Goal: Task Accomplishment & Management: Use online tool/utility

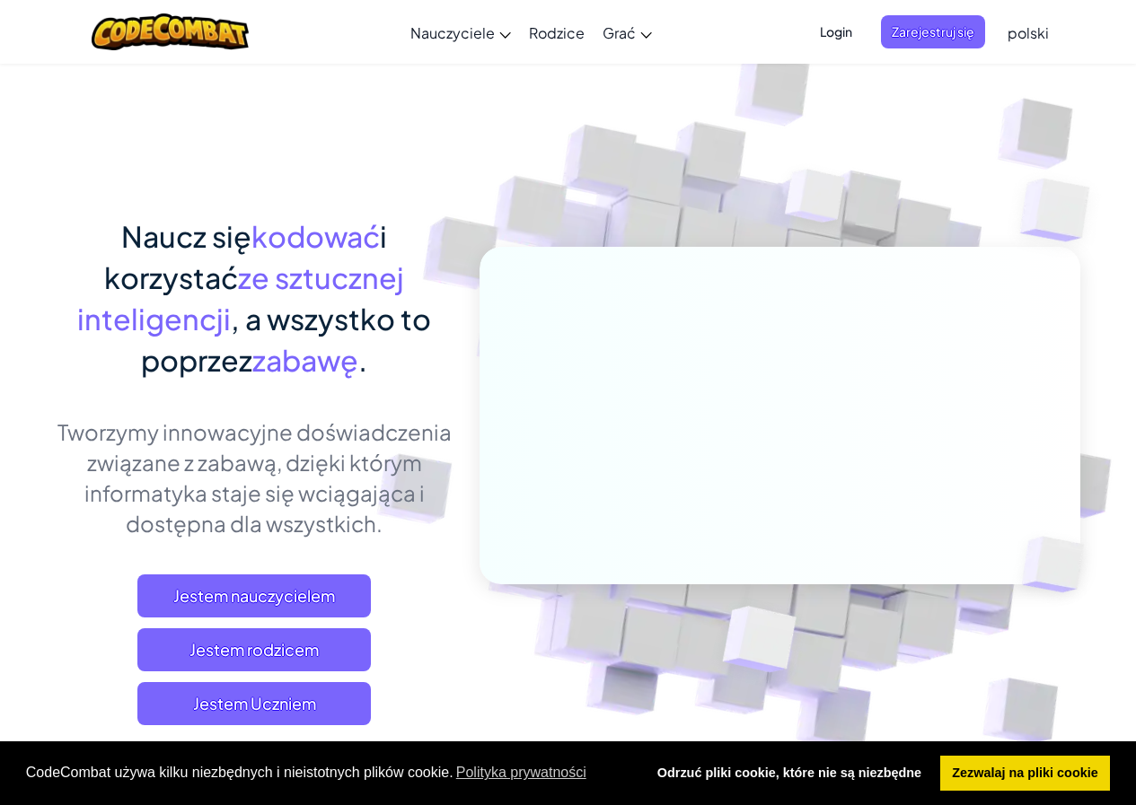
click at [759, 206] on img at bounding box center [815, 201] width 129 height 134
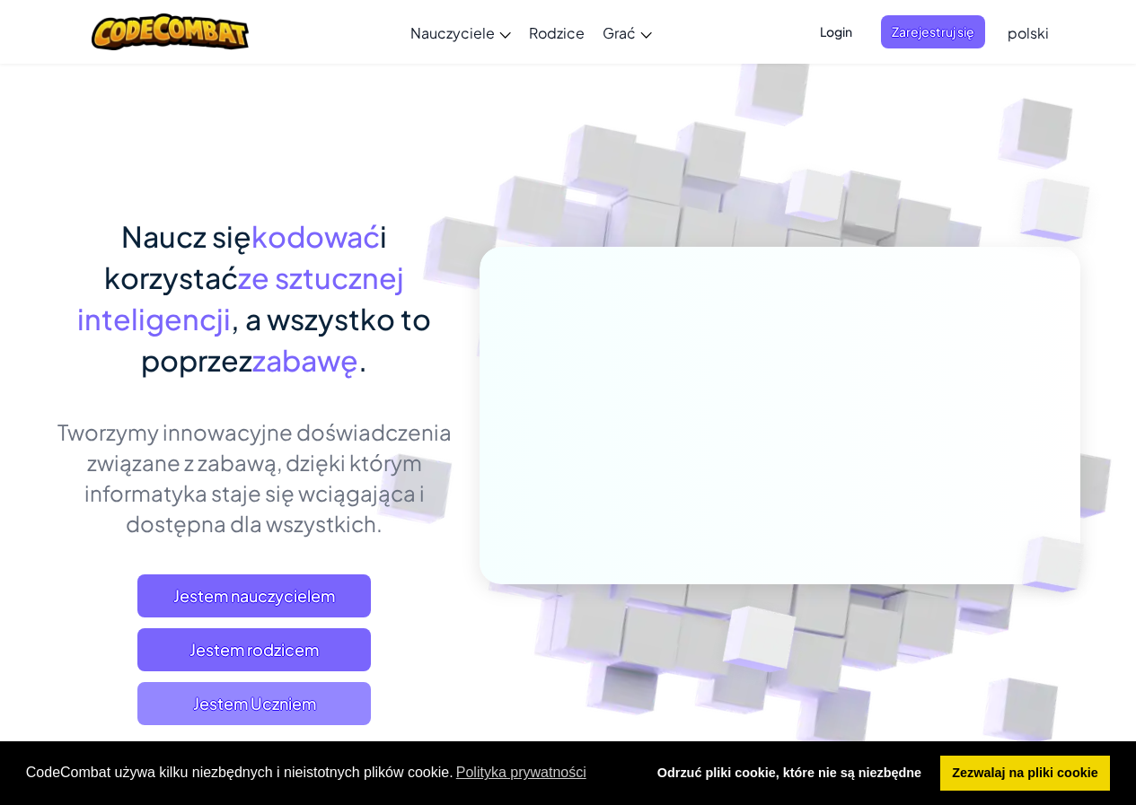
click at [277, 706] on font "Jestem Uczniem" at bounding box center [254, 703] width 123 height 21
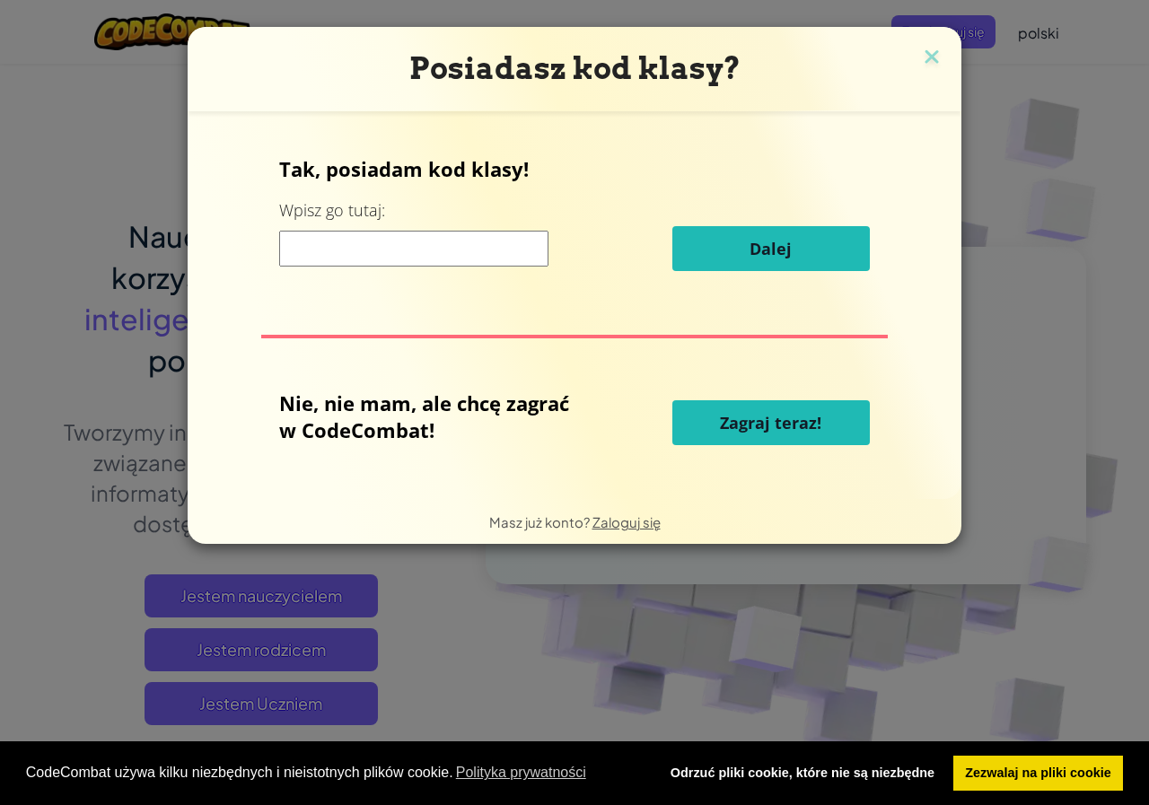
click at [771, 435] on button "Zagraj teraz!" at bounding box center [771, 422] width 198 height 45
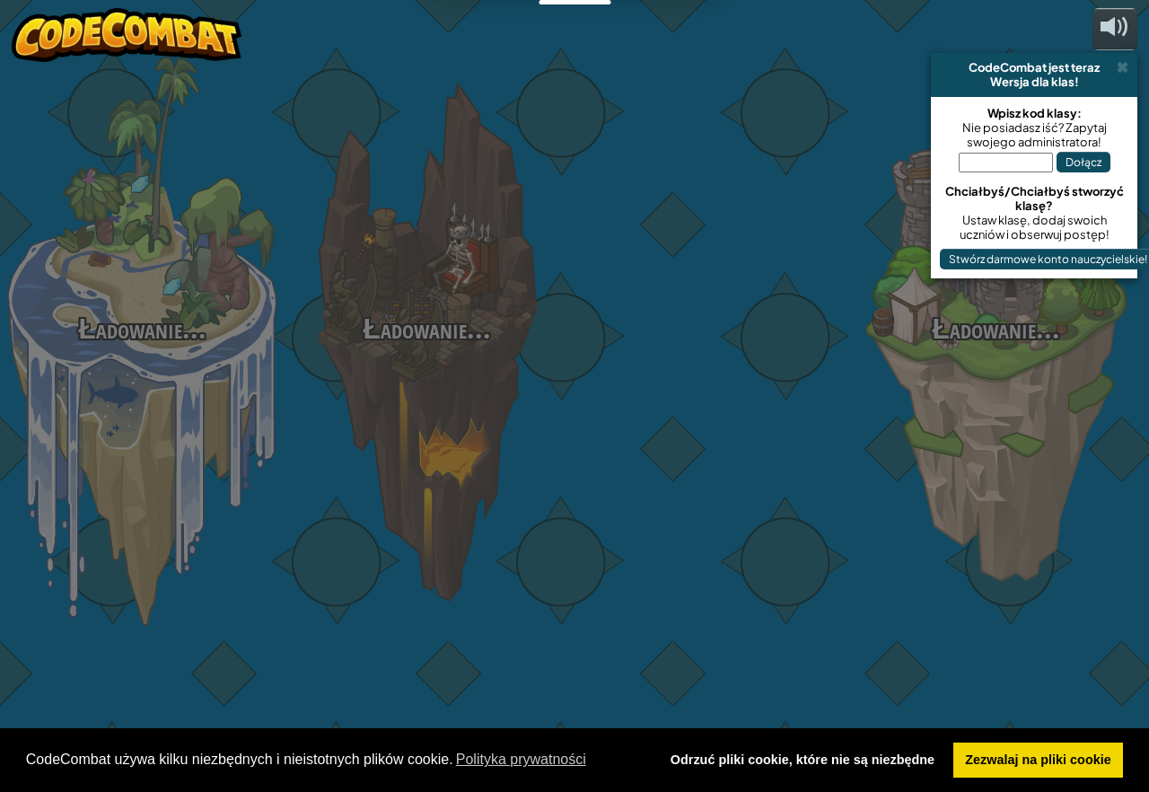
select select "pl"
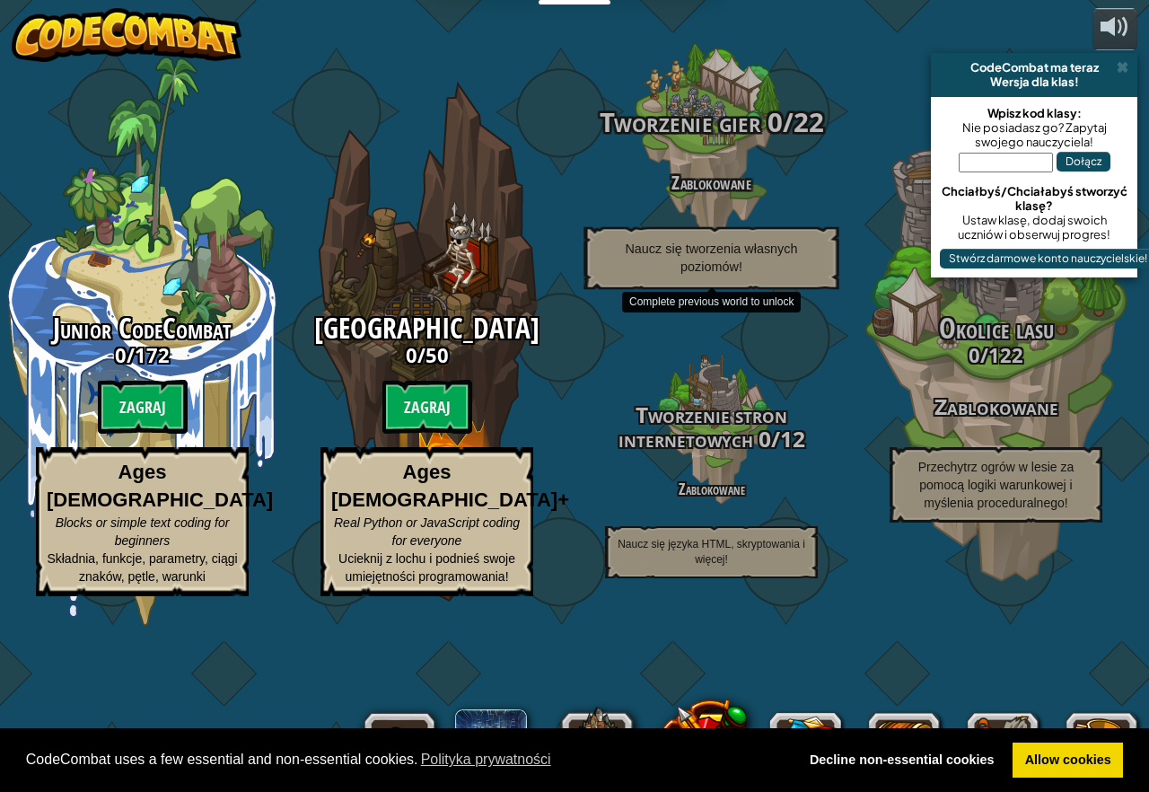
click at [769, 280] on div "Tworzenie gier 0 / 22 Zablokowane Naucz się tworzenia własnych poziomów!" at bounding box center [710, 198] width 341 height 181
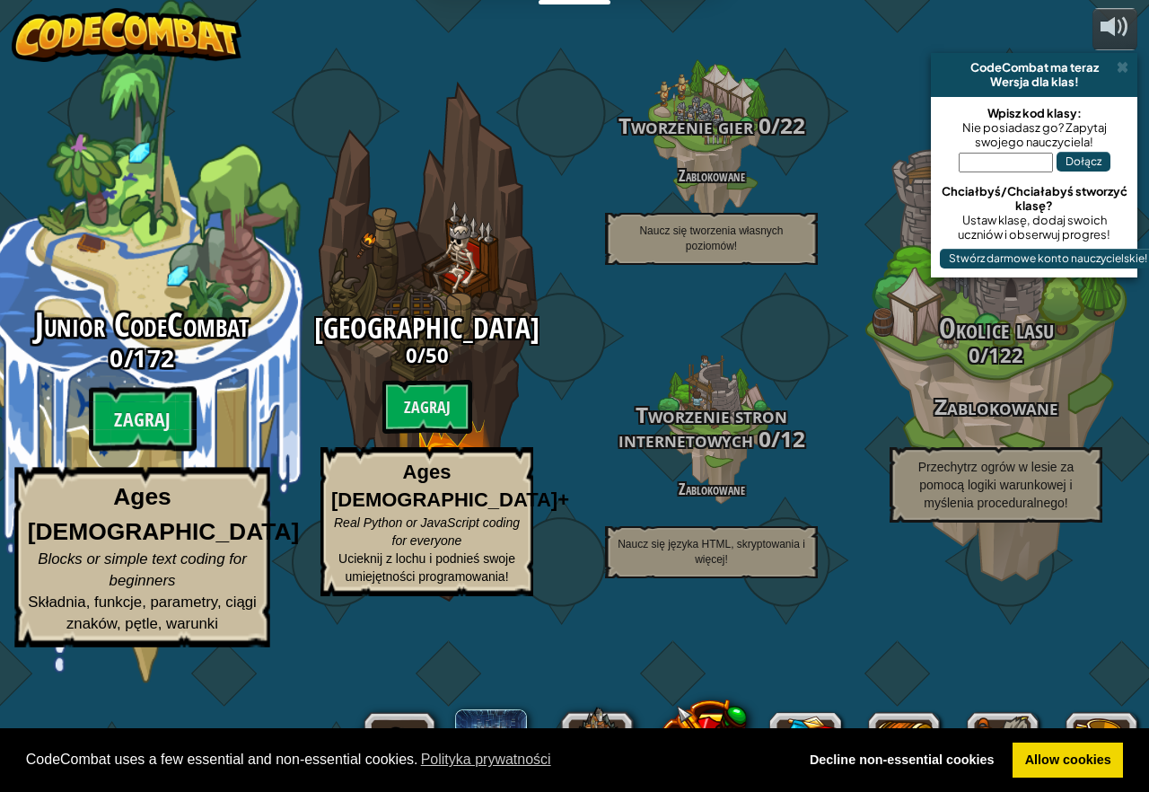
drag, startPoint x: 171, startPoint y: 438, endPoint x: 167, endPoint y: 451, distance: 13.3
drag, startPoint x: 167, startPoint y: 451, endPoint x: 138, endPoint y: 494, distance: 51.8
click at [138, 452] on btn "Zagraj" at bounding box center [143, 419] width 108 height 65
select select "pl"
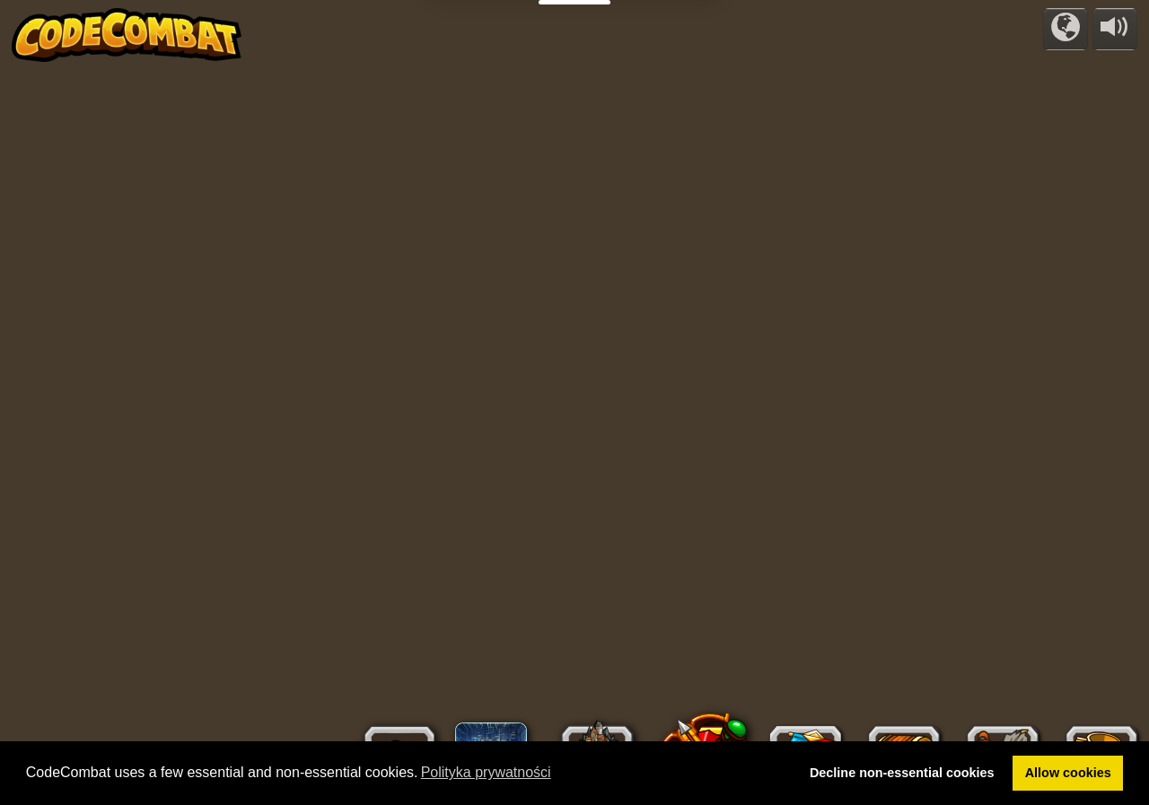
select select "pl"
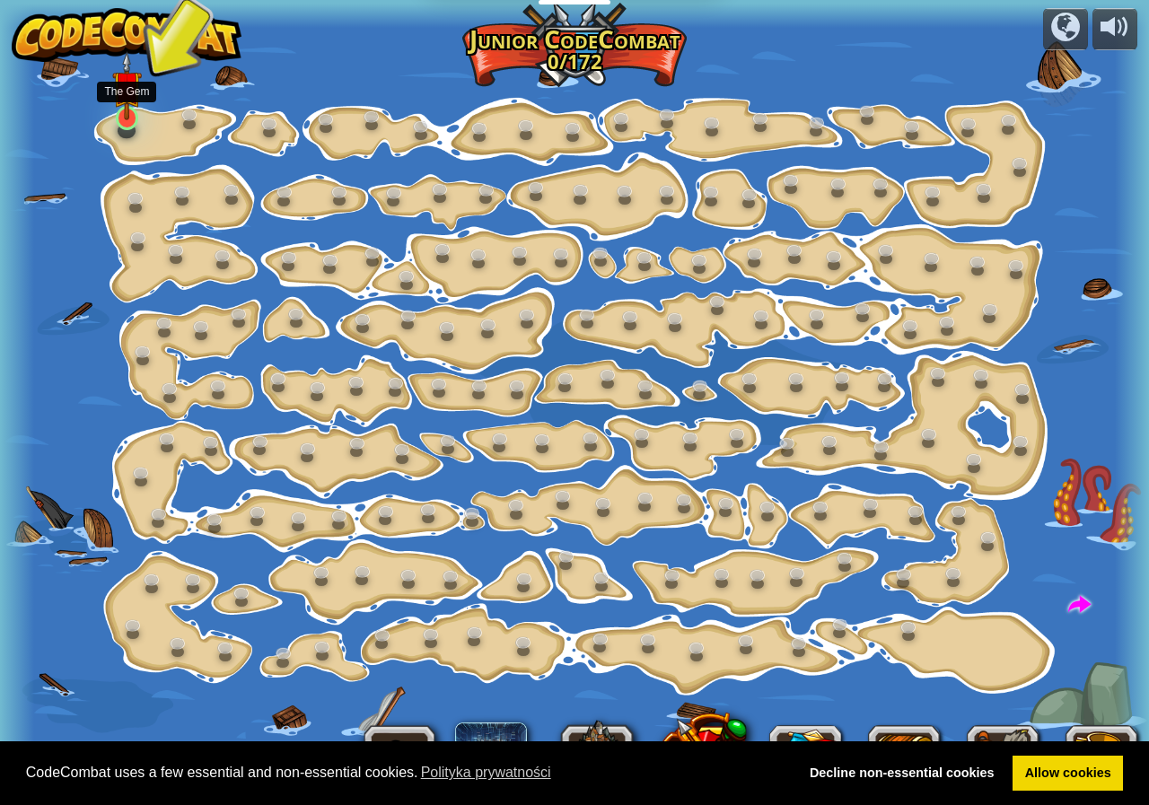
click at [115, 128] on div "Step Change (Zablokowane) Change step arguments. Go Smart (Zablokowane) Now we'…" at bounding box center [574, 402] width 1149 height 797
click at [110, 127] on div "Step Change (Zablokowane) Change step arguments. Go Smart (Zablokowane) Now we'…" at bounding box center [574, 402] width 1149 height 797
drag, startPoint x: 110, startPoint y: 127, endPoint x: 131, endPoint y: 112, distance: 25.9
click at [120, 120] on div "Step Change (Zablokowane) Change step arguments. Go Smart (Zablokowane) Now we'…" at bounding box center [574, 402] width 1149 height 797
click at [131, 112] on img at bounding box center [127, 85] width 30 height 68
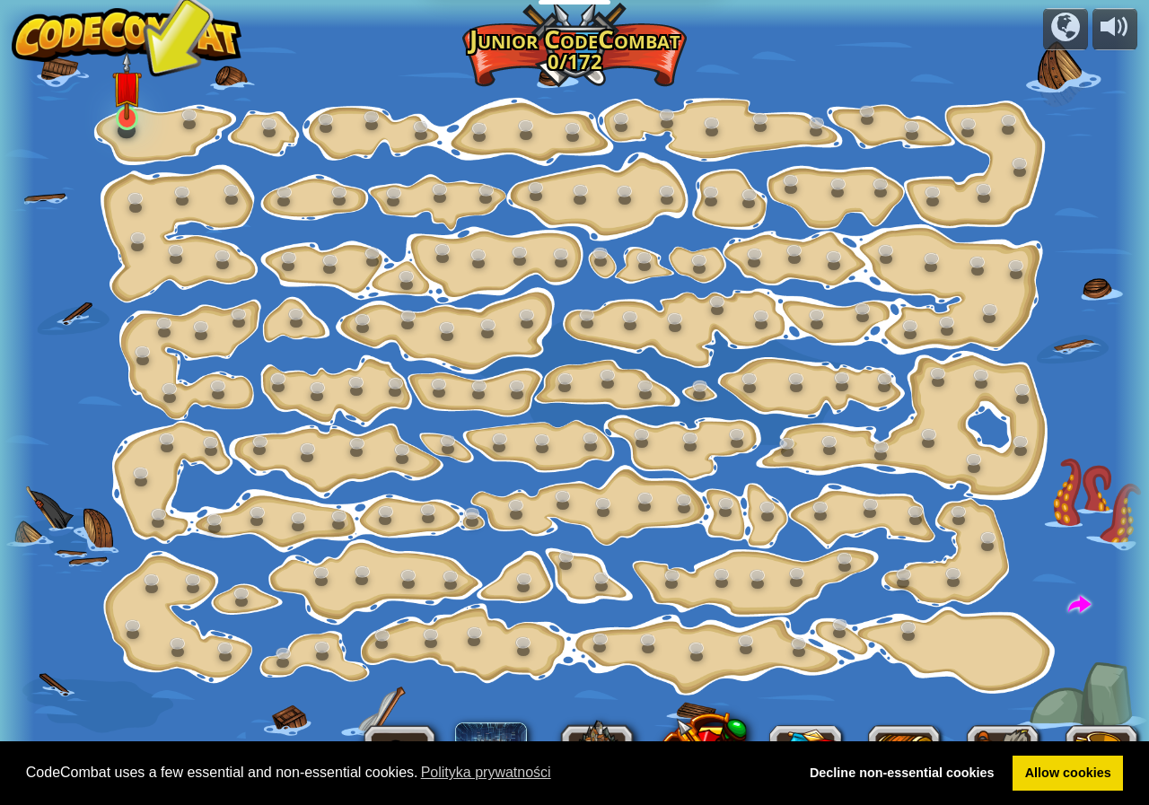
click at [131, 112] on img at bounding box center [127, 85] width 30 height 68
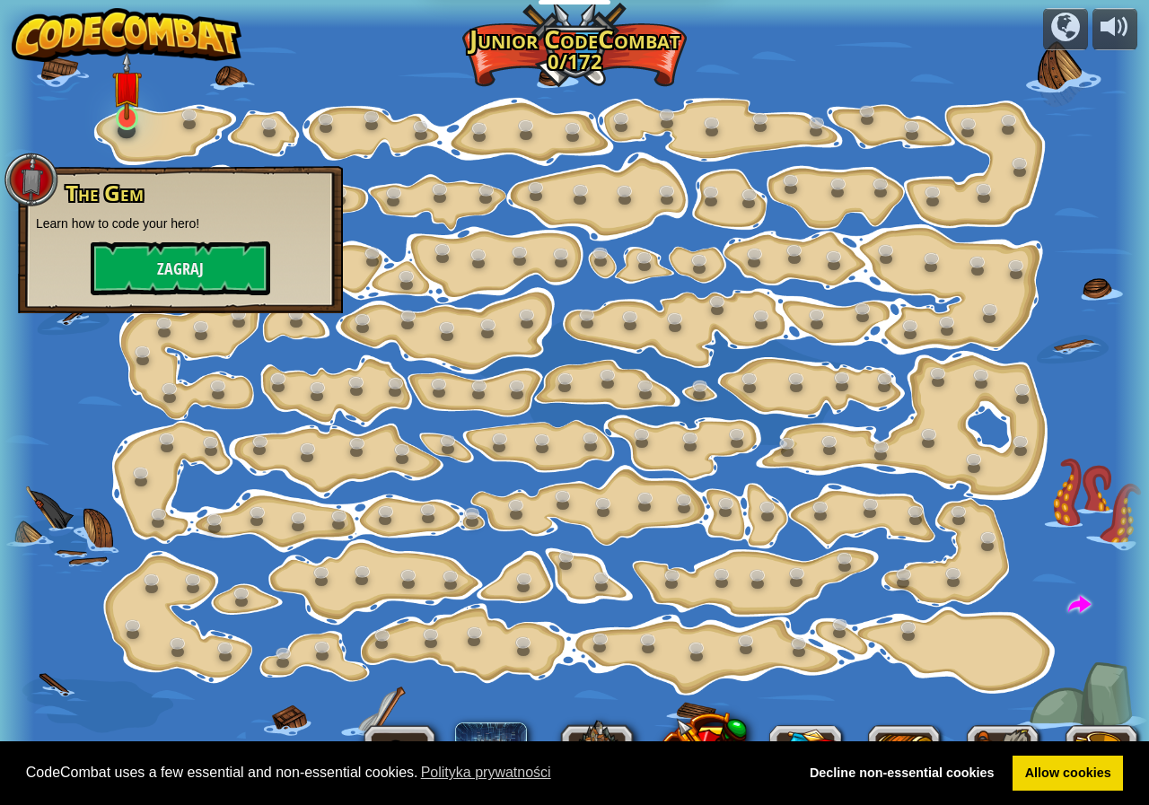
click at [131, 104] on img at bounding box center [127, 85] width 30 height 68
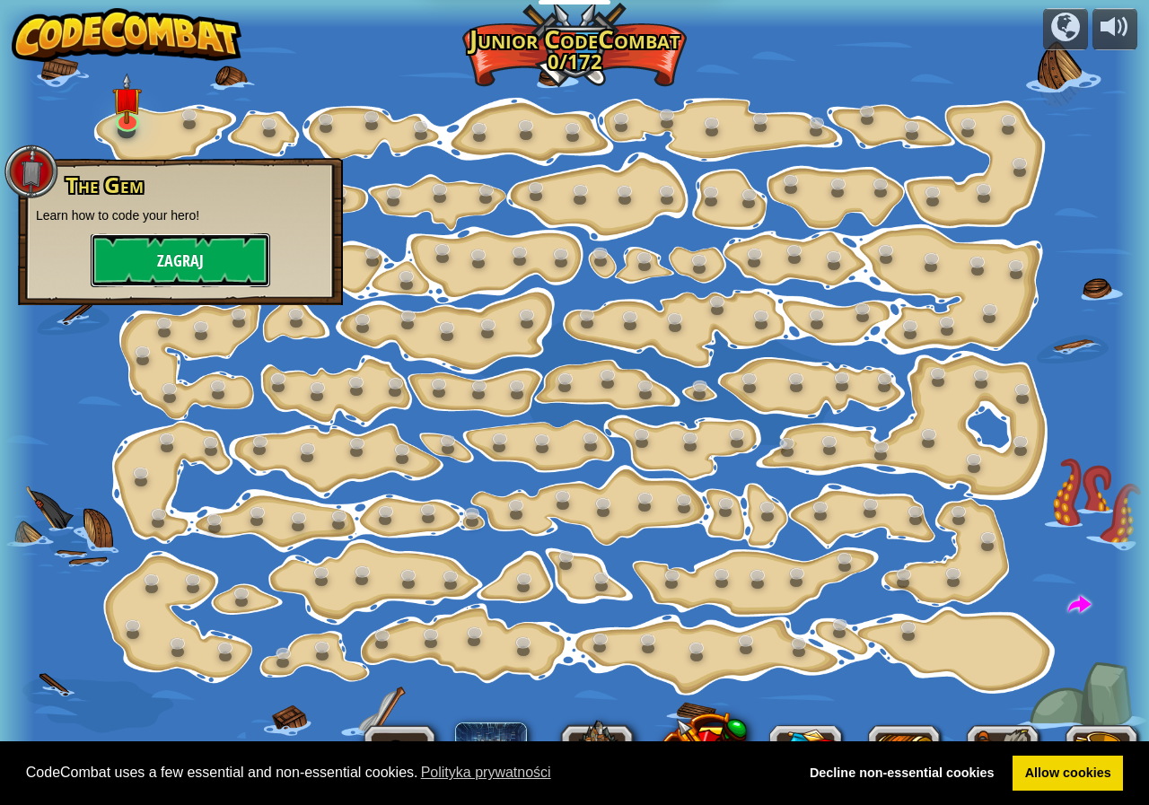
click at [196, 245] on button "Zagraj" at bounding box center [181, 260] width 180 height 54
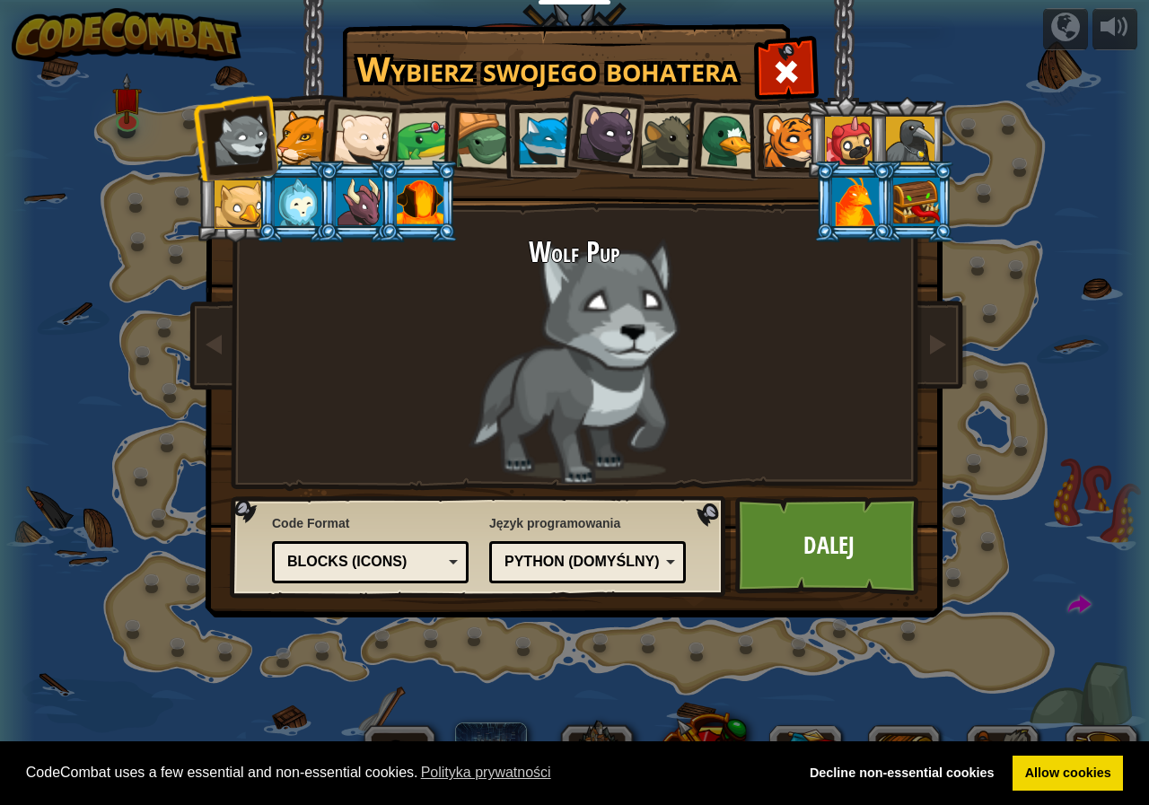
drag, startPoint x: 307, startPoint y: 202, endPoint x: 280, endPoint y: 199, distance: 27.1
click at [302, 201] on div at bounding box center [298, 202] width 47 height 48
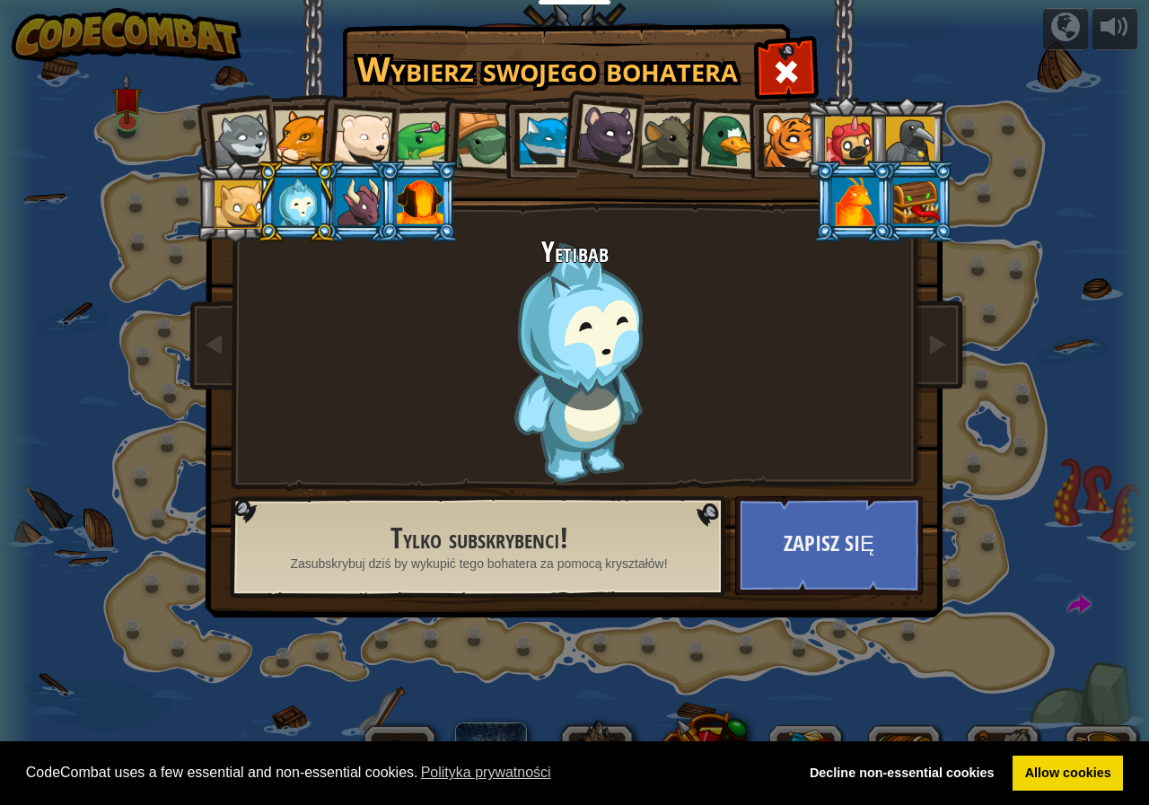
click at [237, 202] on div at bounding box center [239, 204] width 48 height 48
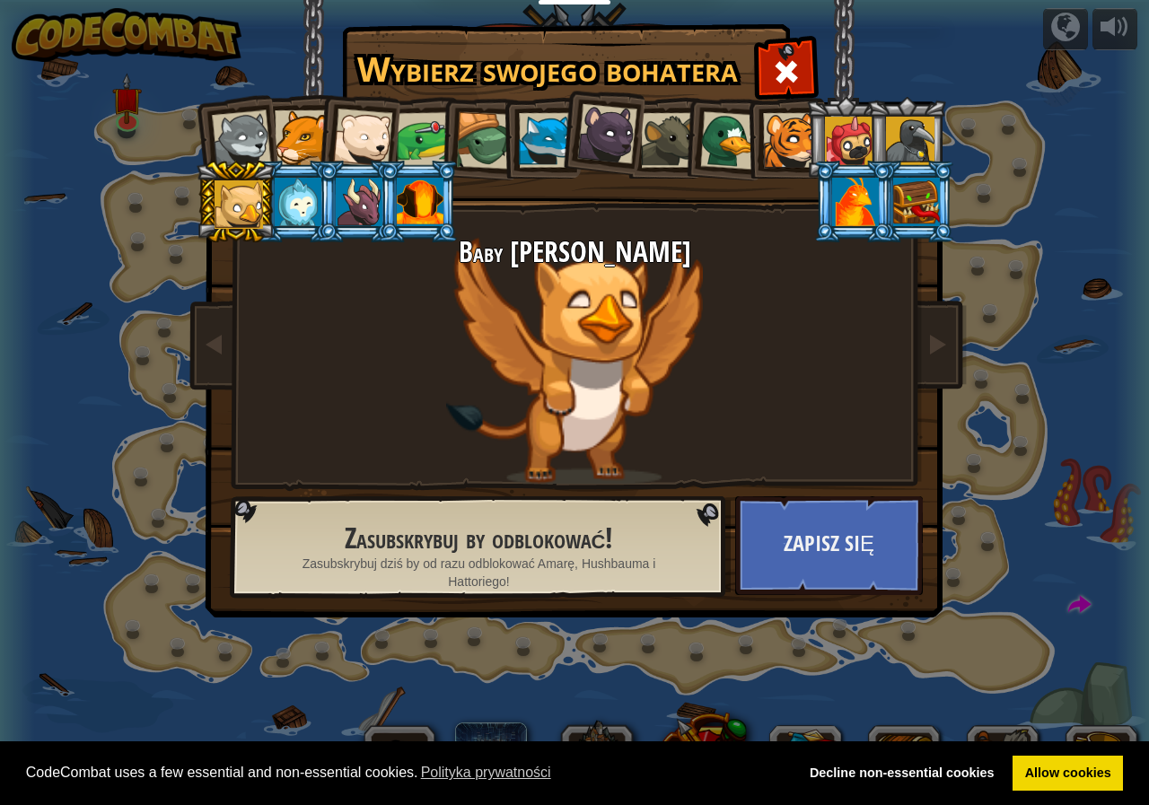
click at [427, 83] on h1 "Wybierz swojego bohatera" at bounding box center [548, 69] width 404 height 38
drag, startPoint x: 431, startPoint y: 110, endPoint x: 468, endPoint y: 136, distance: 45.6
click at [432, 118] on li at bounding box center [418, 137] width 83 height 83
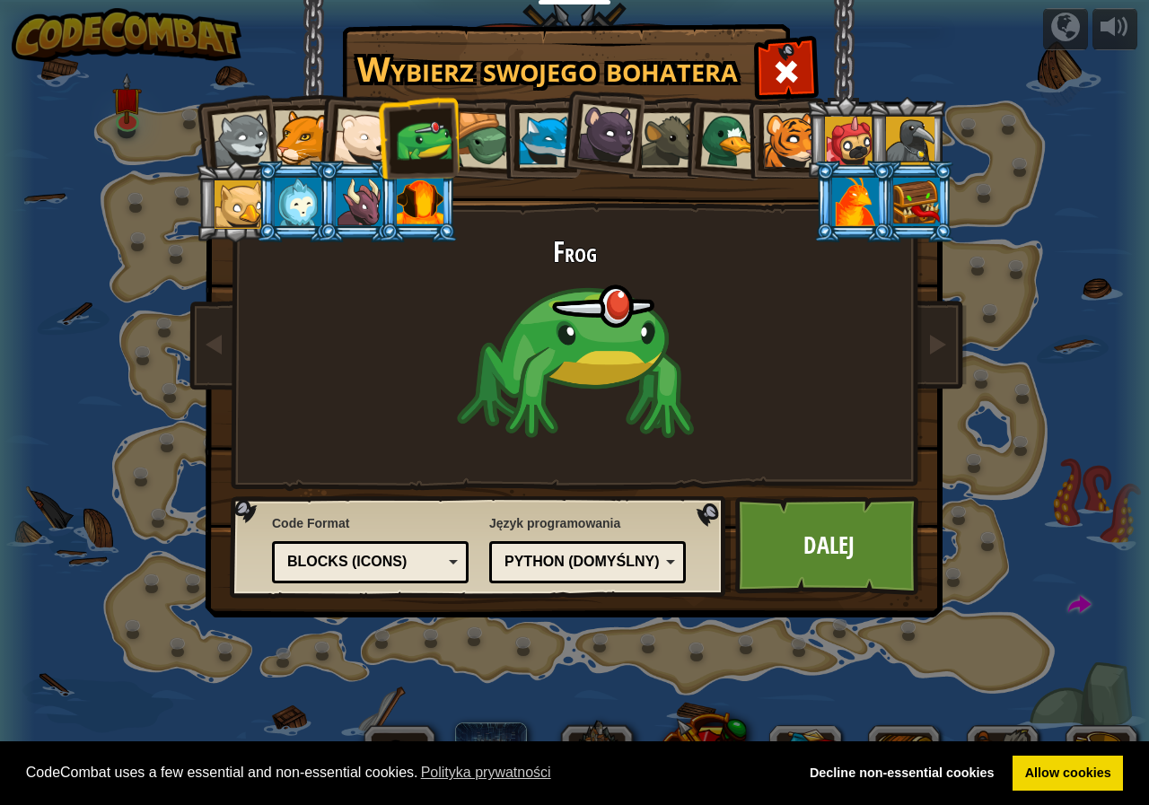
click at [595, 133] on div at bounding box center [607, 134] width 60 height 60
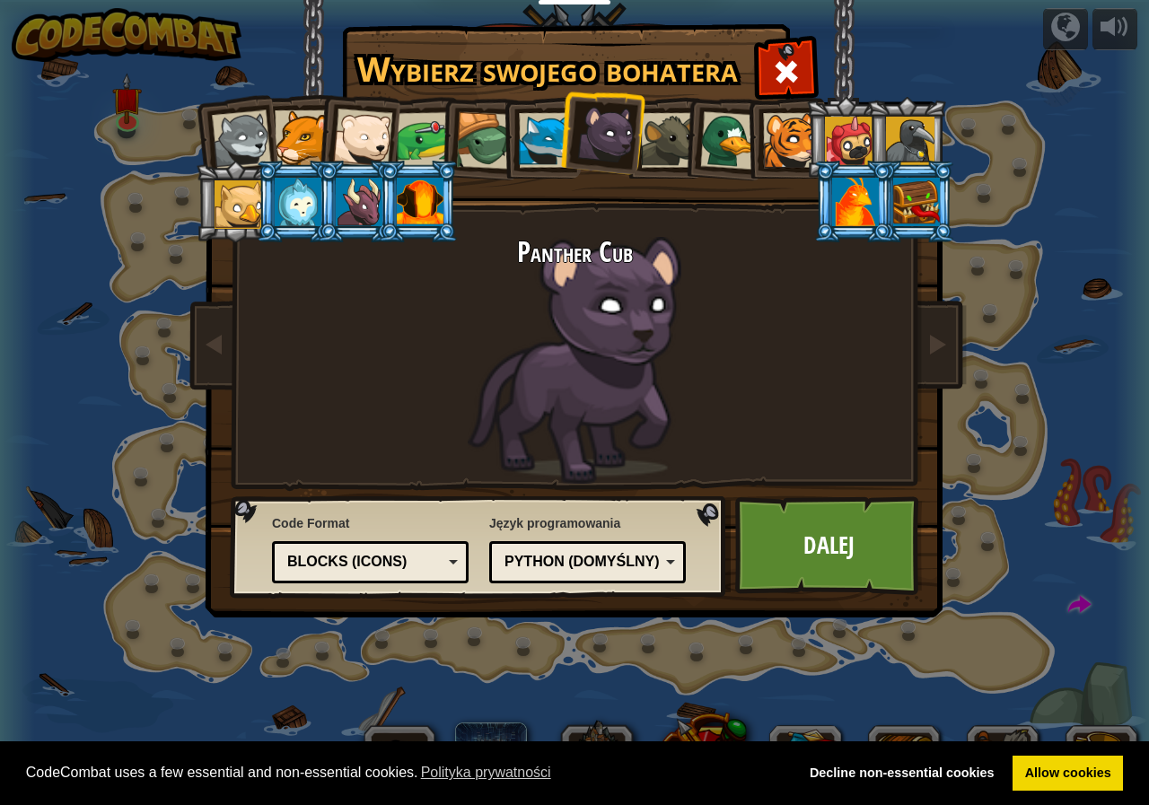
click at [853, 115] on li at bounding box center [845, 138] width 81 height 82
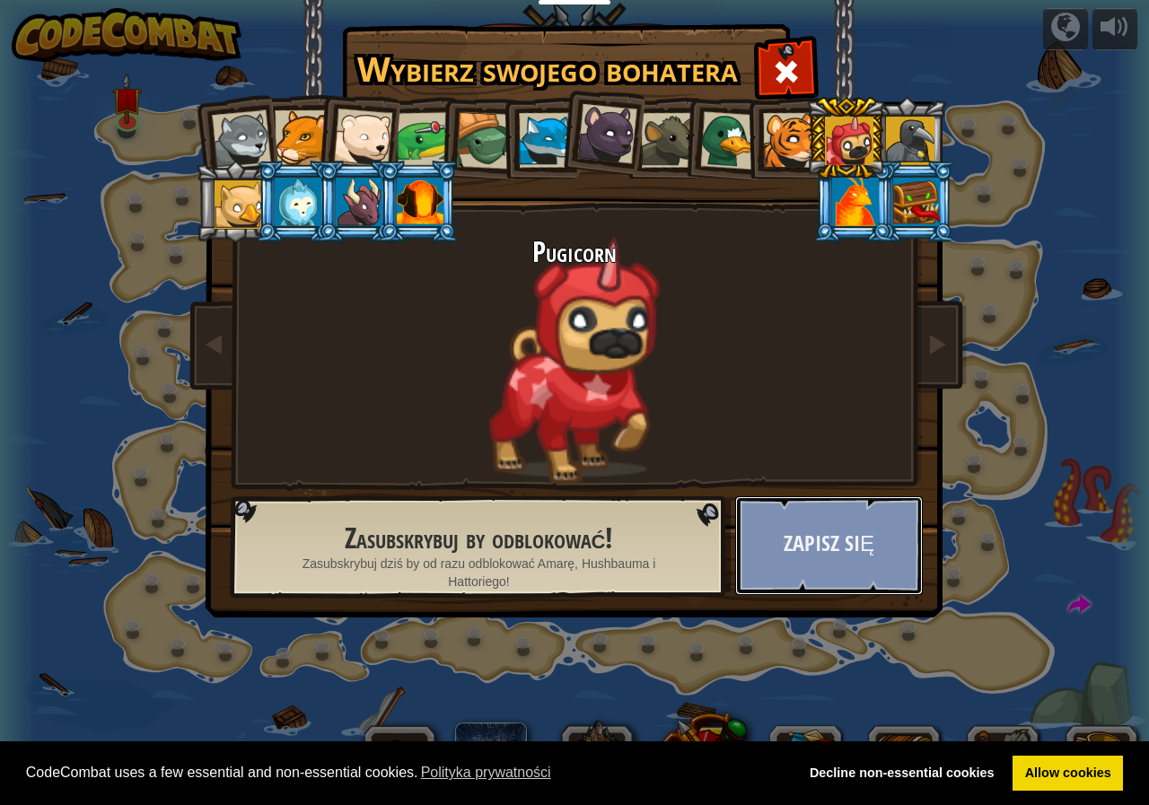
click at [852, 518] on button "Zapisz się" at bounding box center [829, 545] width 188 height 99
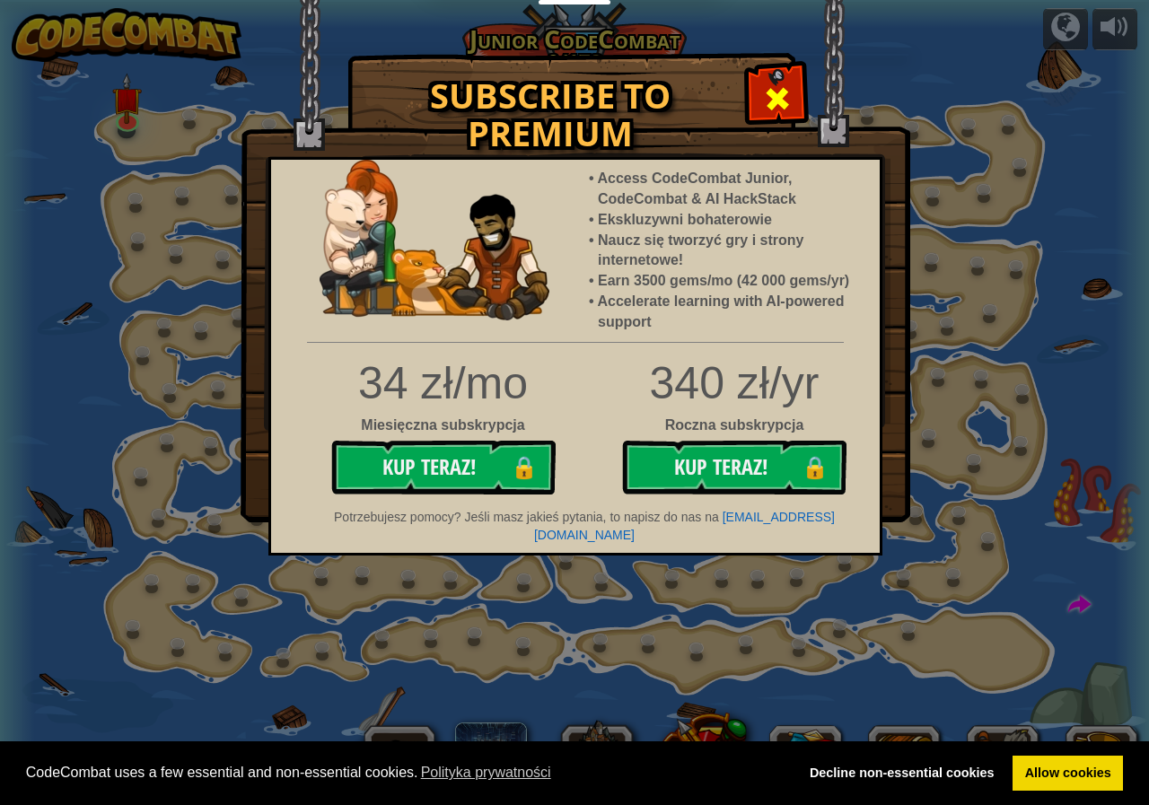
click at [776, 102] on span at bounding box center [777, 98] width 29 height 29
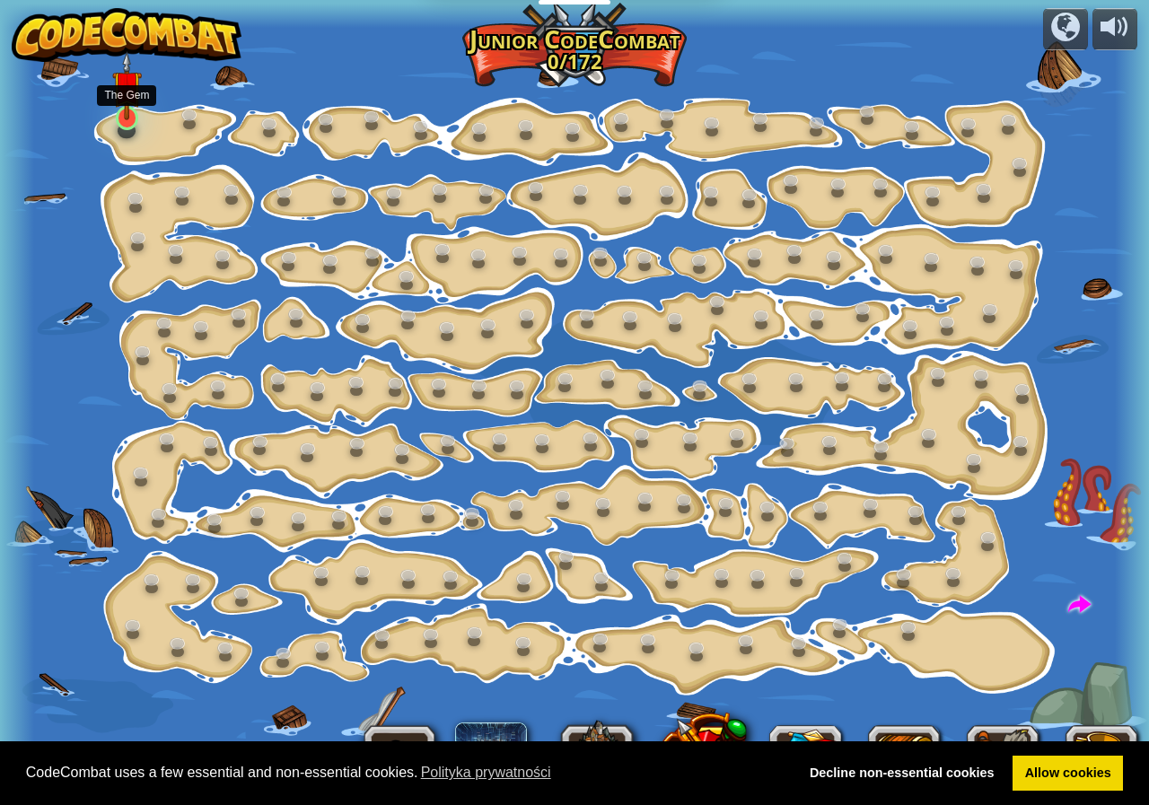
click at [119, 120] on div at bounding box center [127, 118] width 23 height 24
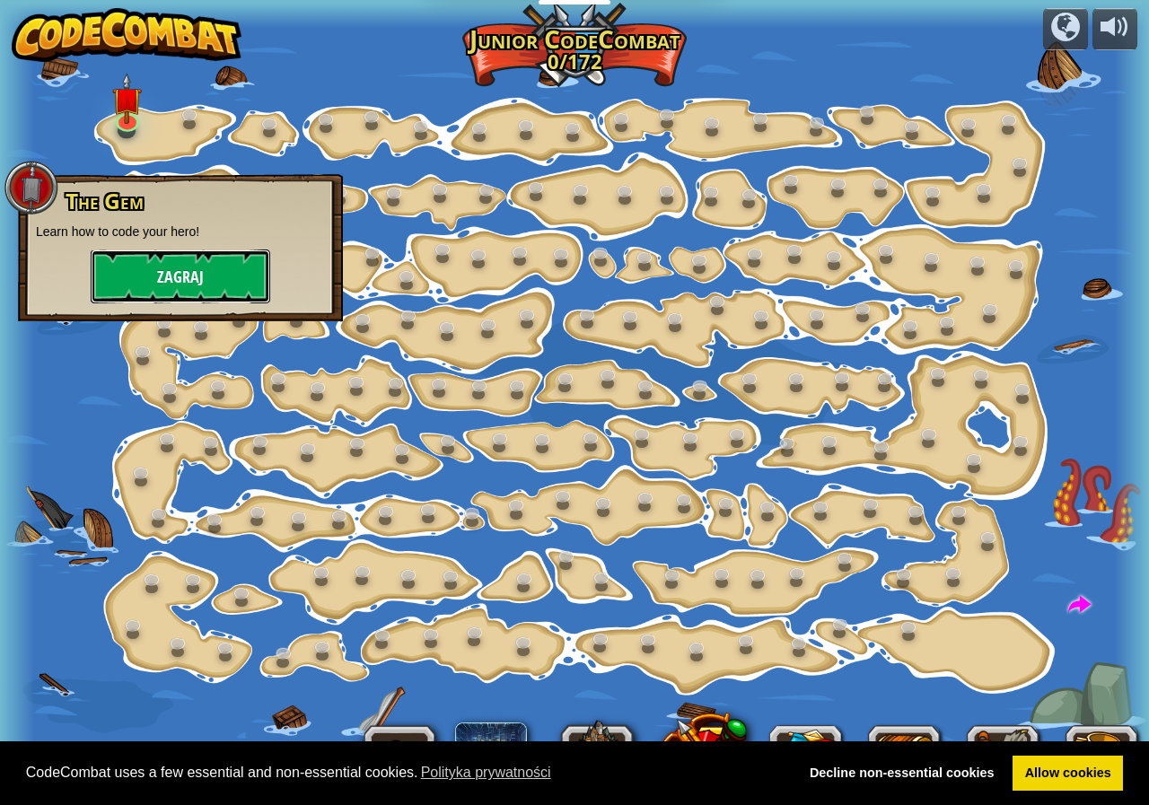
click at [174, 274] on button "Zagraj" at bounding box center [181, 277] width 180 height 54
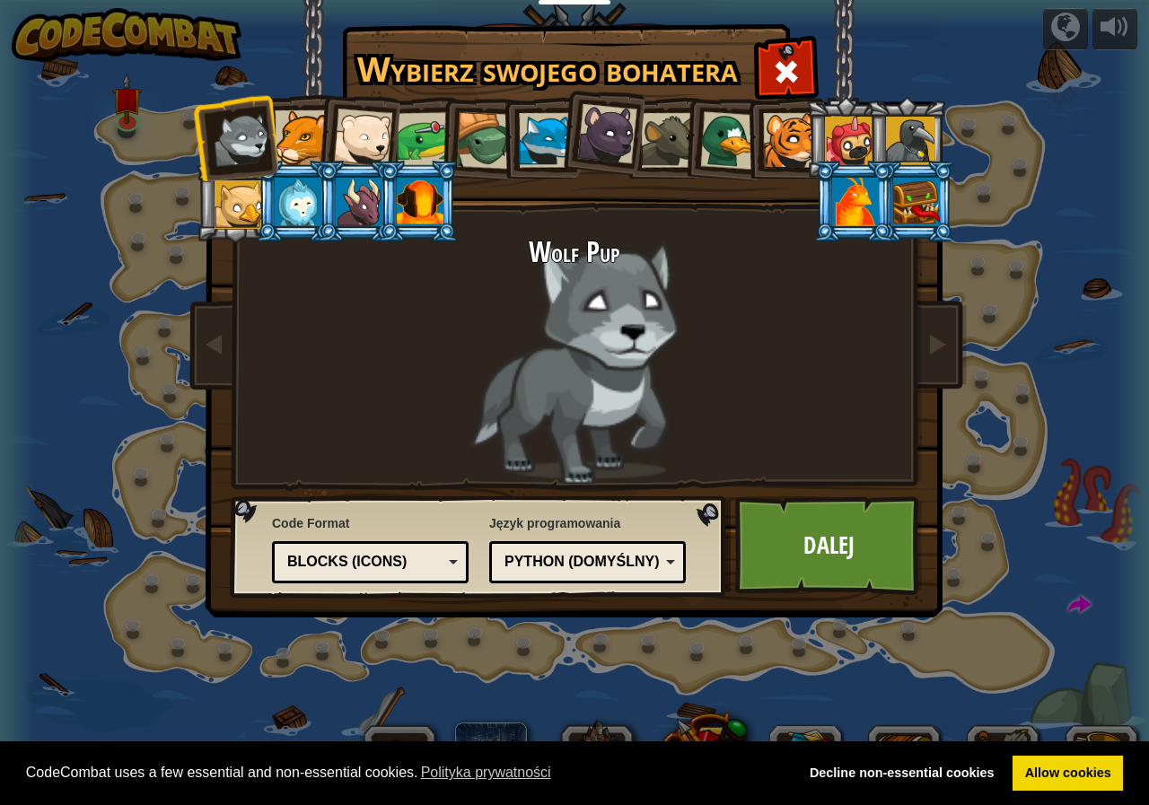
click at [725, 141] on div at bounding box center [729, 140] width 58 height 58
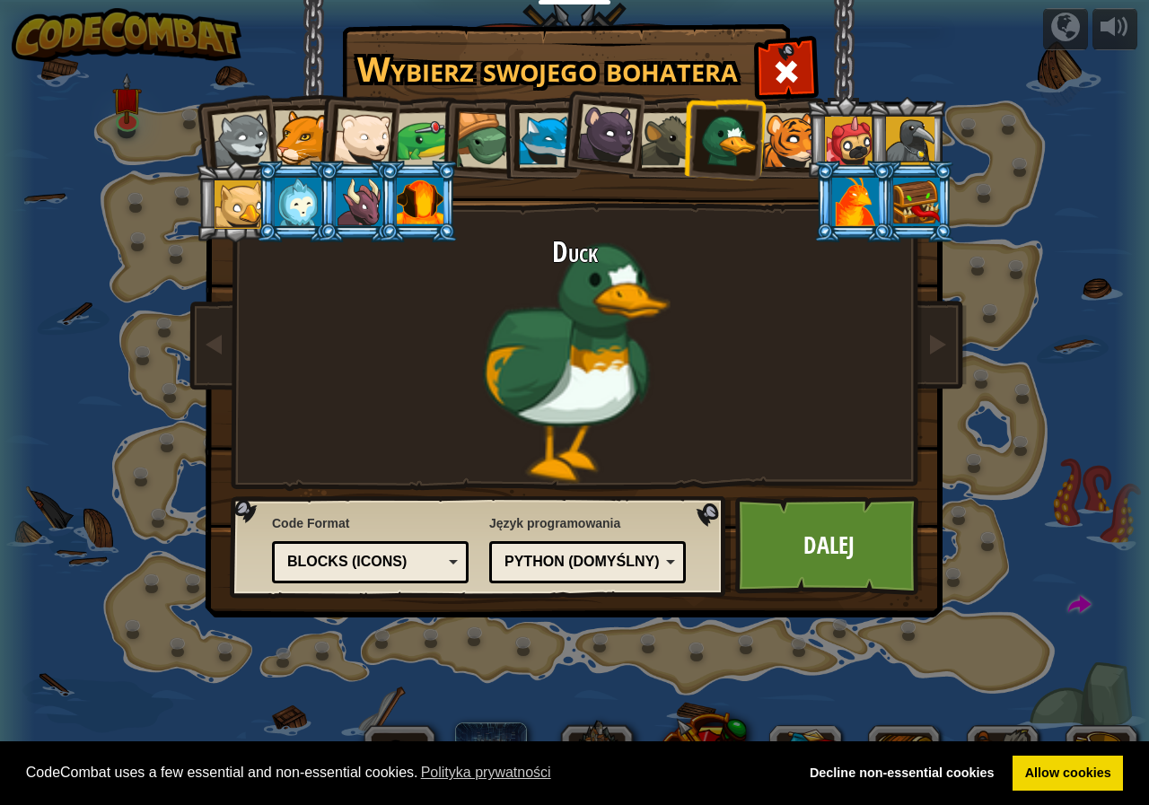
click at [488, 127] on div at bounding box center [484, 140] width 57 height 57
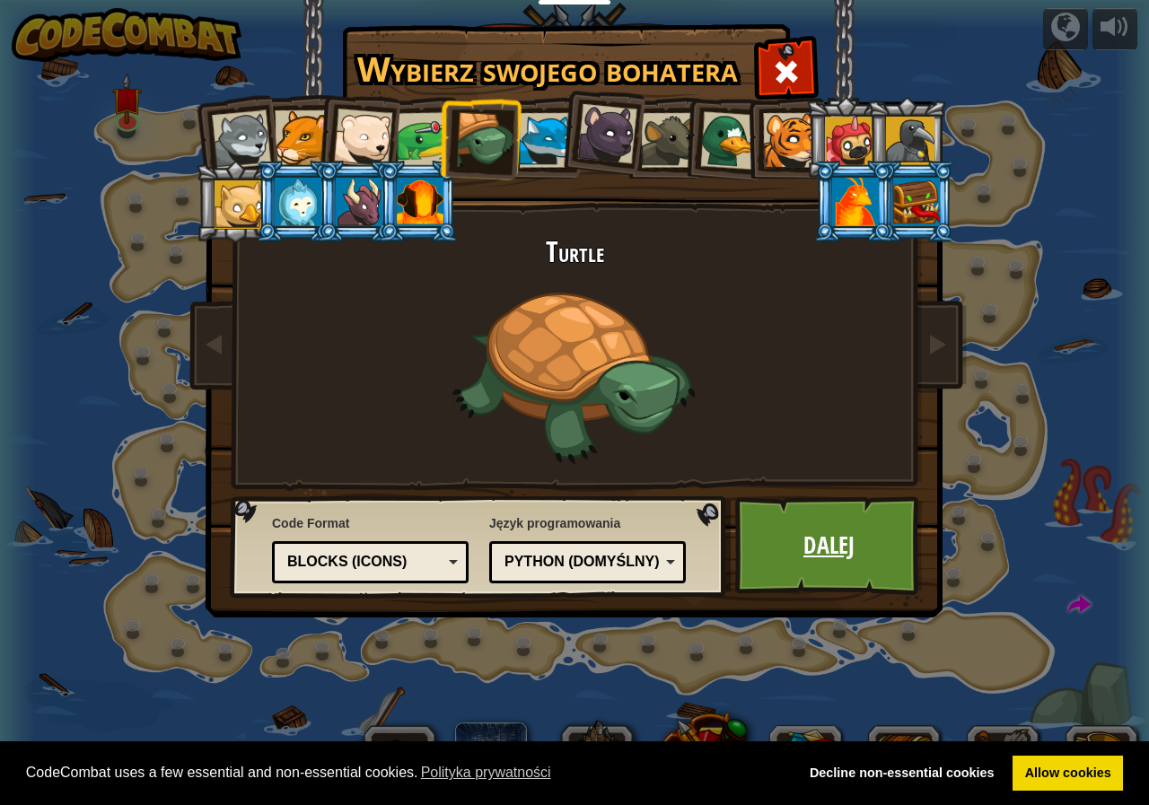
drag, startPoint x: 826, startPoint y: 567, endPoint x: 827, endPoint y: 555, distance: 11.7
click at [827, 555] on link "Dalej" at bounding box center [829, 545] width 188 height 99
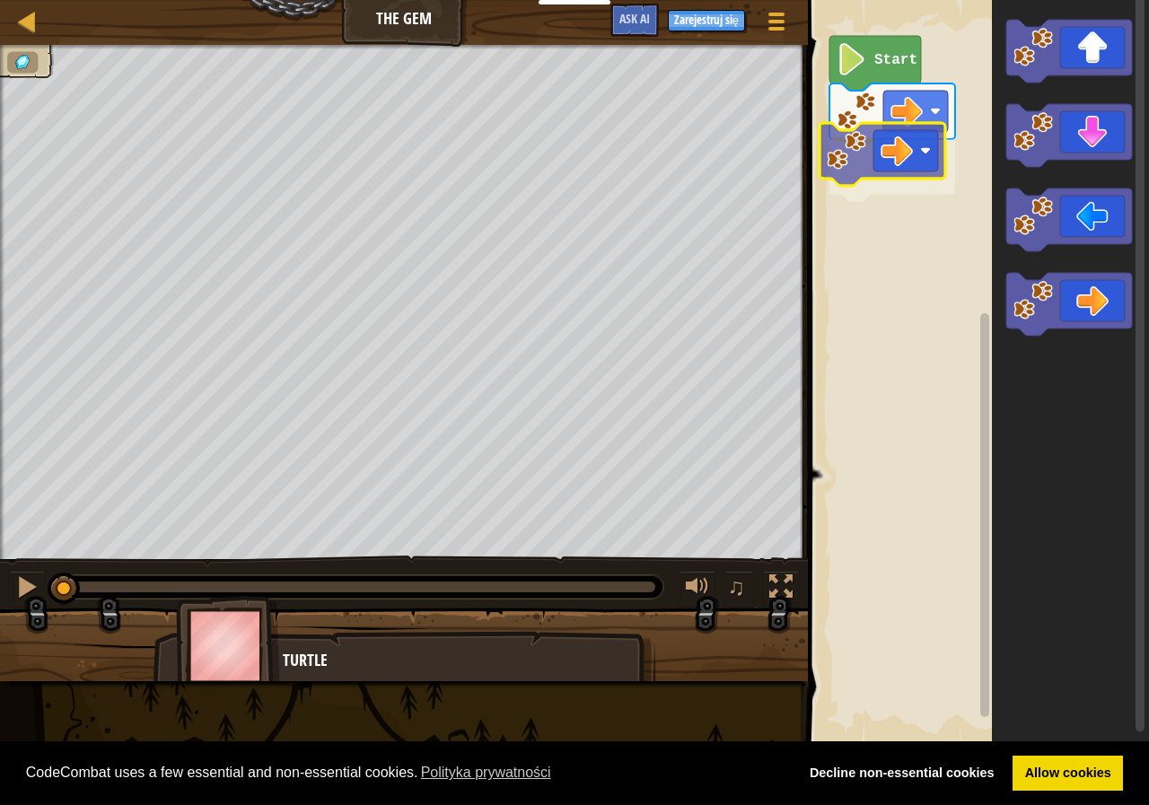
click at [881, 180] on div "Start" at bounding box center [976, 373] width 347 height 764
click at [892, 56] on text "Start" at bounding box center [895, 60] width 43 height 16
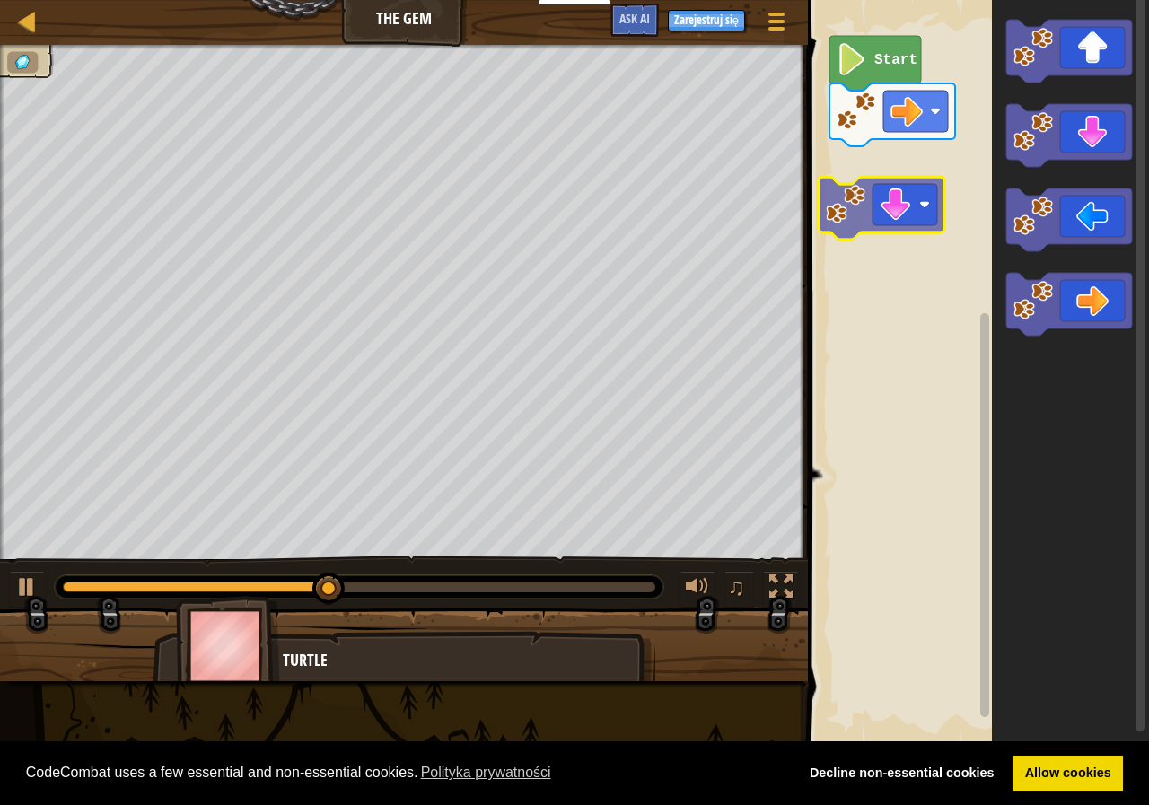
click at [908, 219] on div "Start" at bounding box center [976, 373] width 347 height 764
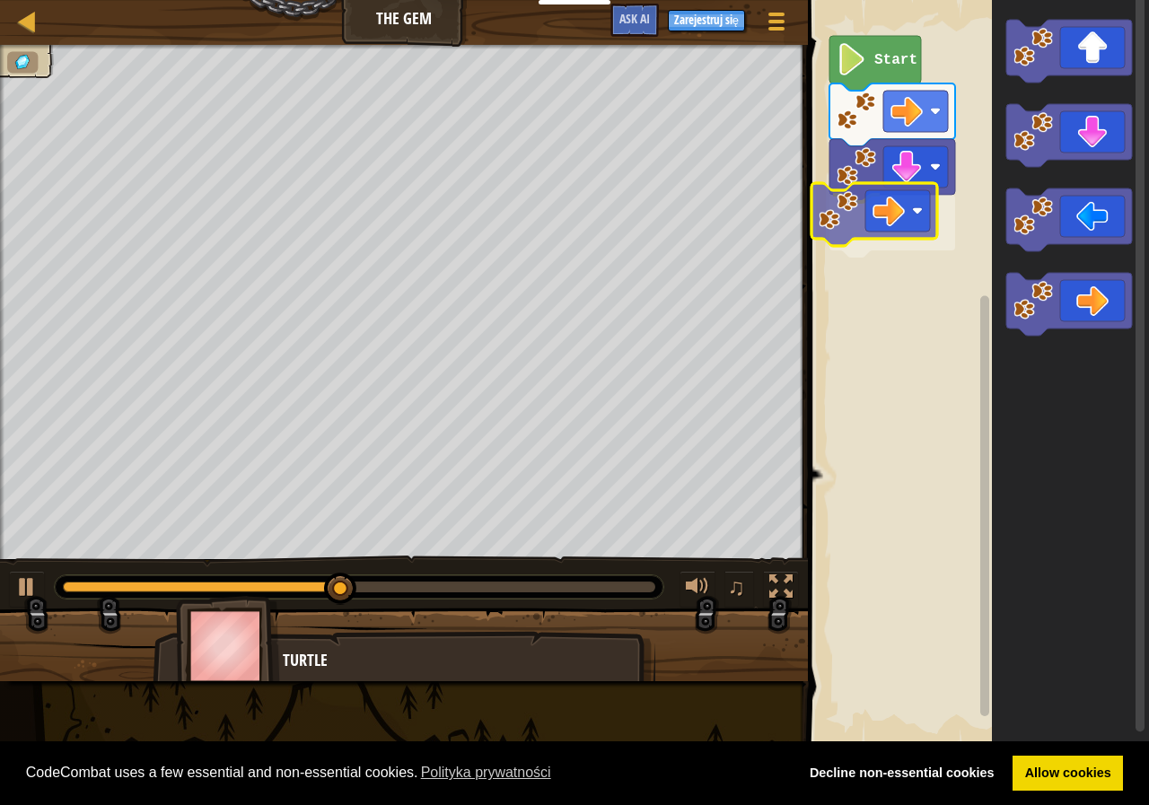
click at [875, 200] on div "Start" at bounding box center [976, 373] width 347 height 764
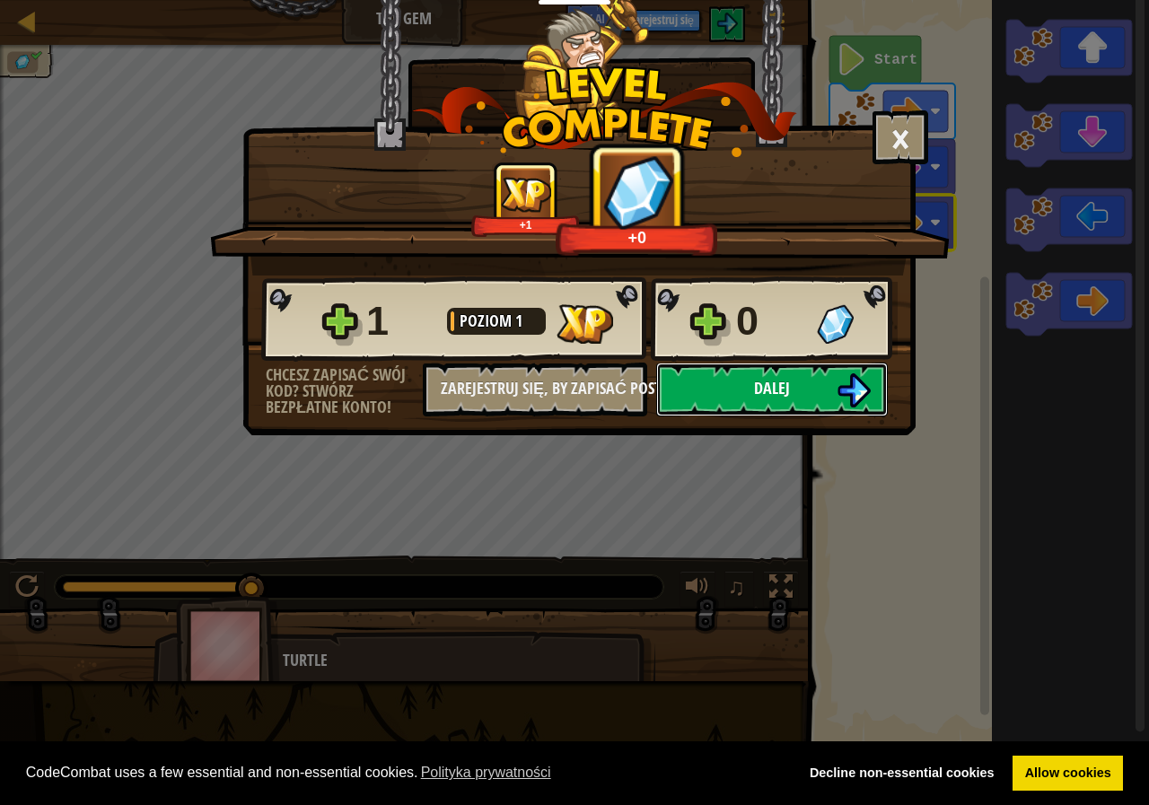
click at [771, 395] on span "Dalej" at bounding box center [772, 388] width 36 height 22
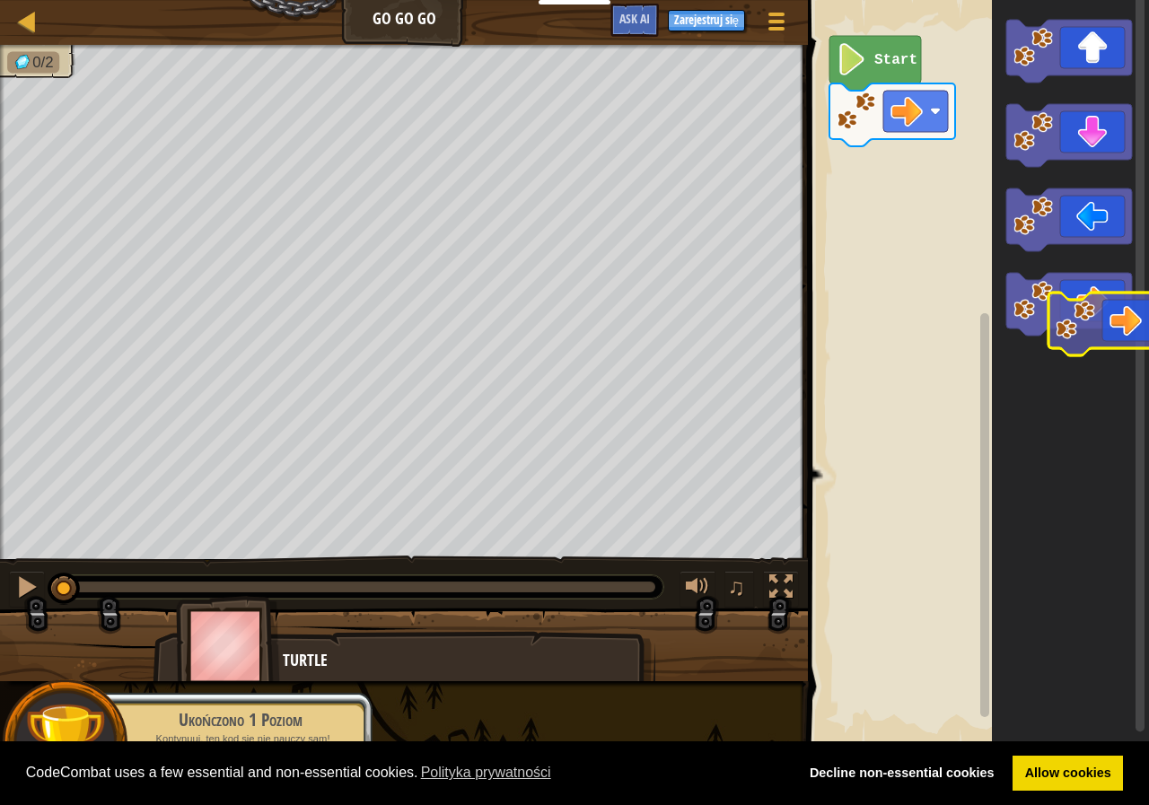
click at [1018, 270] on icon "Obszar roboczy Blockly" at bounding box center [1070, 373] width 157 height 764
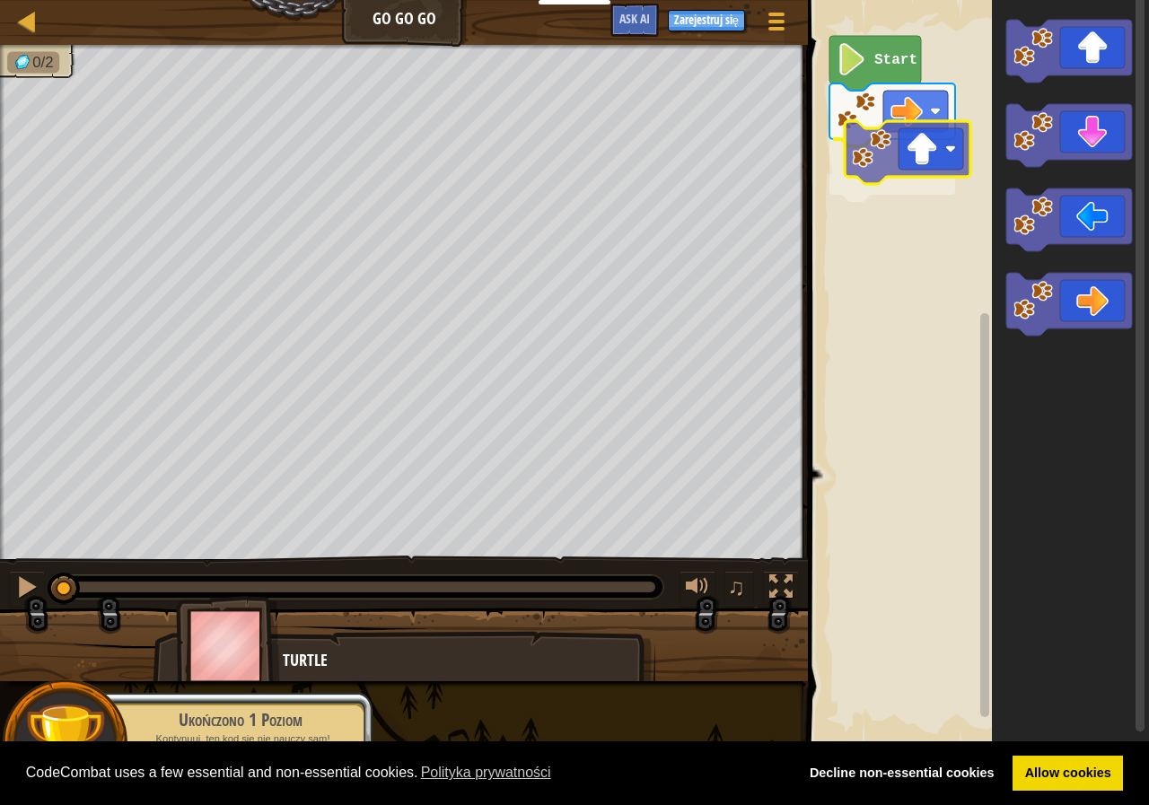
click at [890, 161] on div "Start" at bounding box center [976, 373] width 347 height 764
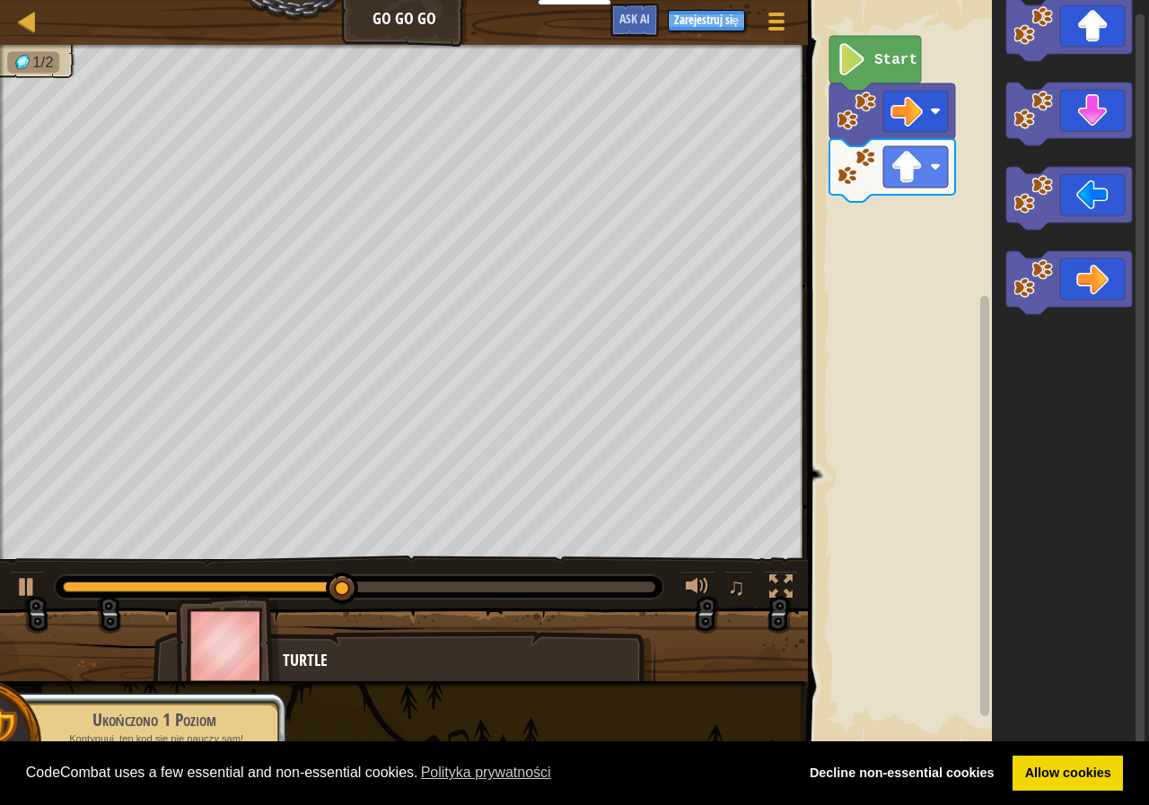
click at [902, 229] on div "Start" at bounding box center [976, 373] width 347 height 764
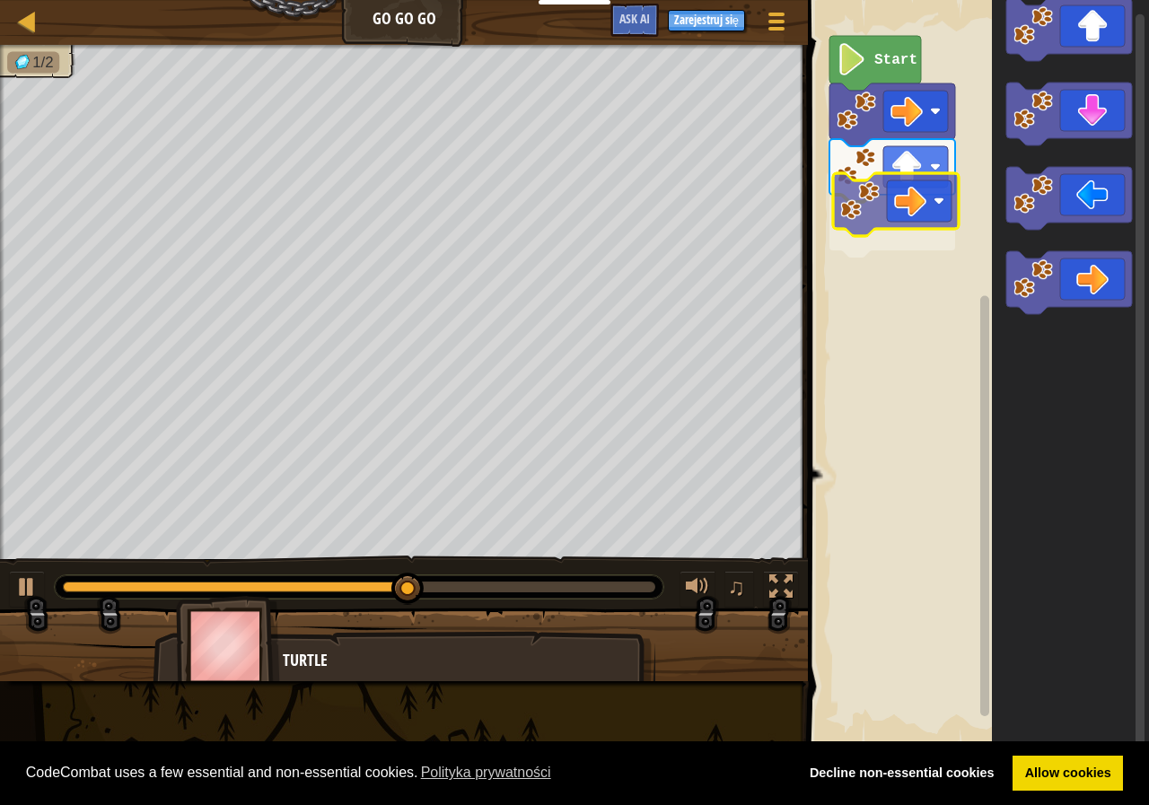
click at [889, 244] on div "Start" at bounding box center [976, 373] width 347 height 764
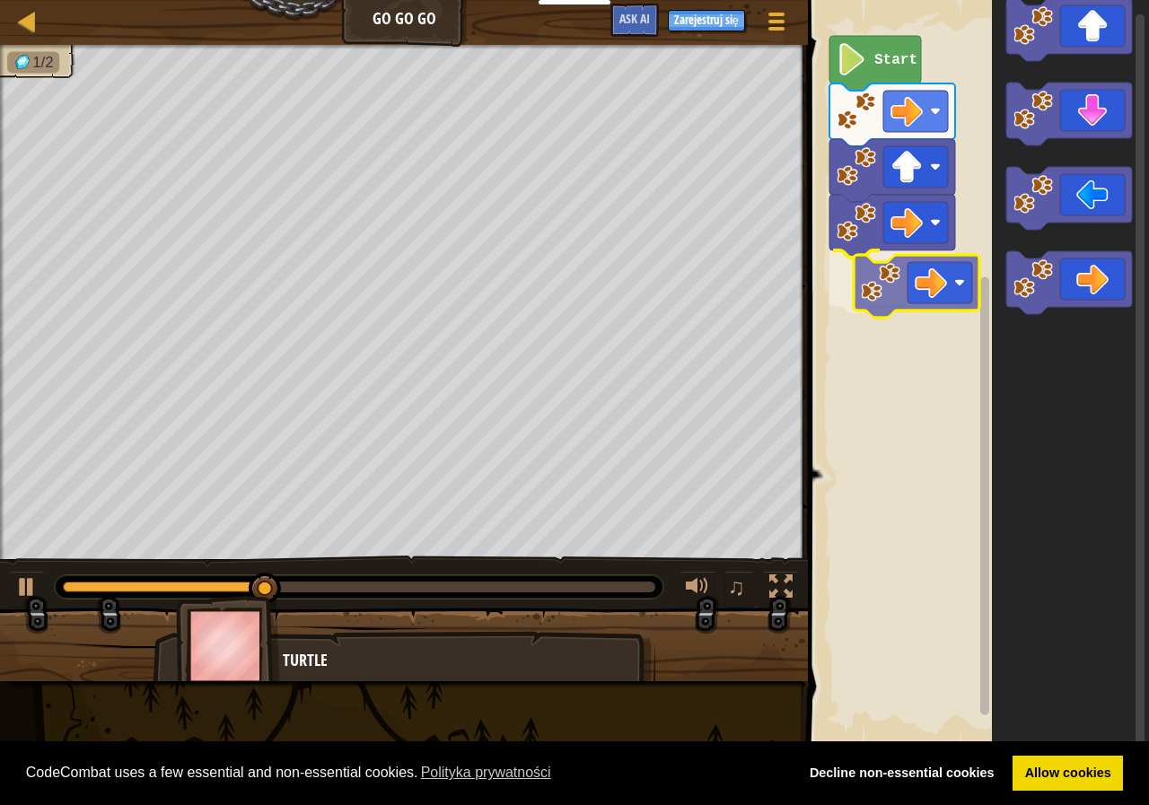
click at [956, 290] on div "Start" at bounding box center [976, 373] width 347 height 764
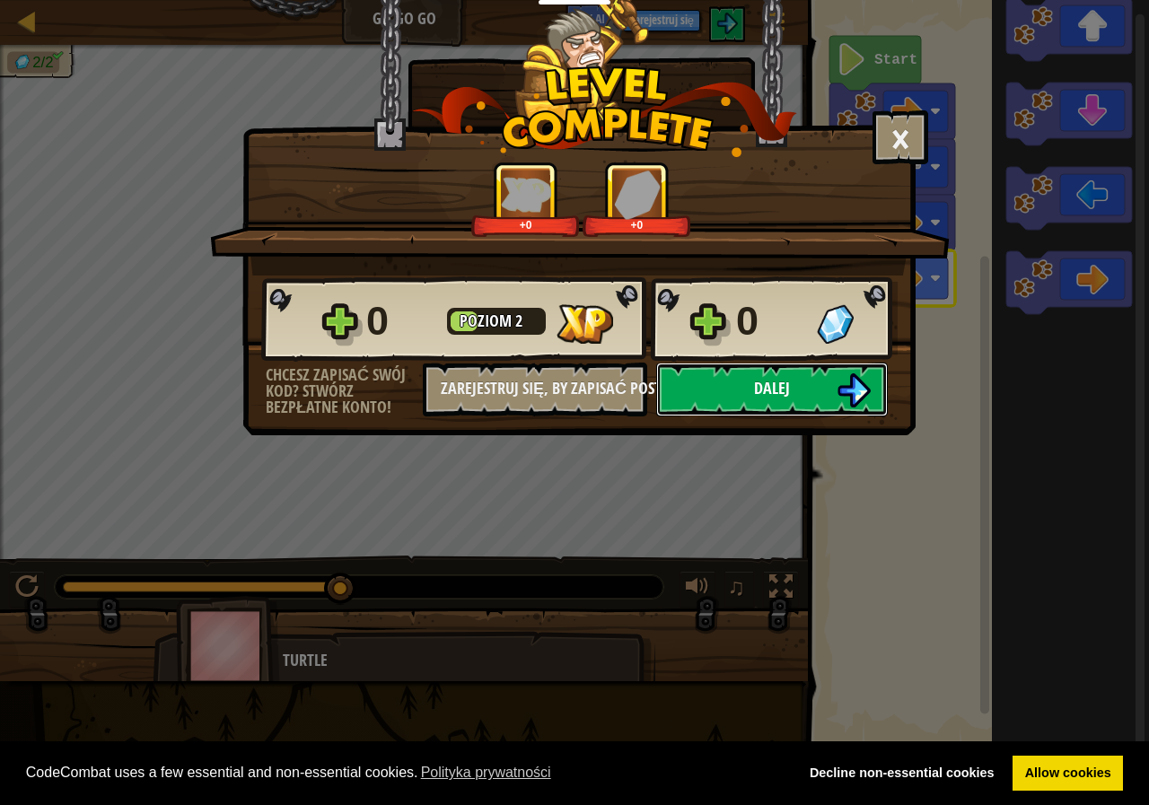
click at [879, 388] on button "Dalej" at bounding box center [772, 390] width 232 height 54
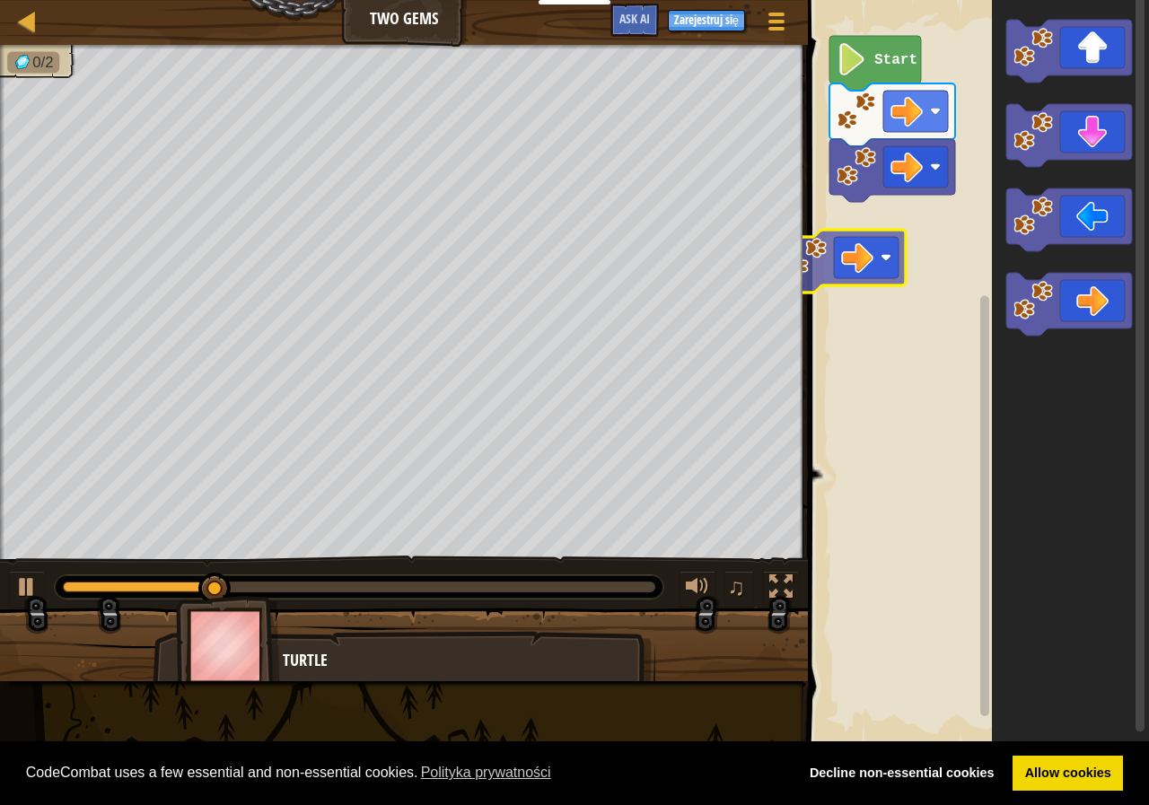
click at [869, 272] on div "Start" at bounding box center [976, 373] width 347 height 764
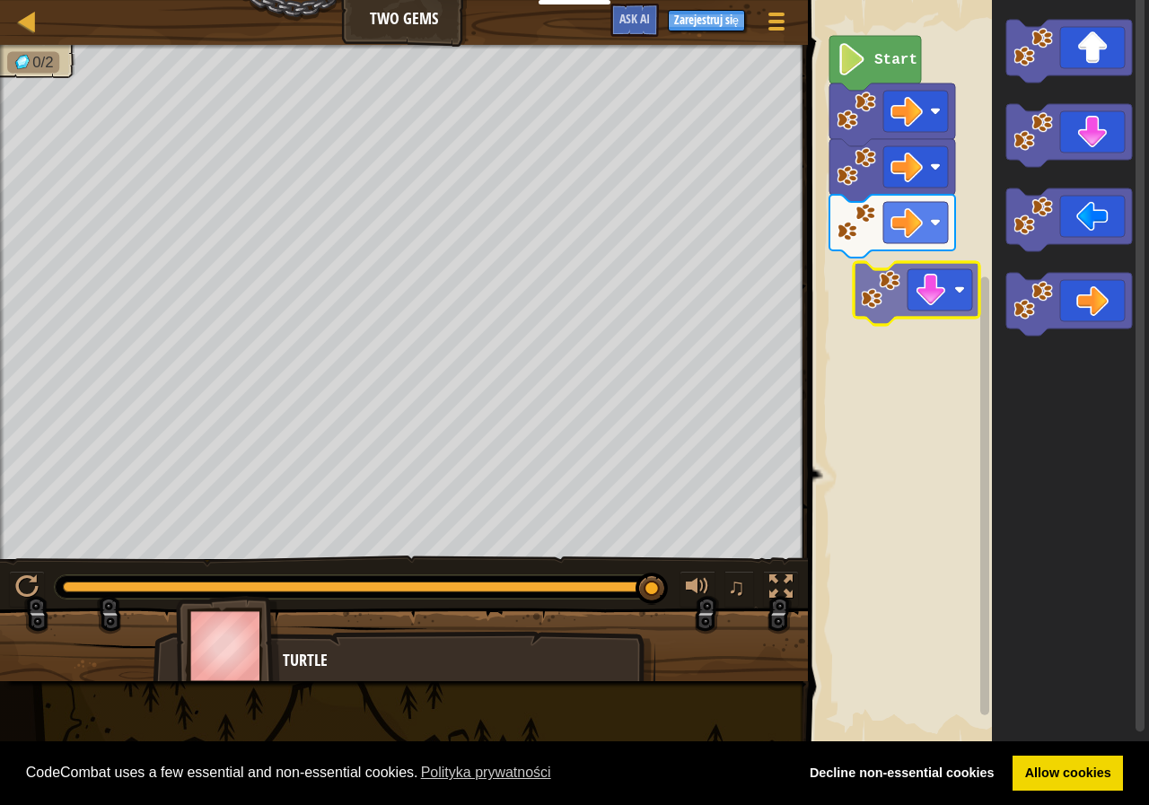
click at [915, 296] on div "Start" at bounding box center [976, 373] width 347 height 764
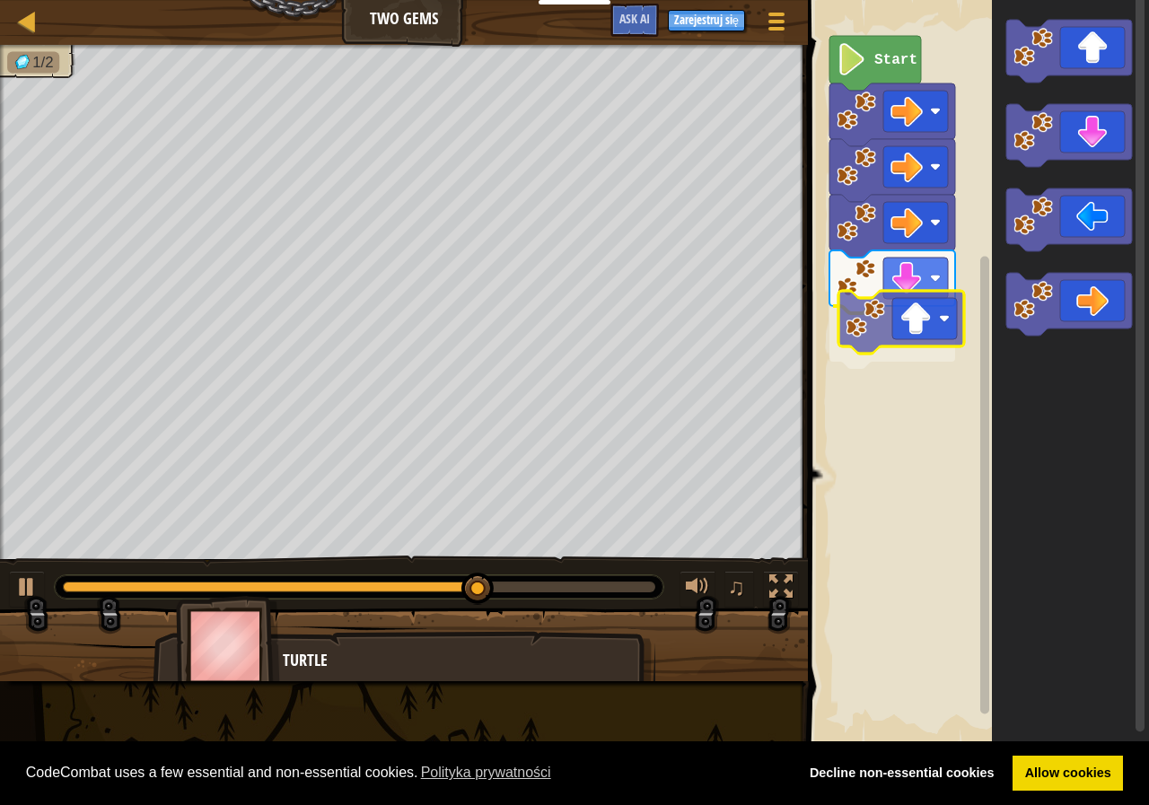
click at [918, 329] on div "Start" at bounding box center [976, 373] width 347 height 764
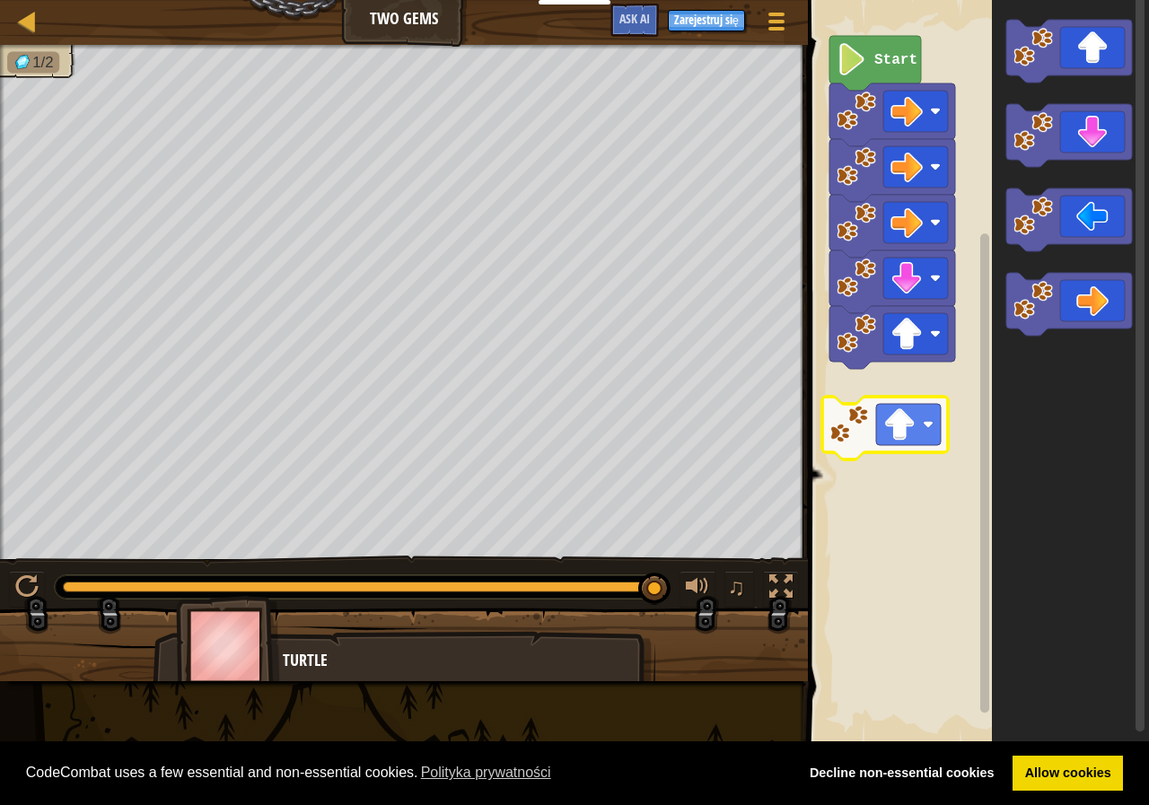
click at [908, 415] on div "Start" at bounding box center [976, 373] width 347 height 764
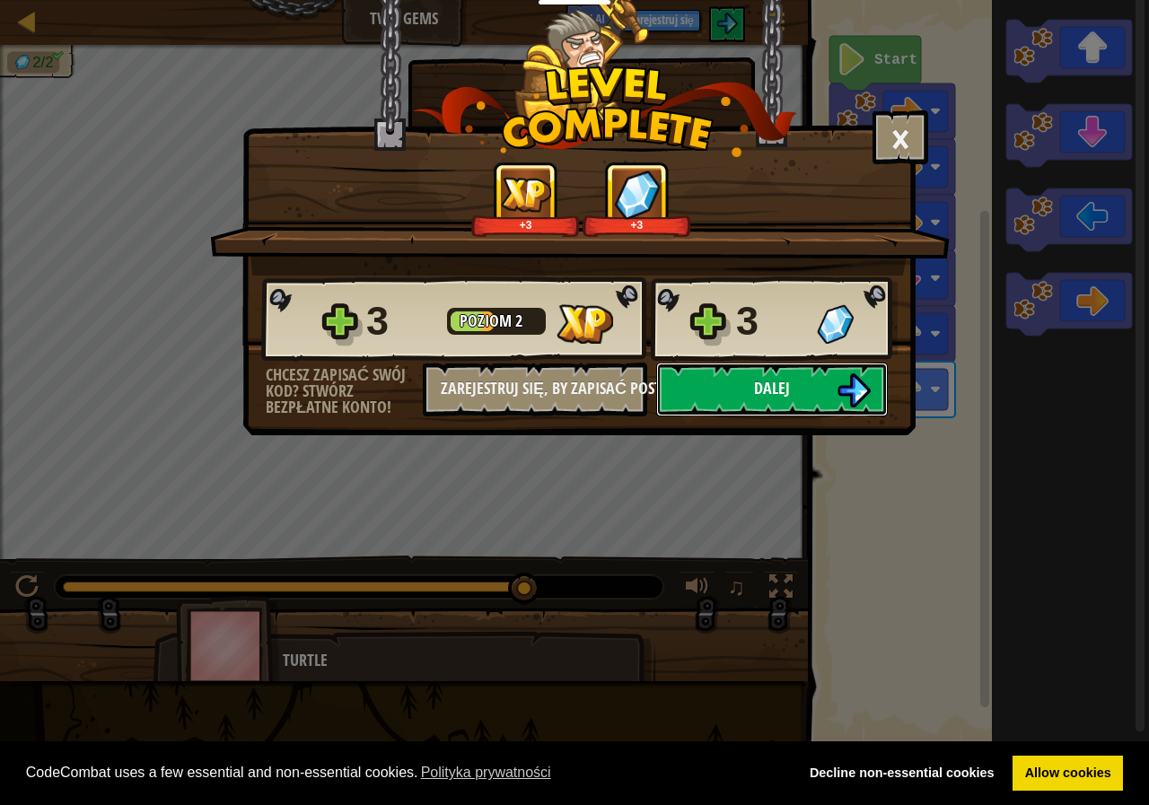
click at [803, 388] on button "Dalej" at bounding box center [772, 390] width 232 height 54
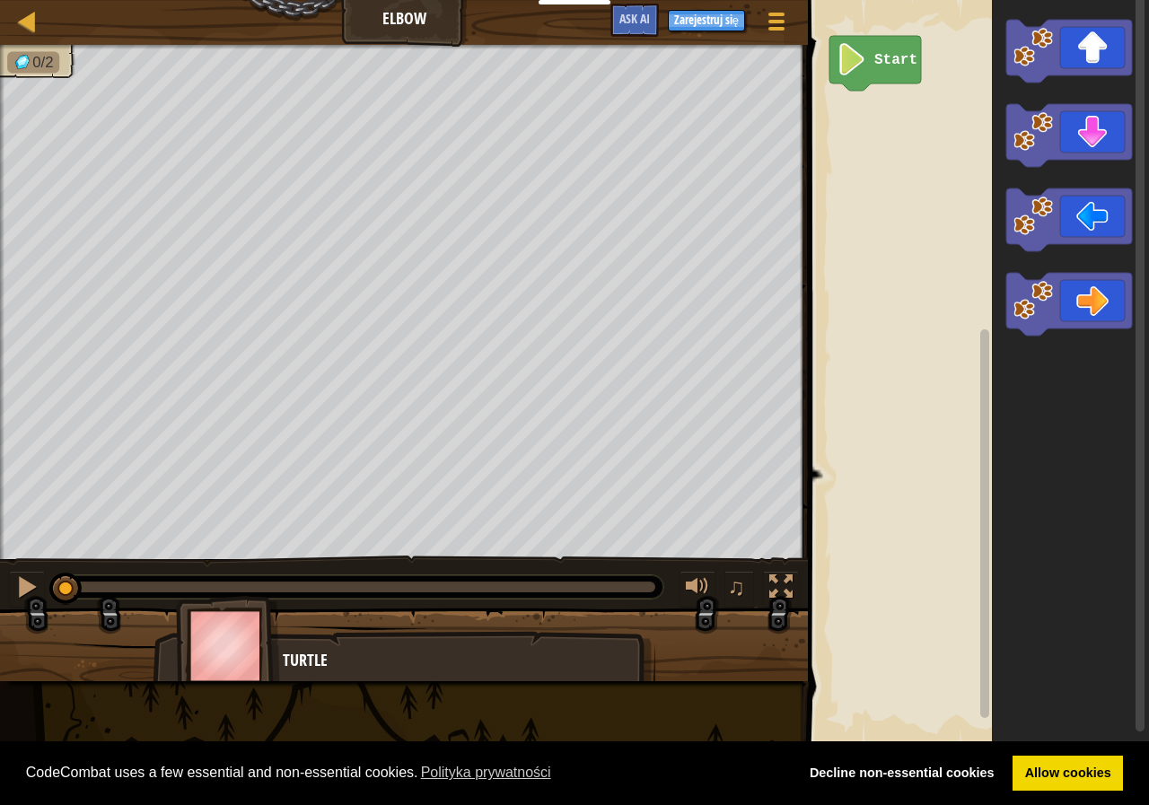
click at [1008, 143] on icon "Obszar roboczy Blockly" at bounding box center [1069, 135] width 126 height 63
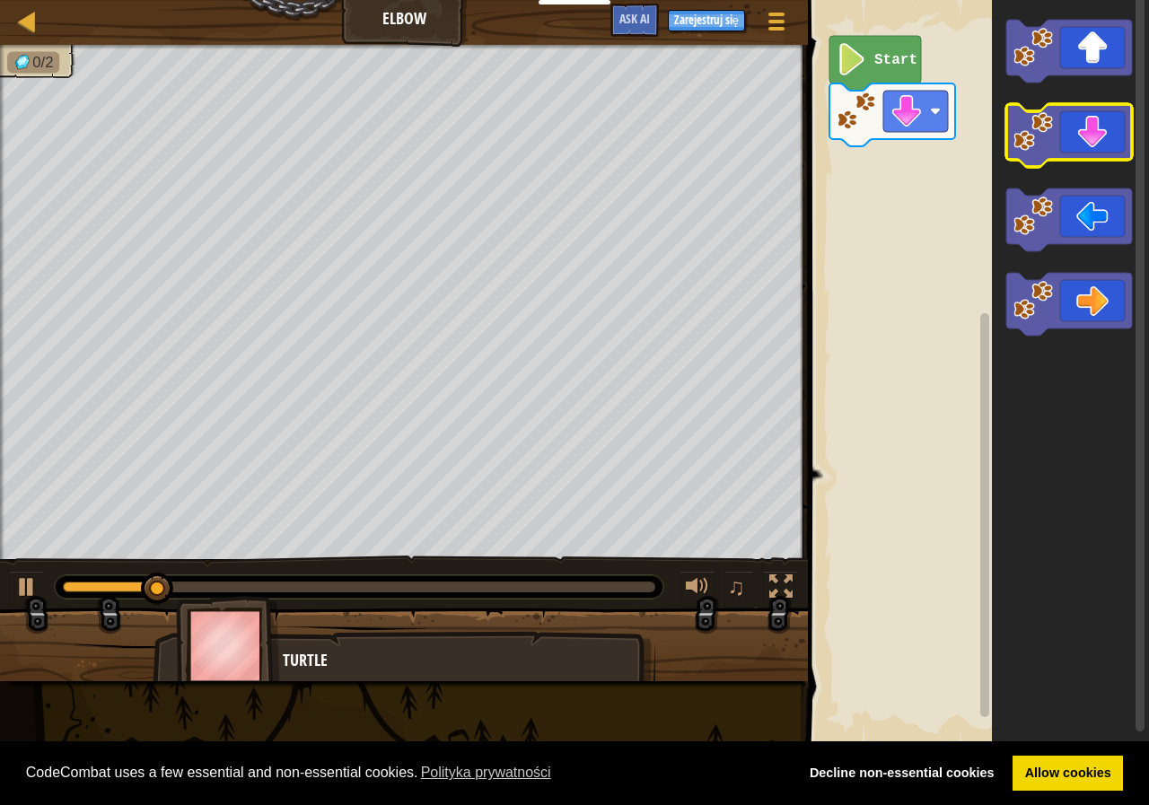
click at [1085, 140] on icon "Obszar roboczy Blockly" at bounding box center [1069, 135] width 126 height 63
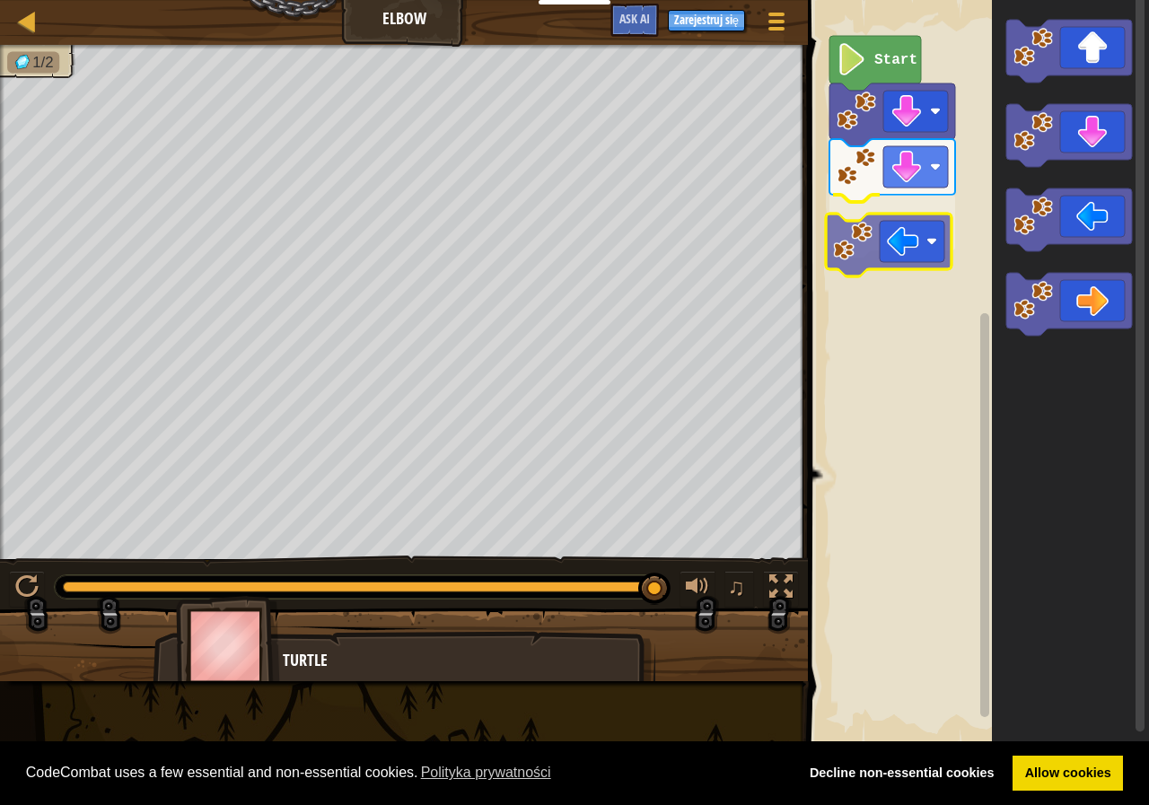
click at [900, 256] on div "Start" at bounding box center [976, 373] width 347 height 764
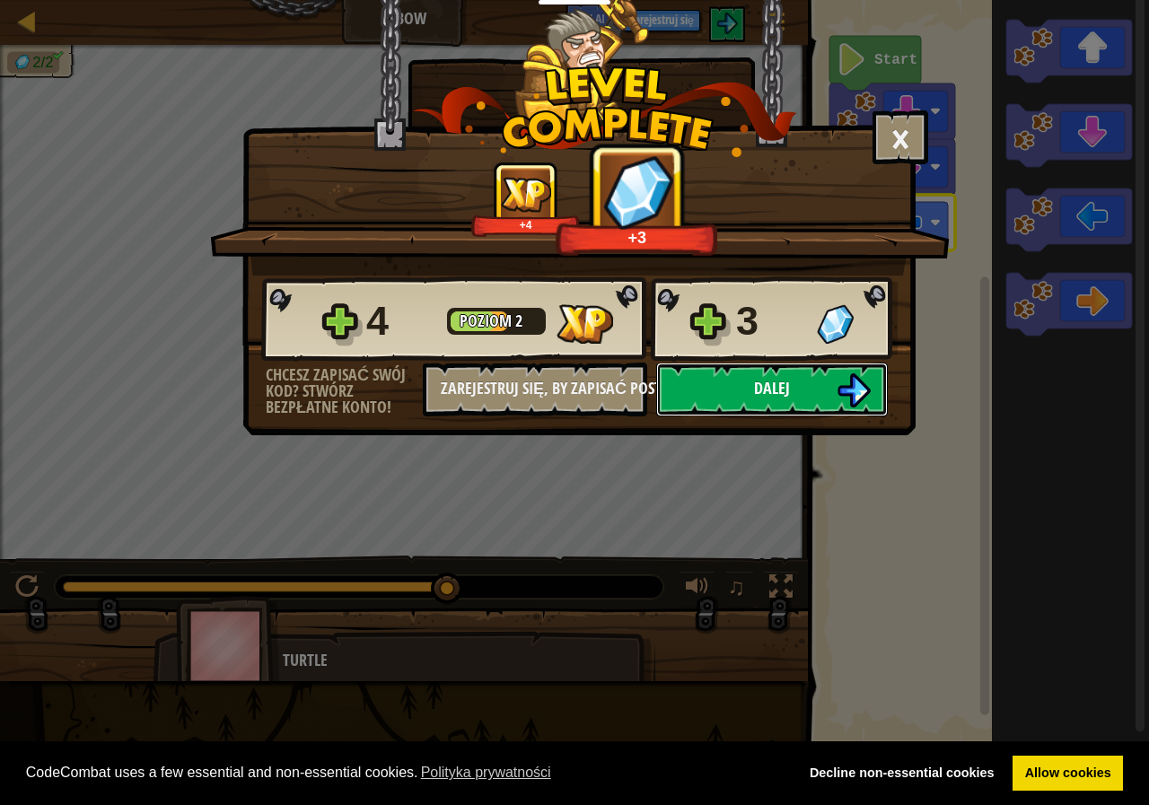
click at [829, 377] on button "Dalej" at bounding box center [772, 390] width 232 height 54
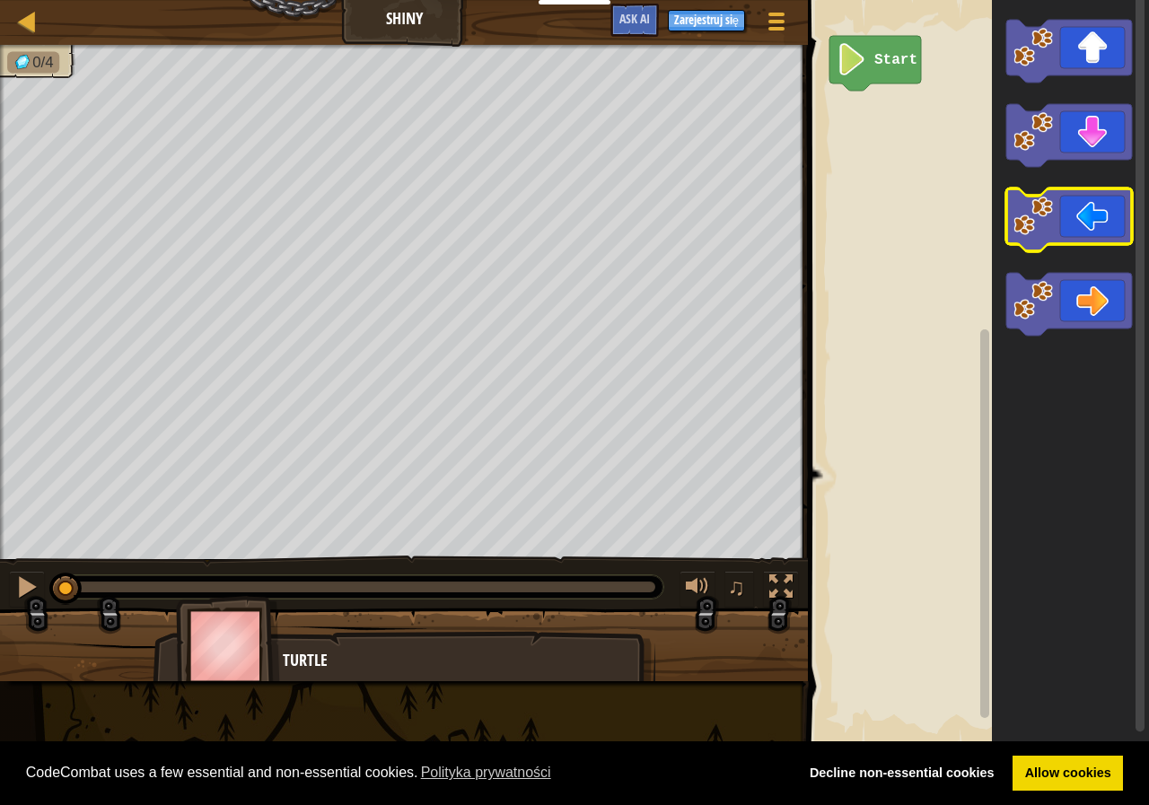
click at [1092, 218] on icon "Obszar roboczy Blockly" at bounding box center [1069, 220] width 126 height 63
click at [1085, 213] on icon "Obszar roboczy Blockly" at bounding box center [1069, 220] width 126 height 63
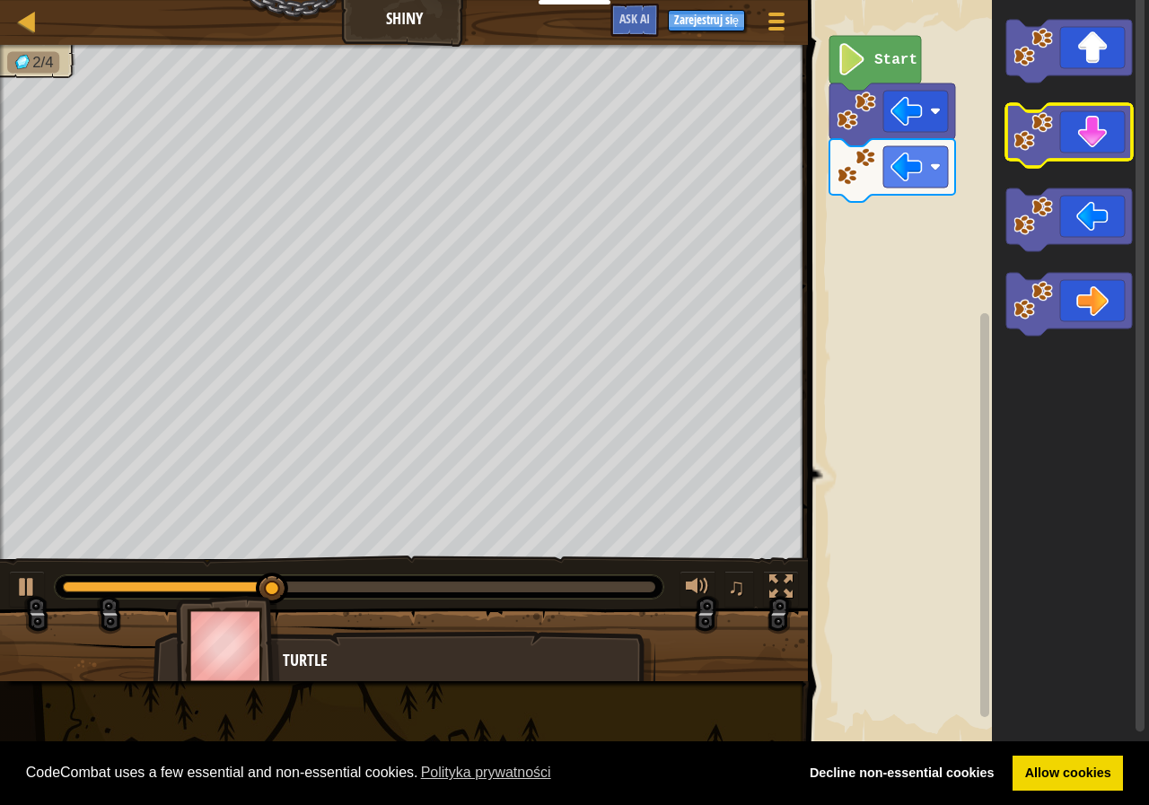
click at [1047, 146] on image "Obszar roboczy Blockly" at bounding box center [1034, 132] width 40 height 40
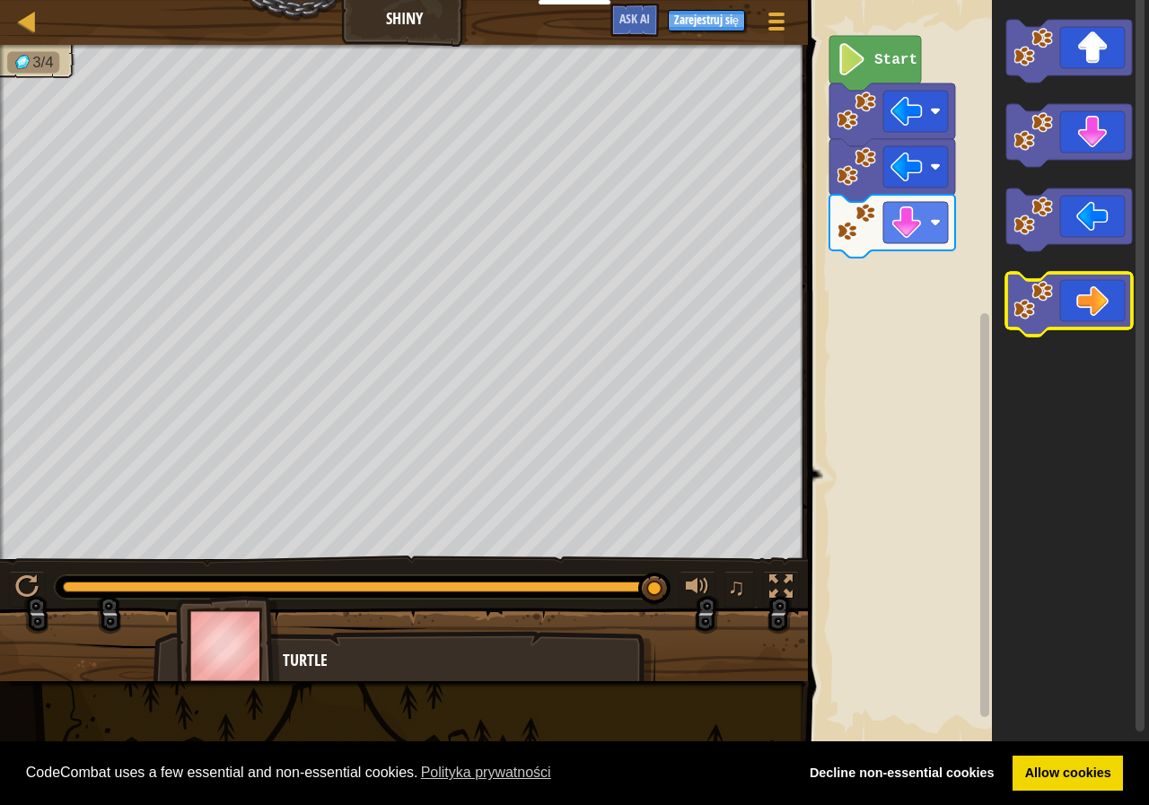
click at [1040, 294] on image "Obszar roboczy Blockly" at bounding box center [1034, 301] width 40 height 40
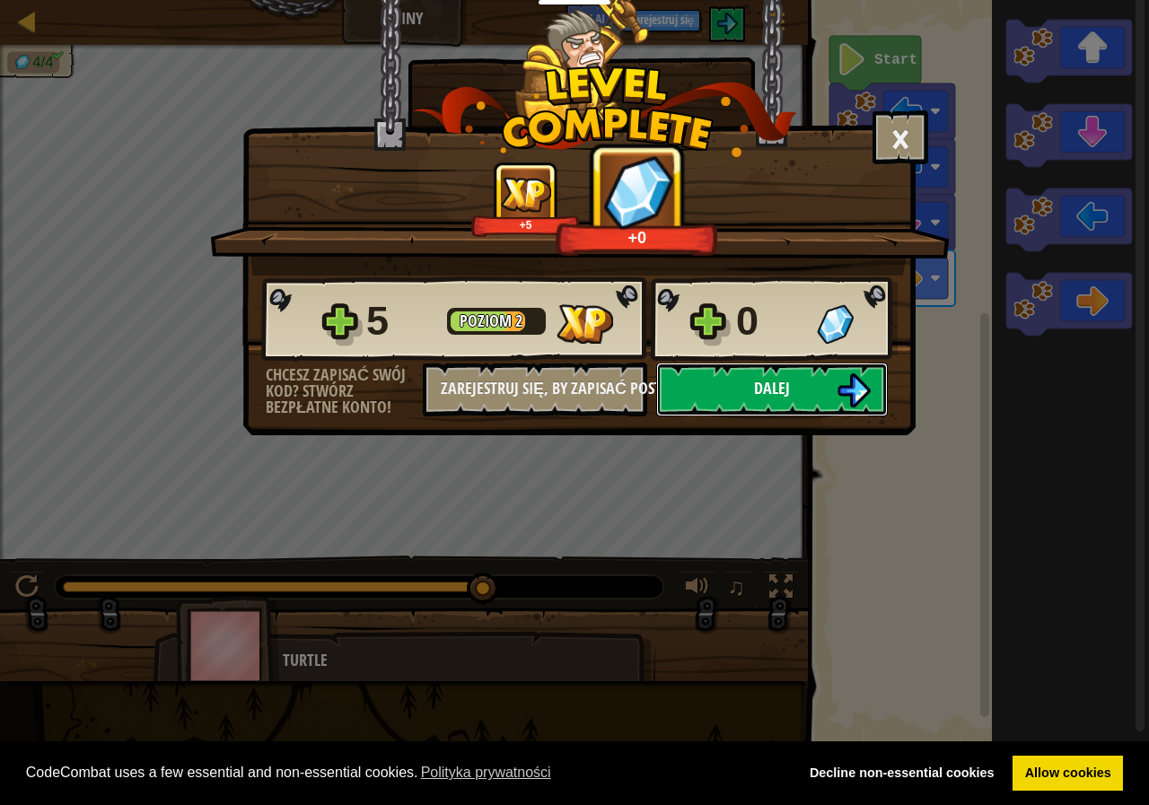
click at [834, 386] on button "Dalej" at bounding box center [772, 390] width 232 height 54
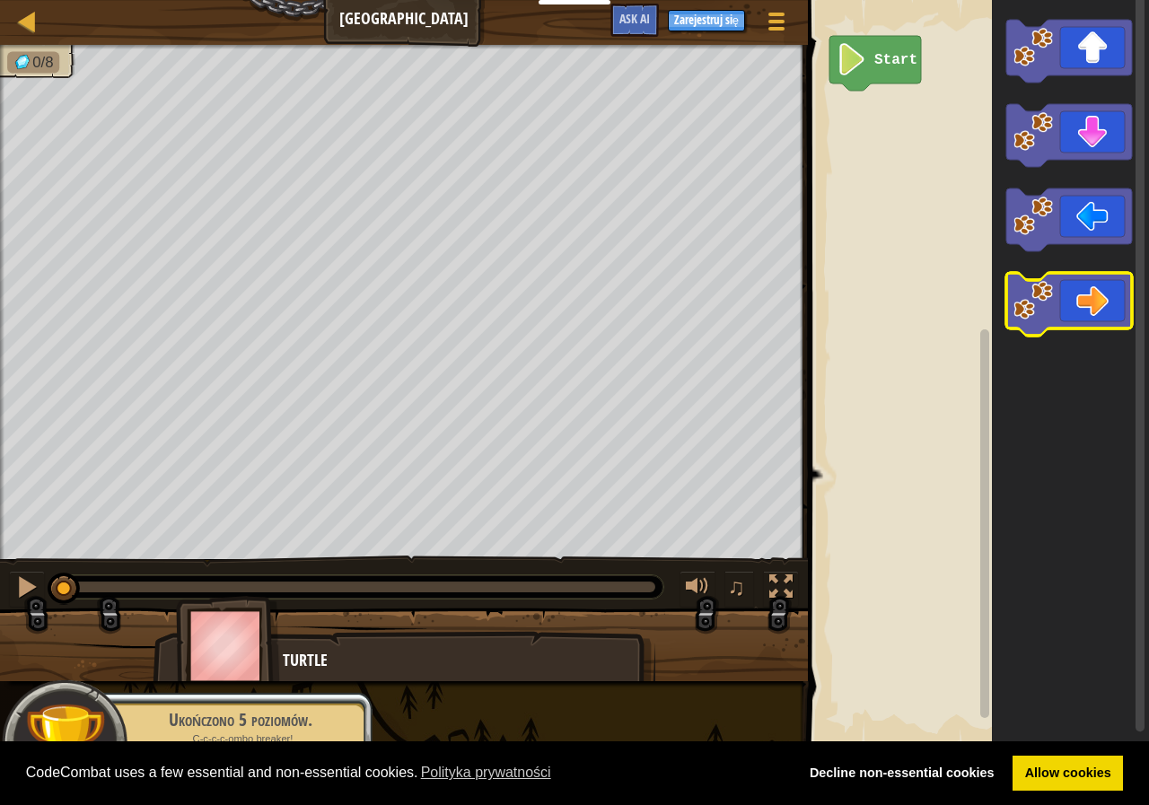
click at [1039, 294] on image "Obszar roboczy Blockly" at bounding box center [1034, 301] width 40 height 40
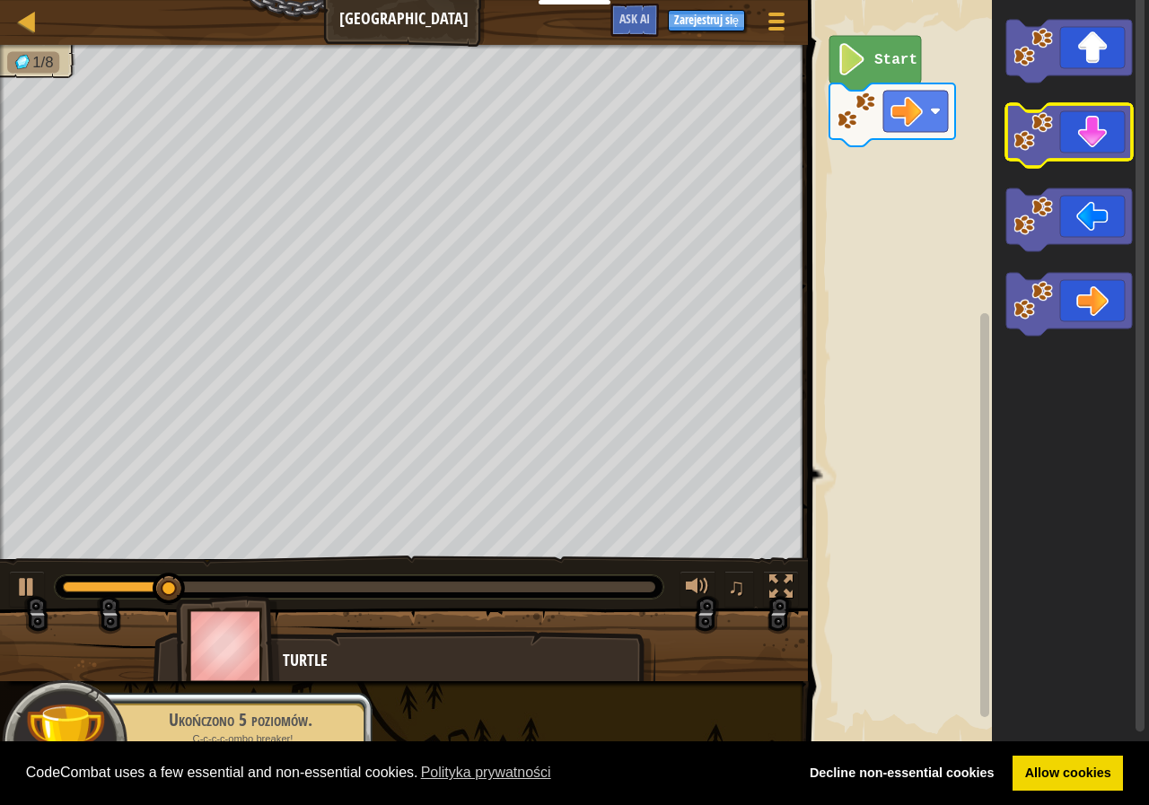
click at [1084, 126] on icon "Obszar roboczy Blockly" at bounding box center [1069, 135] width 126 height 63
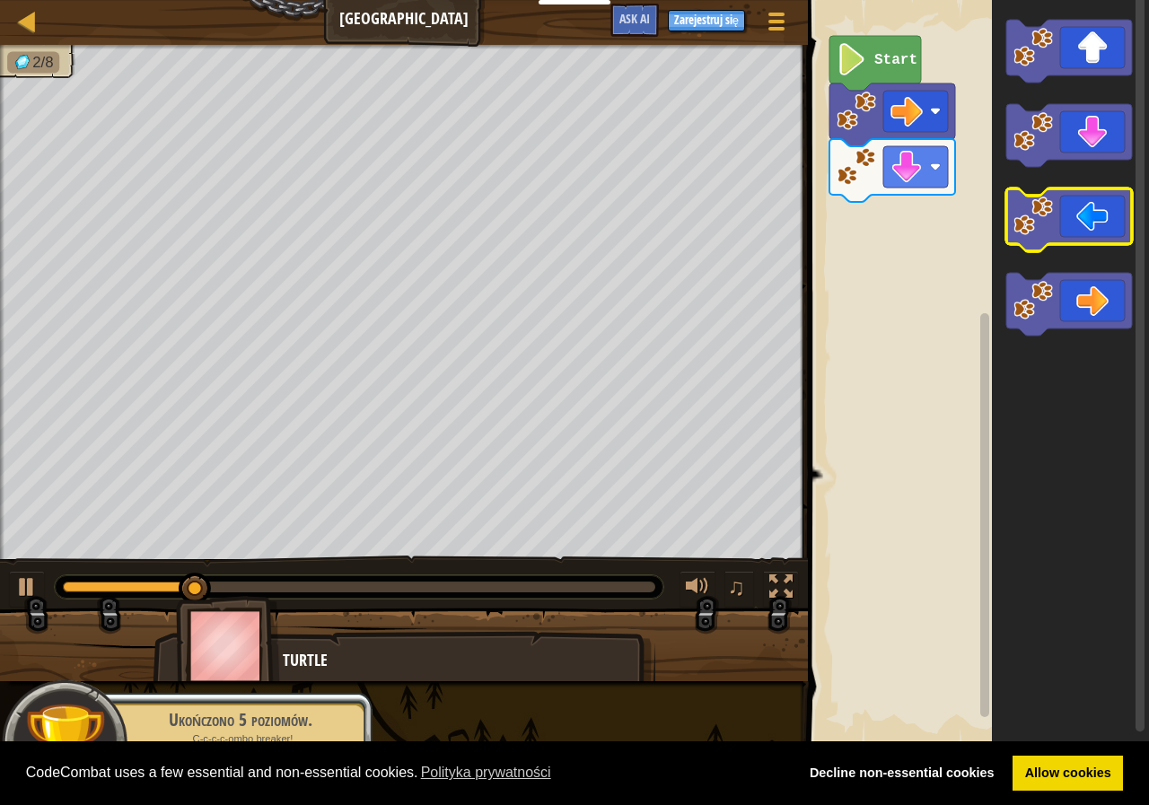
click at [1064, 244] on icon "Obszar roboczy Blockly" at bounding box center [1069, 220] width 126 height 63
click at [1068, 225] on icon "Obszar roboczy Blockly" at bounding box center [1069, 220] width 126 height 63
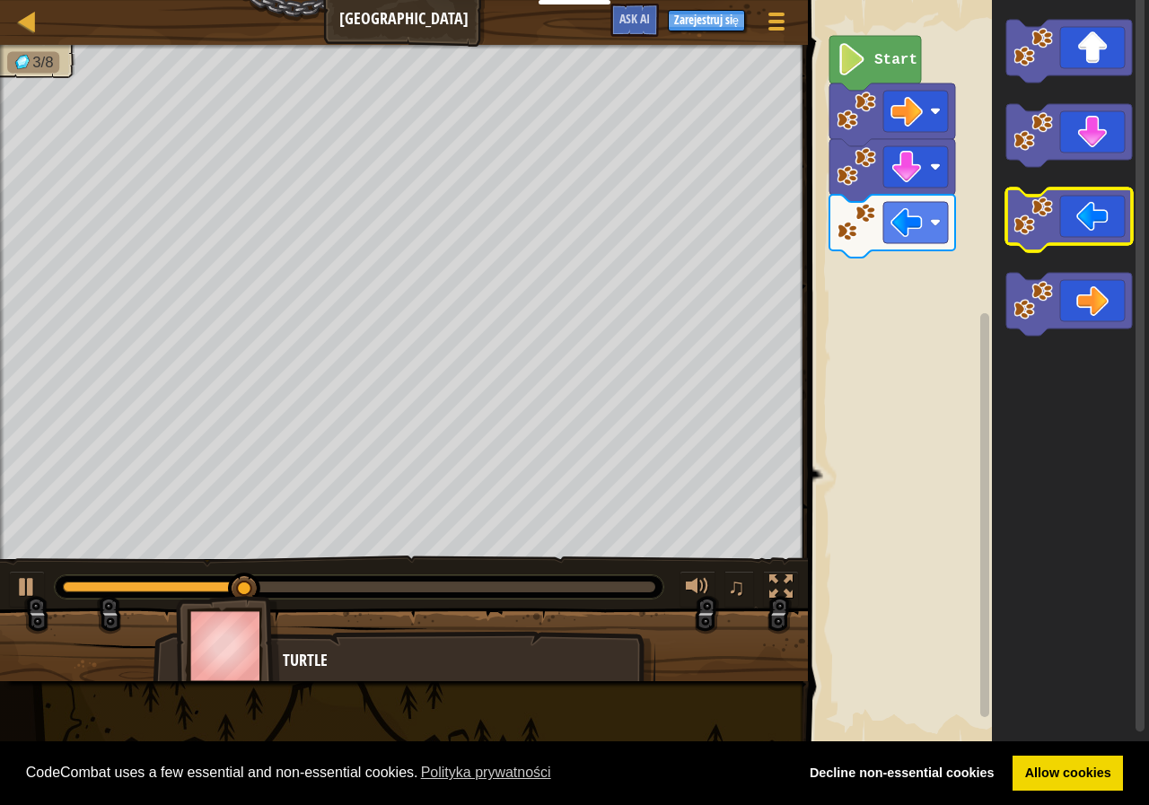
click at [1065, 233] on icon "Obszar roboczy Blockly" at bounding box center [1069, 220] width 126 height 63
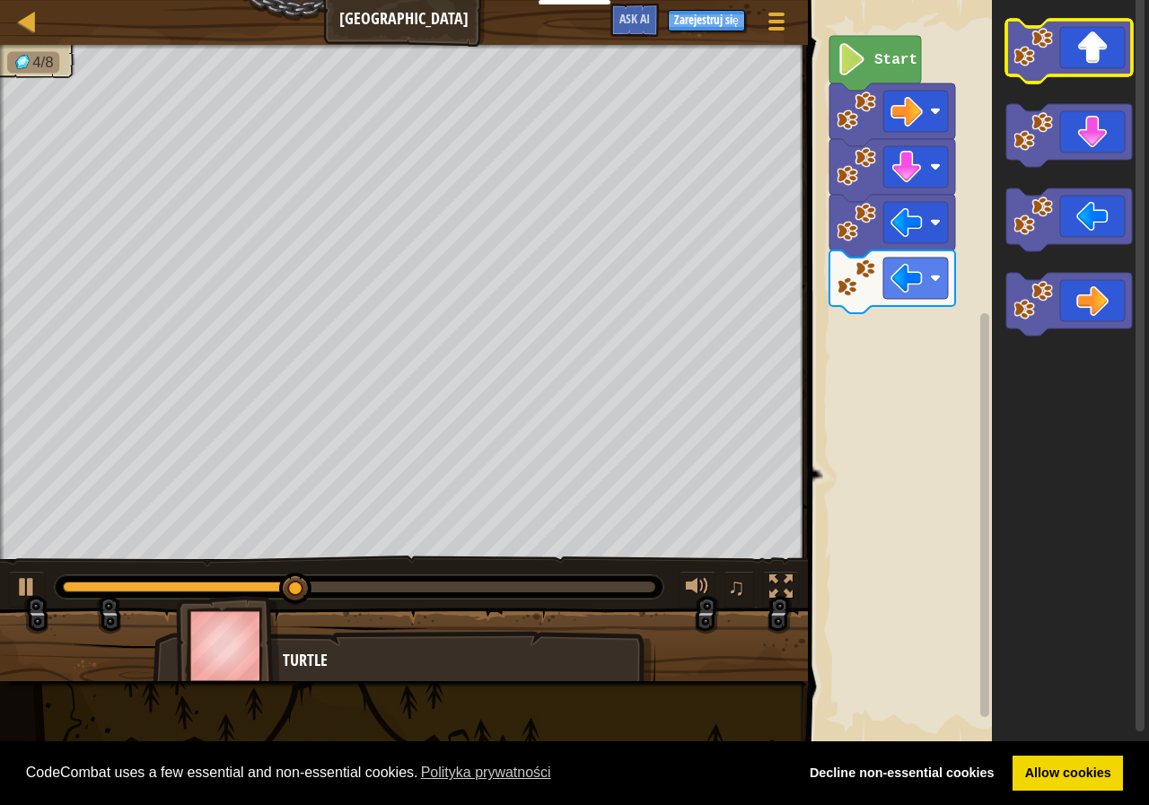
click at [1073, 44] on icon "Obszar roboczy Blockly" at bounding box center [1069, 51] width 126 height 63
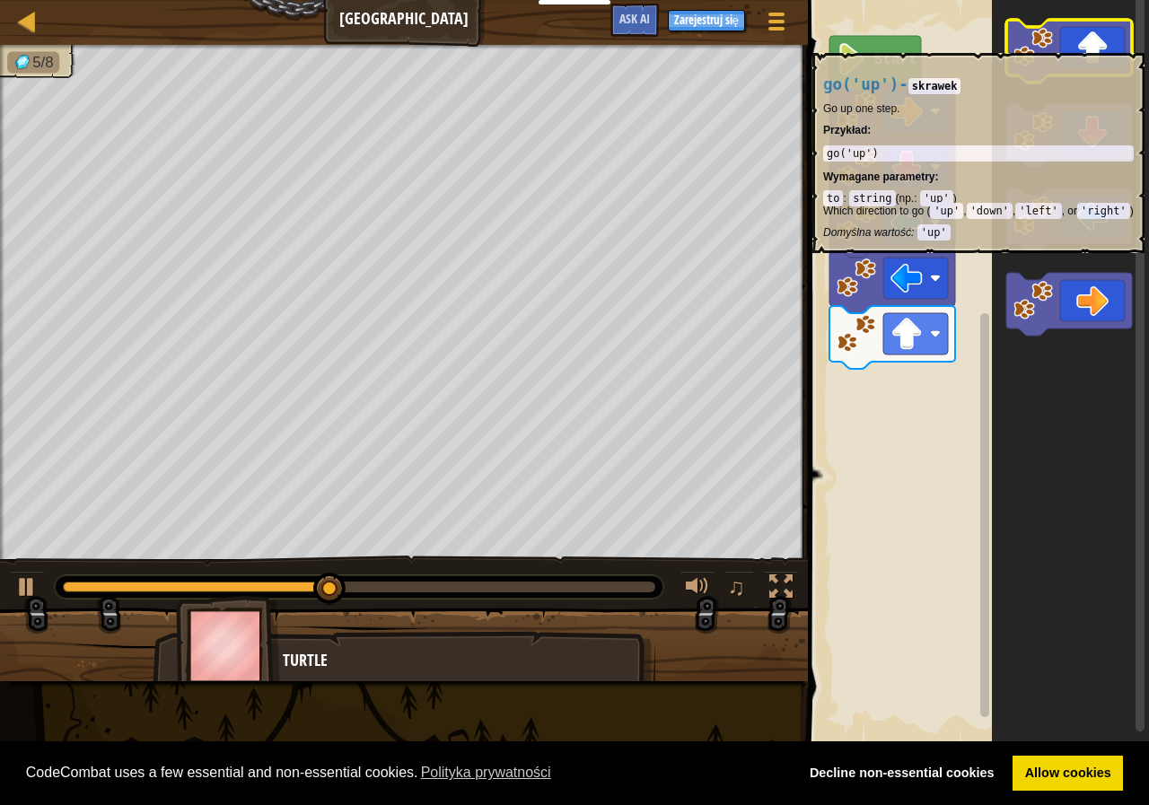
click at [1073, 44] on icon "Obszar roboczy Blockly" at bounding box center [1069, 51] width 126 height 63
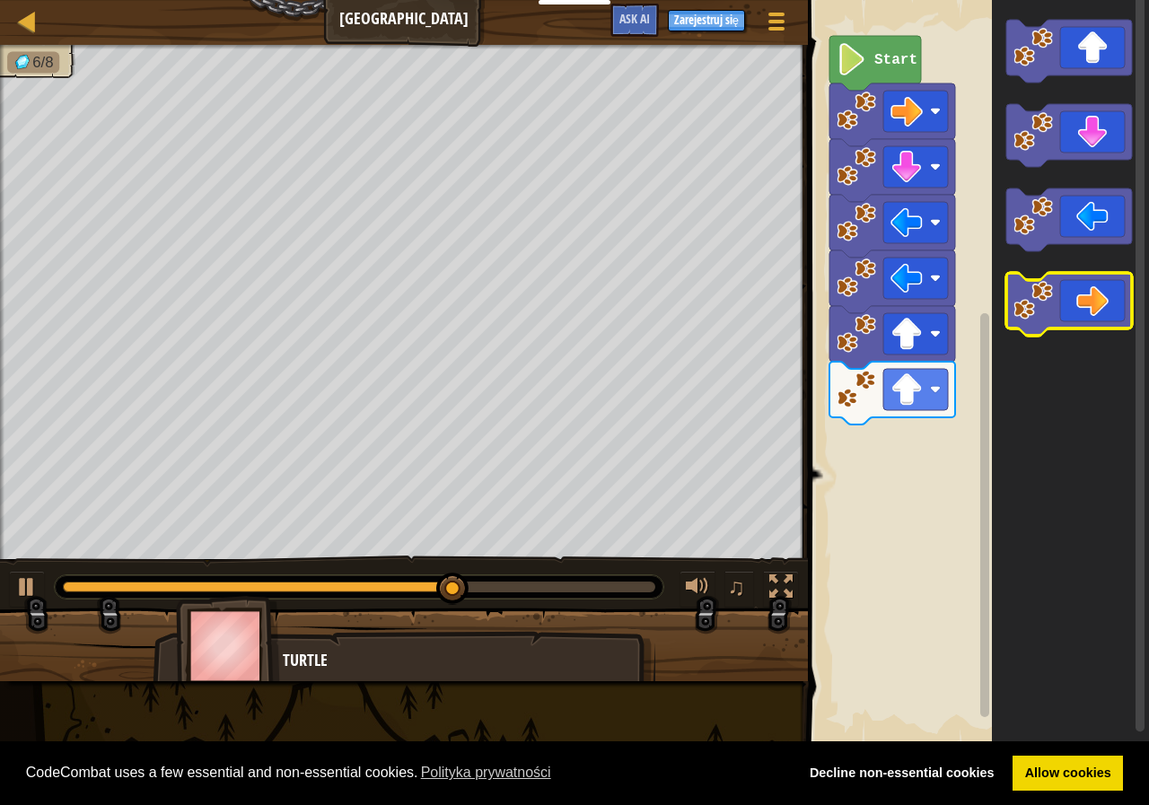
click at [1092, 287] on icon "Obszar roboczy Blockly" at bounding box center [1069, 304] width 126 height 63
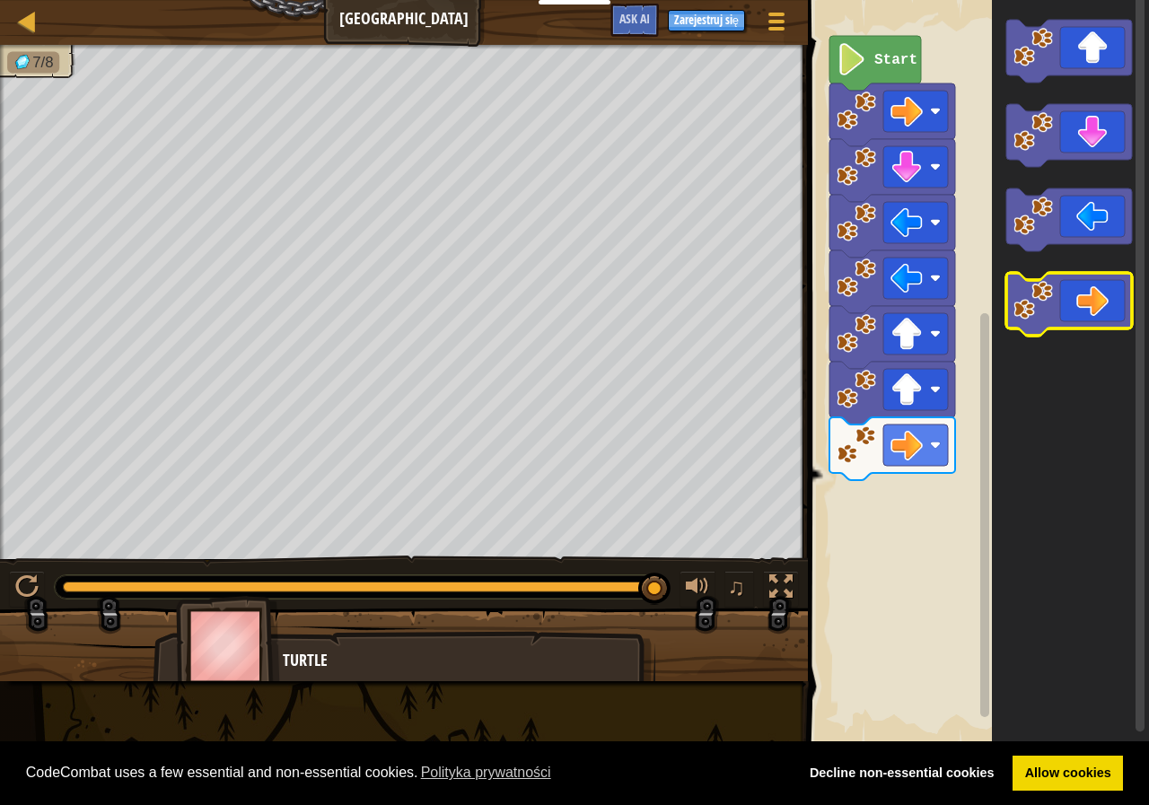
click at [1022, 280] on icon "Obszar roboczy Blockly" at bounding box center [1069, 304] width 126 height 63
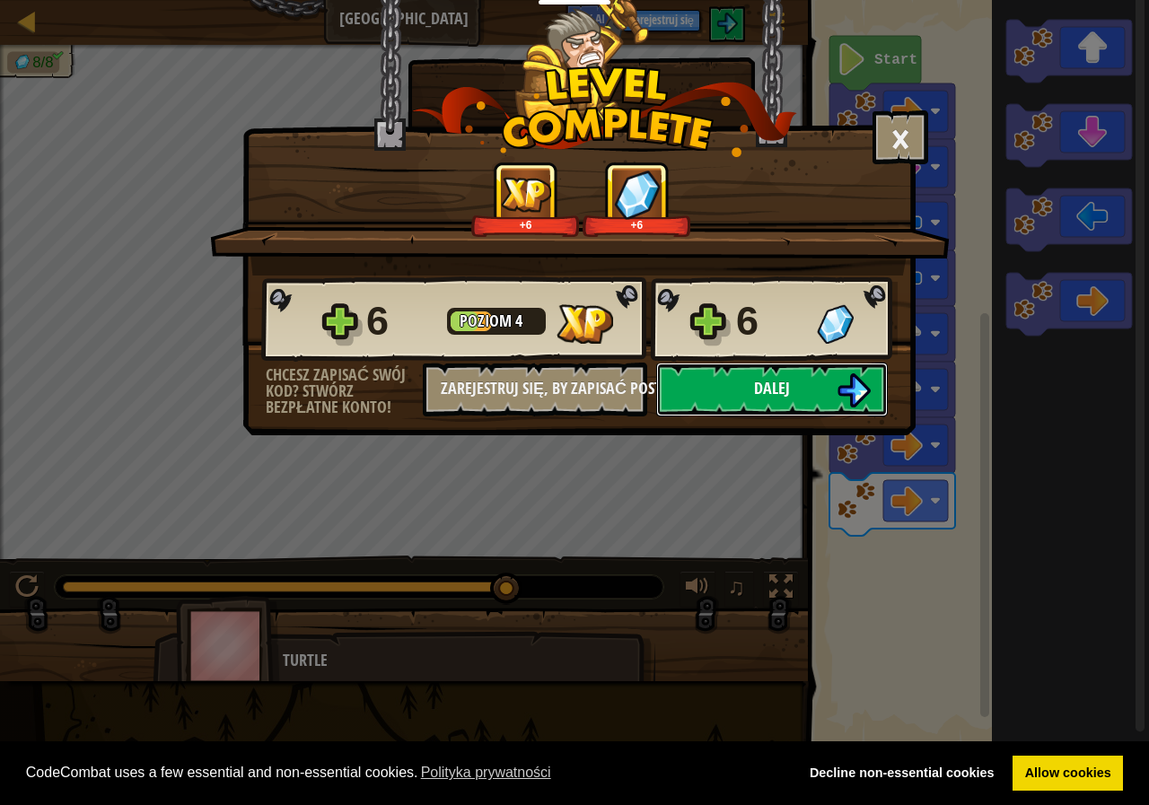
click at [753, 374] on button "Dalej" at bounding box center [772, 390] width 232 height 54
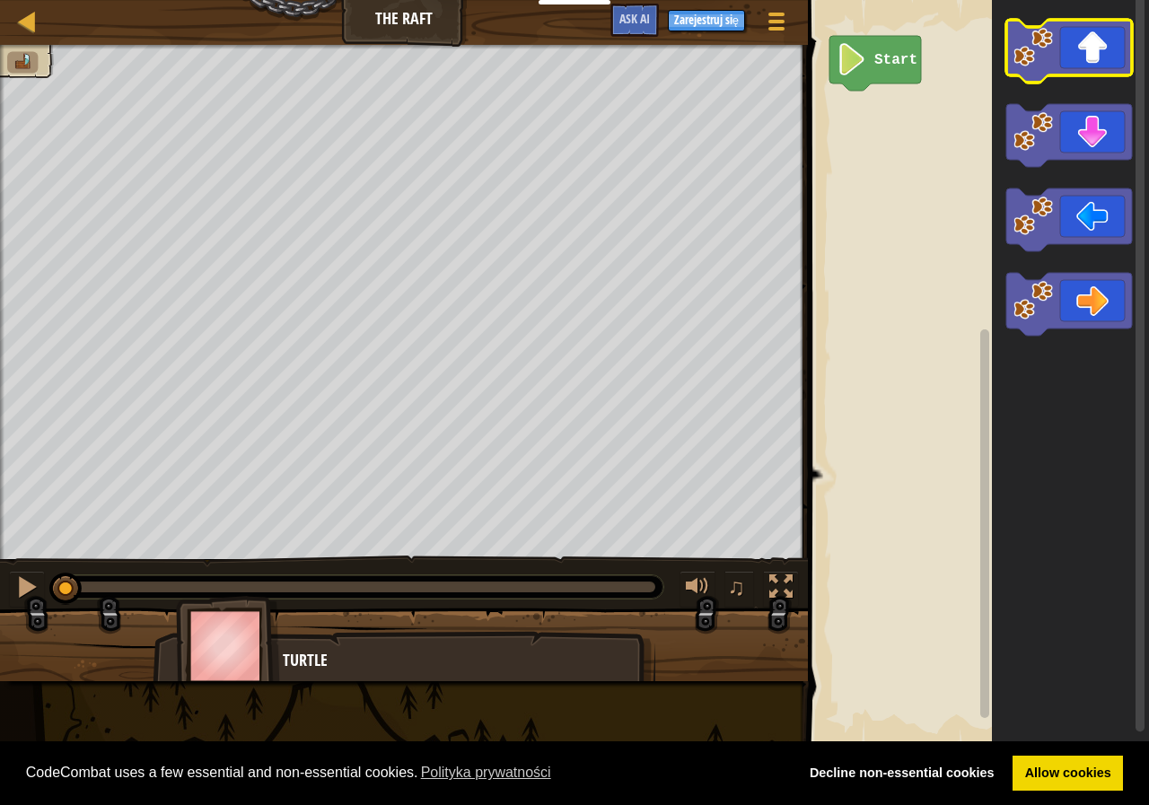
click at [1094, 58] on icon "Obszar roboczy Blockly" at bounding box center [1069, 51] width 126 height 63
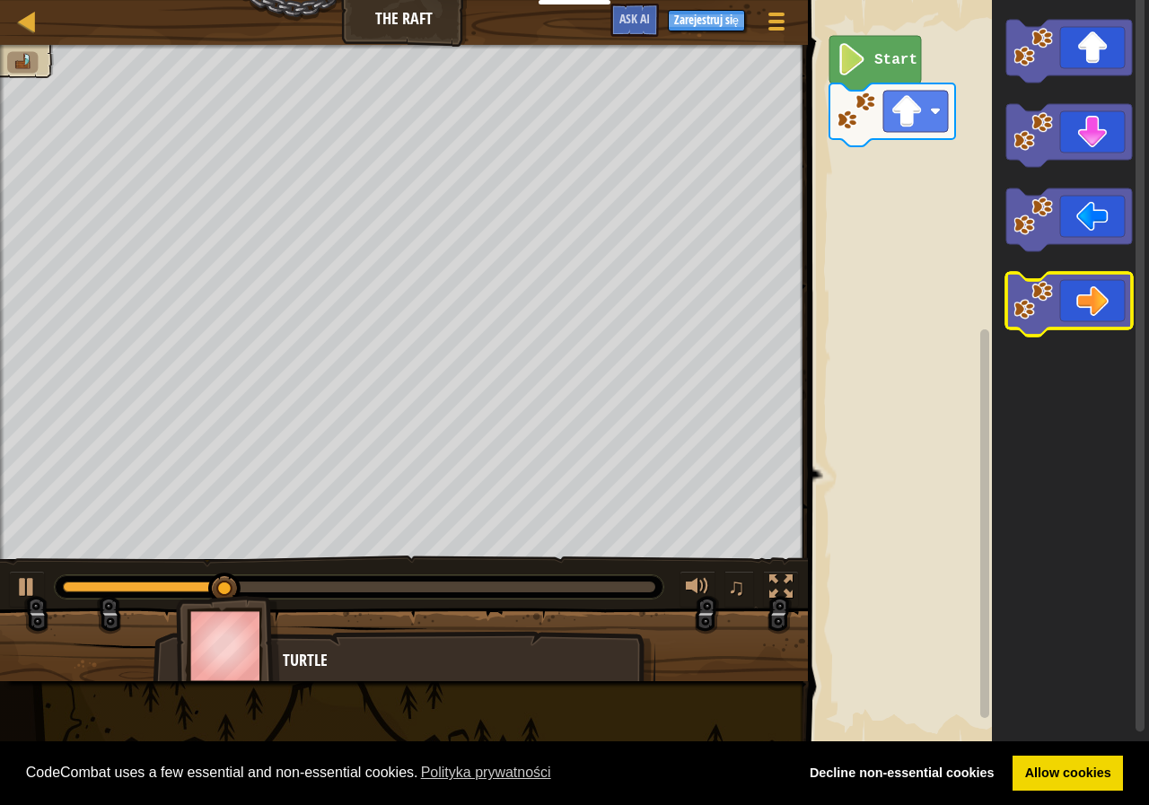
click at [1037, 296] on image "Obszar roboczy Blockly" at bounding box center [1034, 301] width 40 height 40
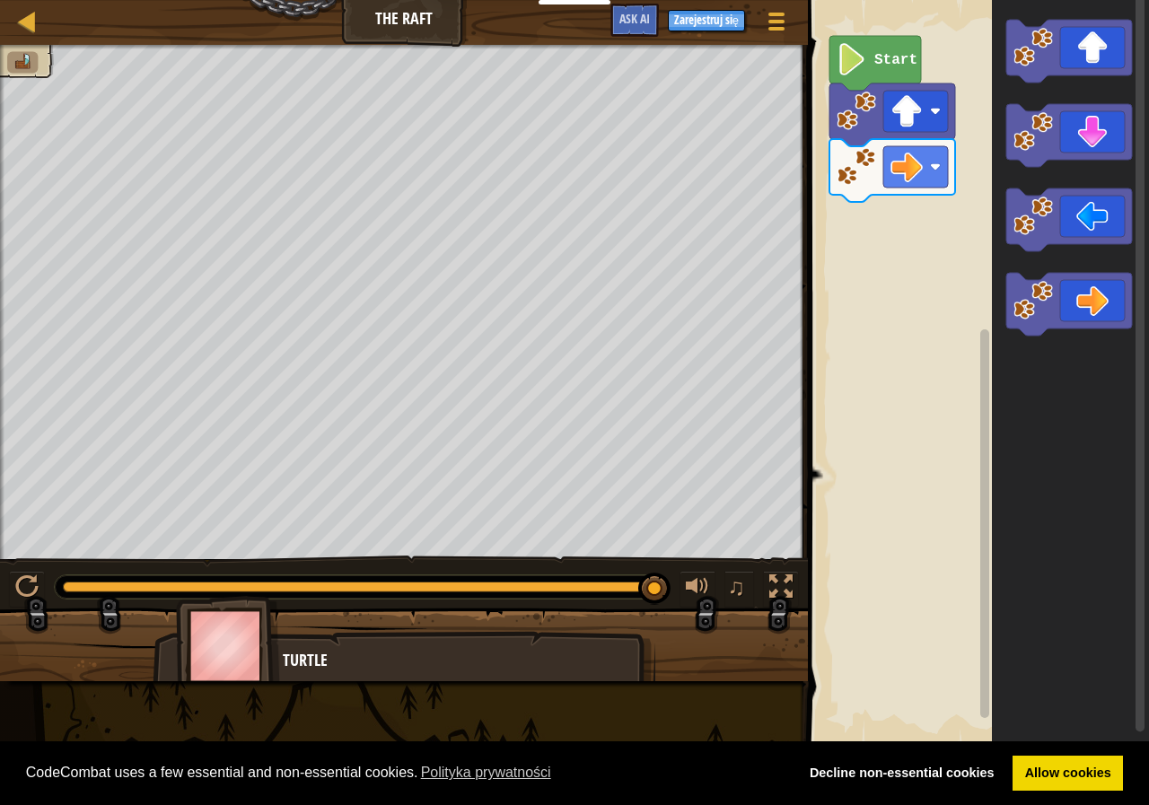
click at [1043, 328] on icon "Obszar roboczy Blockly" at bounding box center [1069, 304] width 126 height 63
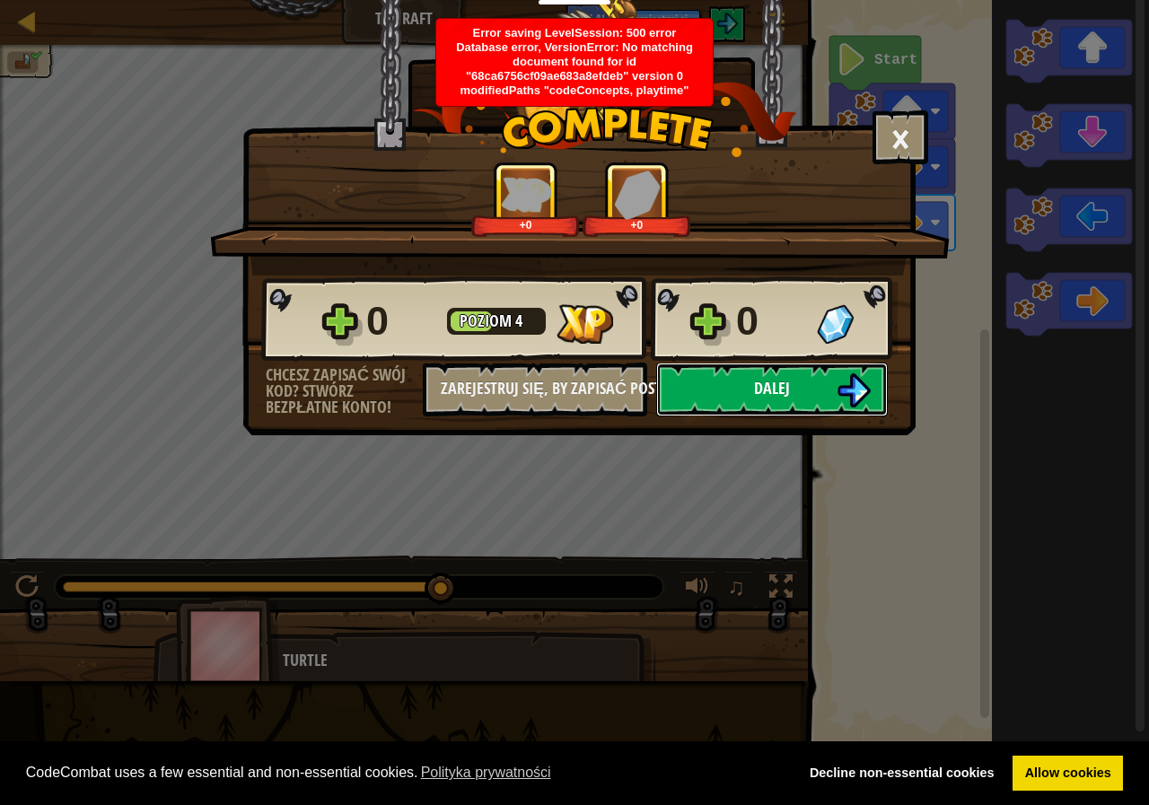
click at [792, 400] on button "Dalej" at bounding box center [772, 390] width 232 height 54
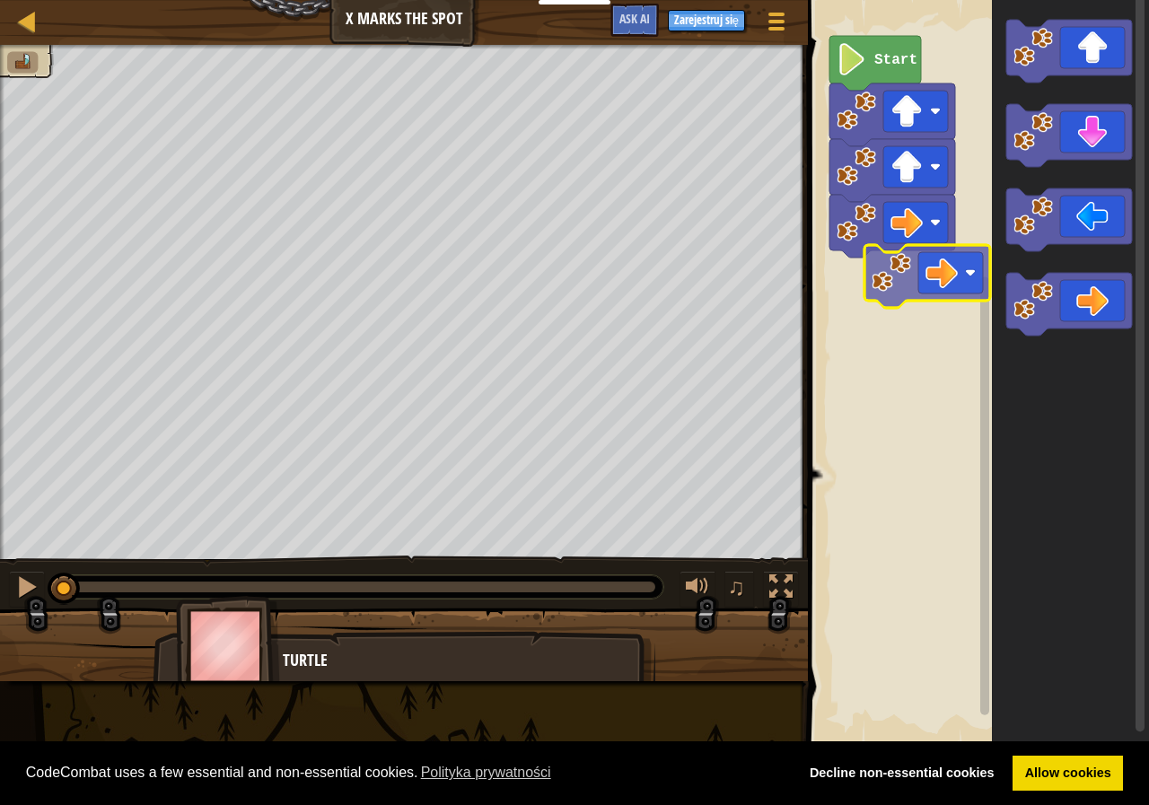
click at [942, 254] on div "Start" at bounding box center [976, 373] width 347 height 764
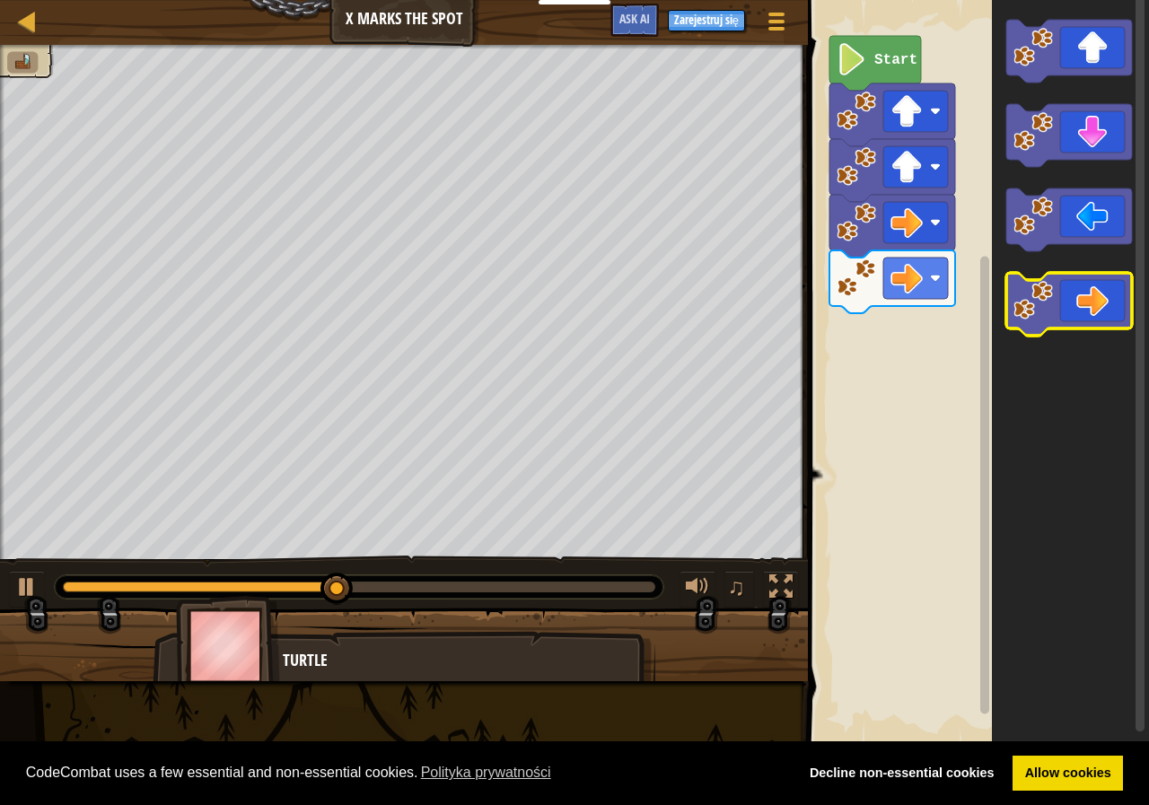
click at [1087, 299] on icon "Obszar roboczy Blockly" at bounding box center [1069, 304] width 126 height 63
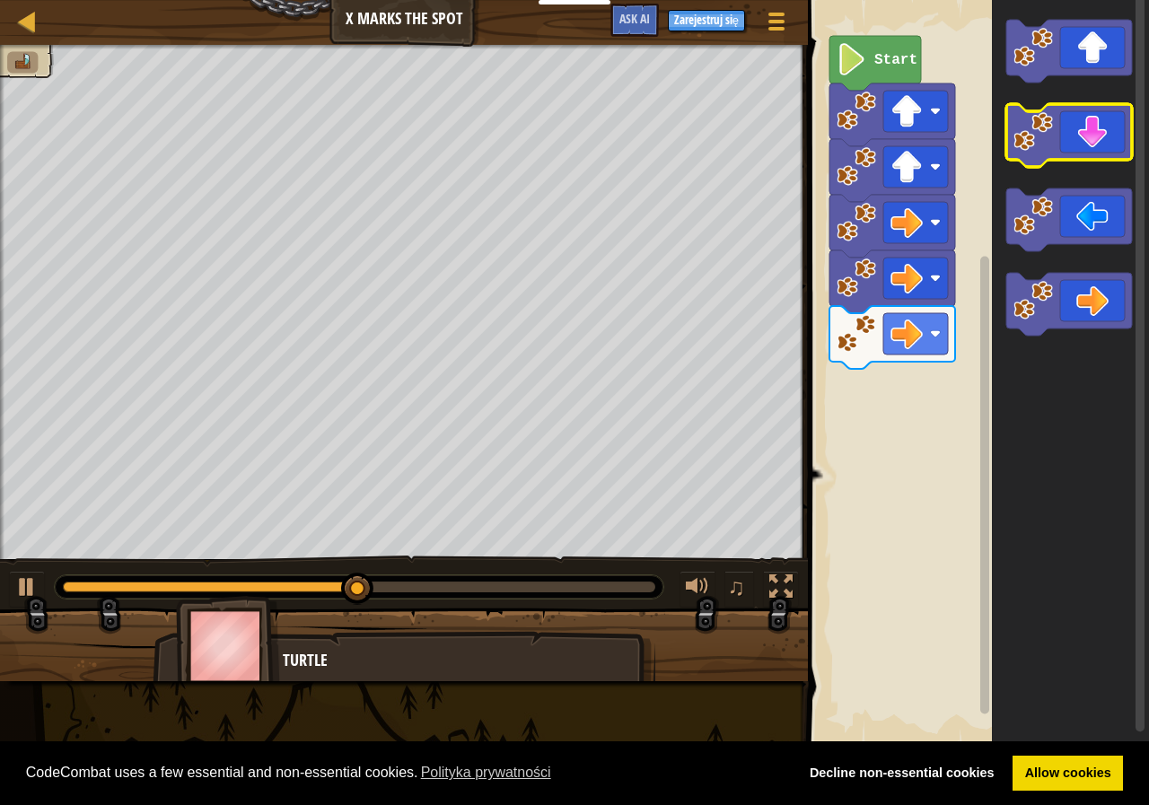
click at [1074, 147] on icon "Obszar roboczy Blockly" at bounding box center [1069, 135] width 126 height 63
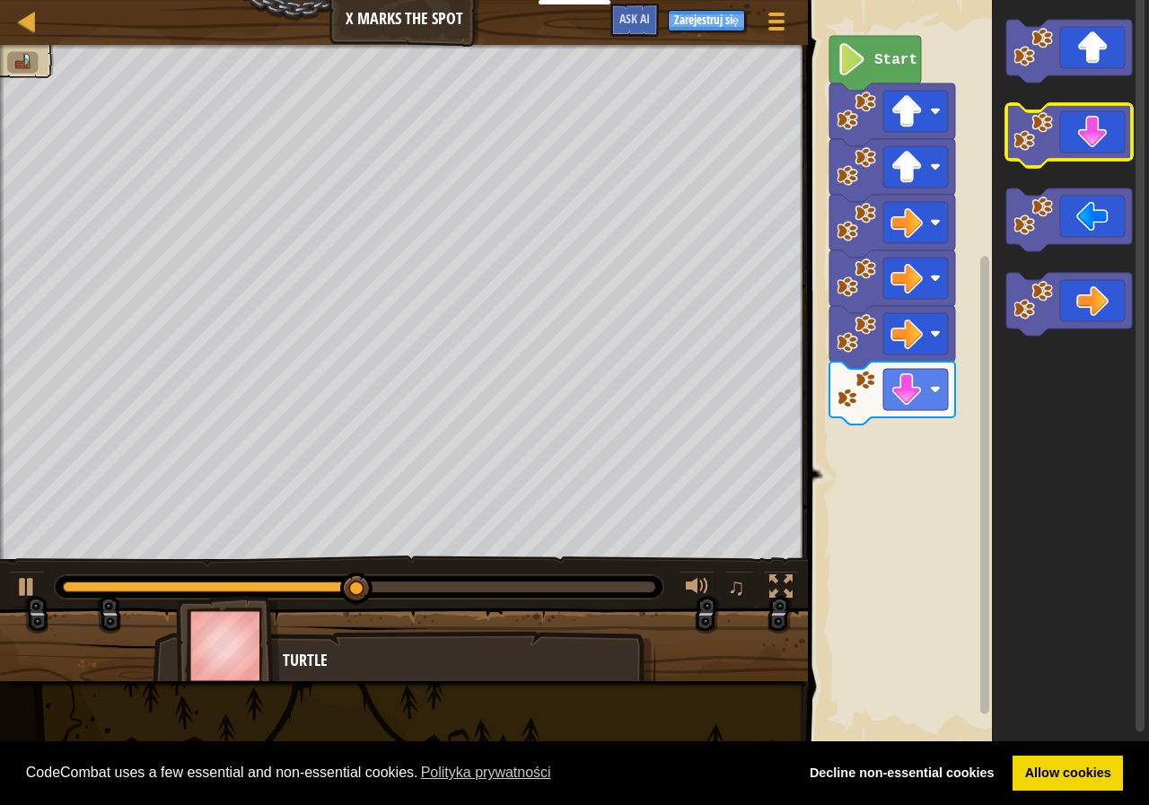
click at [1074, 147] on icon "Obszar roboczy Blockly" at bounding box center [1069, 135] width 126 height 63
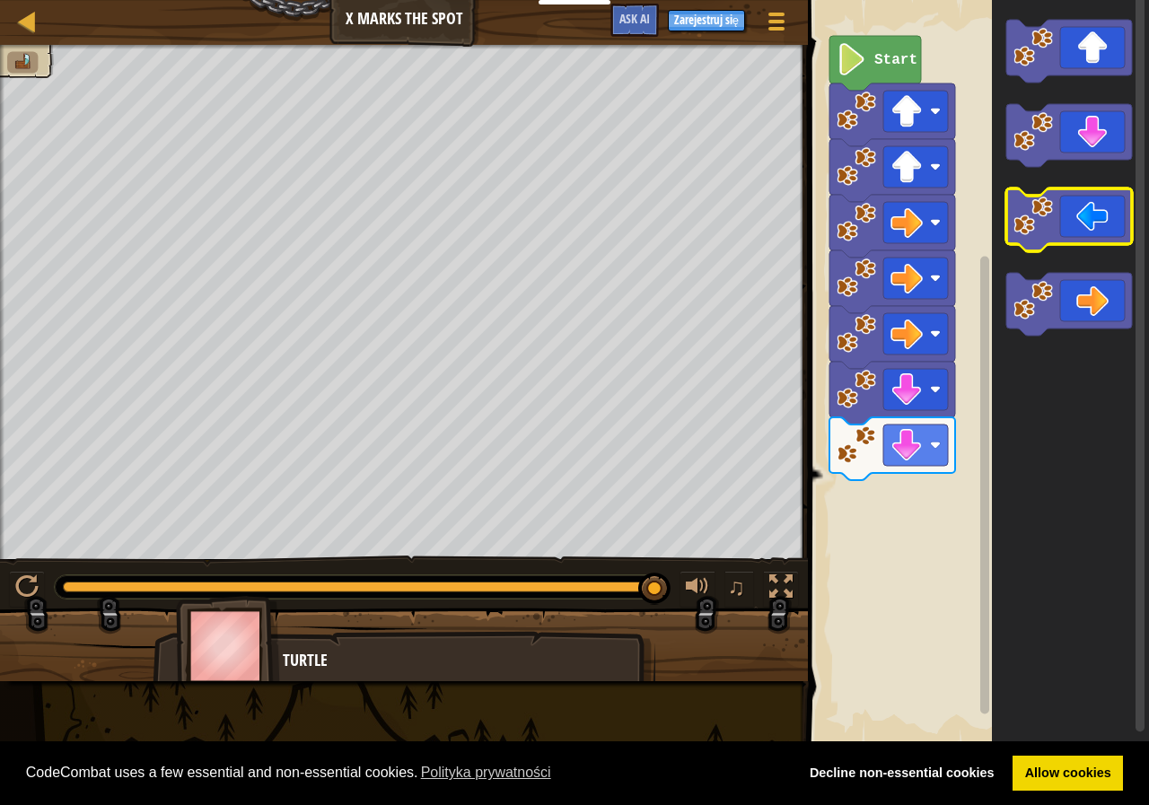
click at [1043, 204] on image "Obszar roboczy Blockly" at bounding box center [1034, 217] width 40 height 40
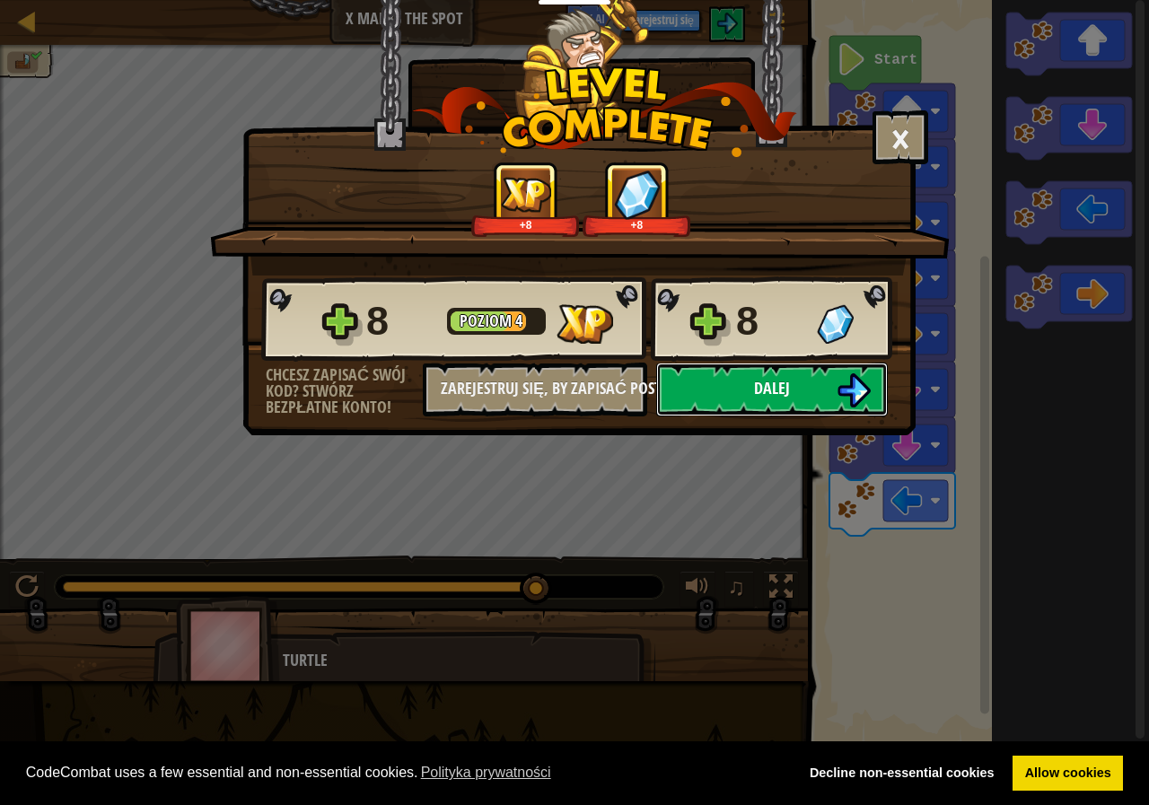
click at [781, 393] on span "Dalej" at bounding box center [772, 388] width 36 height 22
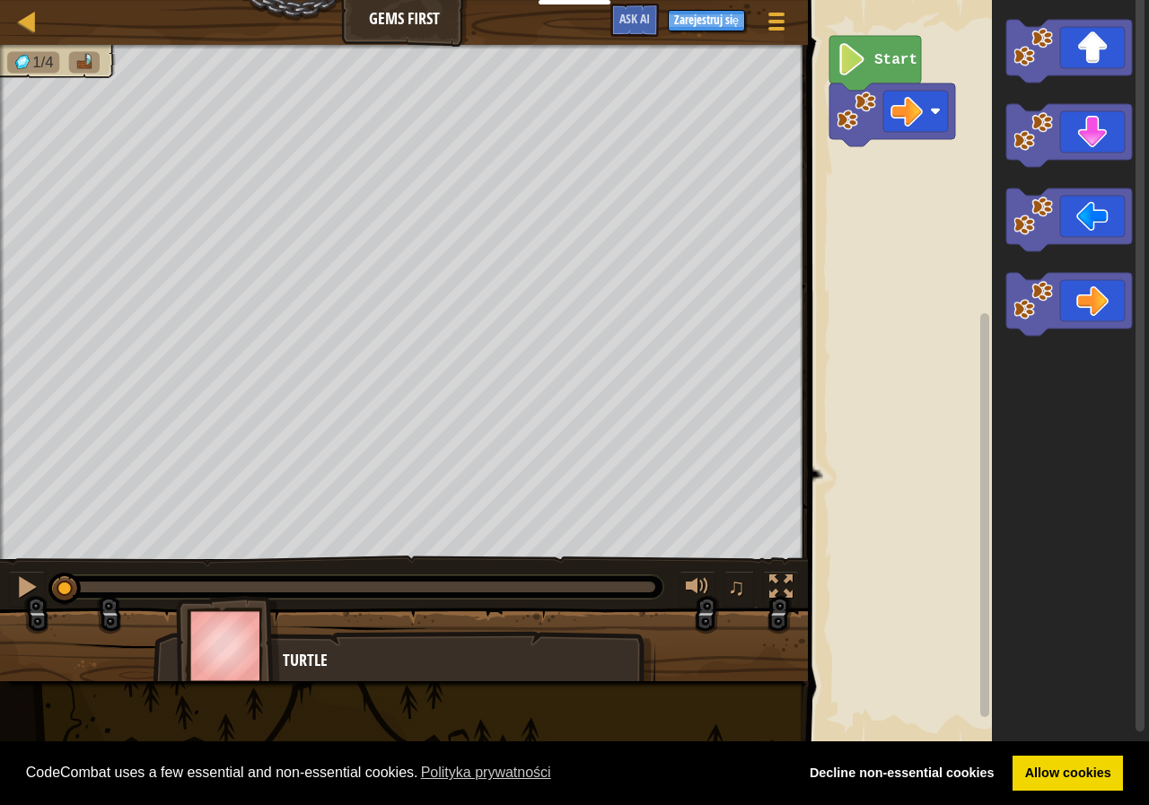
click at [895, 63] on text "Start" at bounding box center [895, 60] width 43 height 16
click at [1087, 297] on icon "Obszar roboczy Blockly" at bounding box center [1069, 304] width 126 height 63
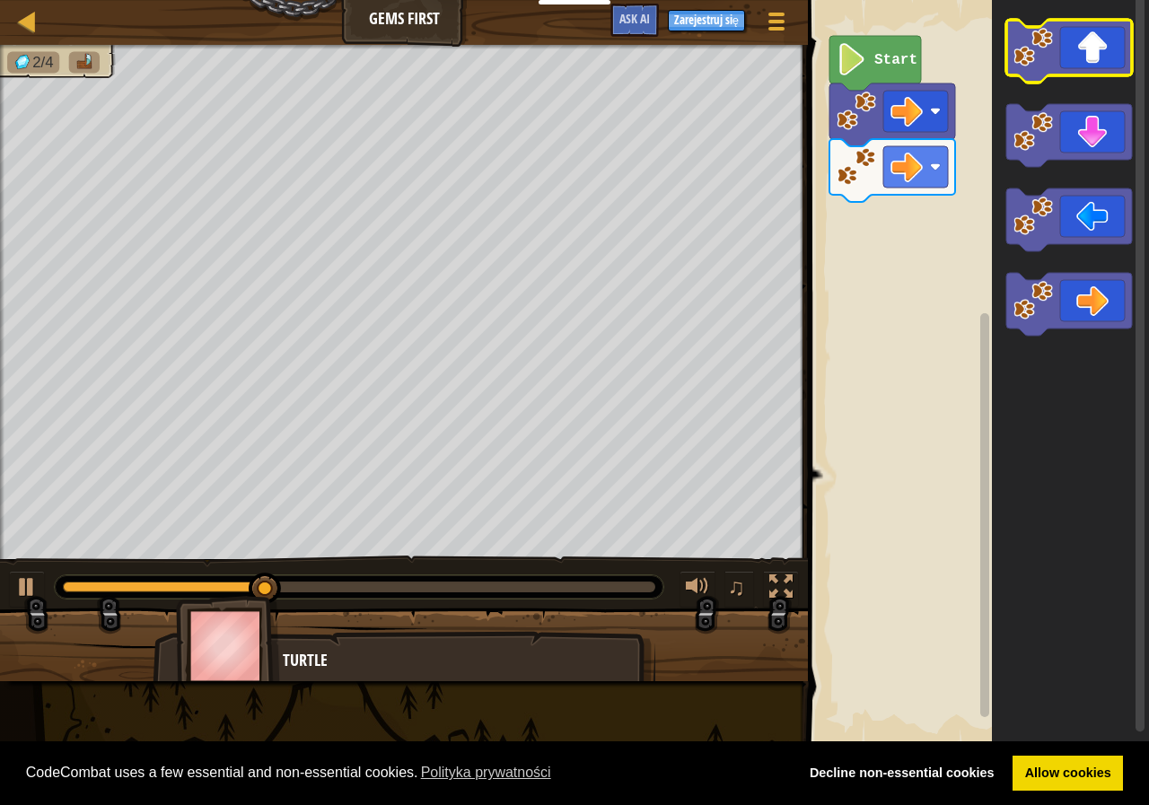
click at [1078, 49] on icon "Obszar roboczy Blockly" at bounding box center [1069, 51] width 126 height 63
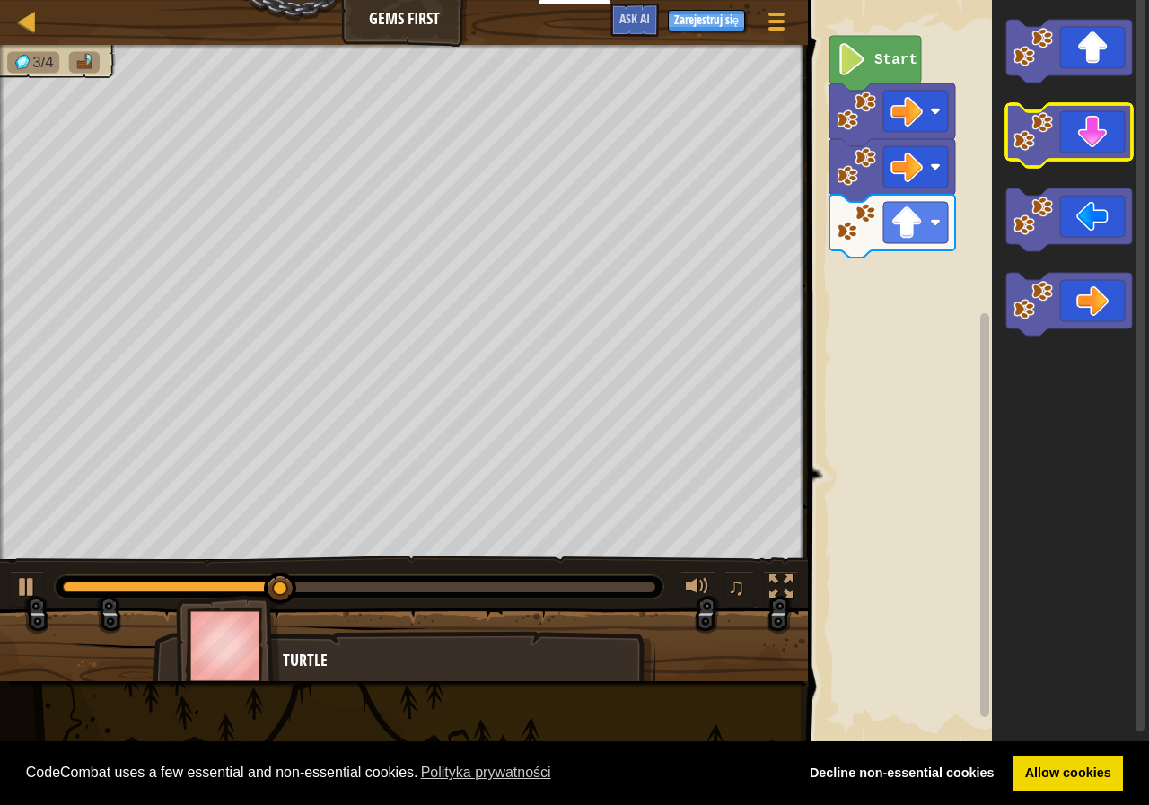
click at [1093, 149] on icon "Obszar roboczy Blockly" at bounding box center [1069, 135] width 126 height 63
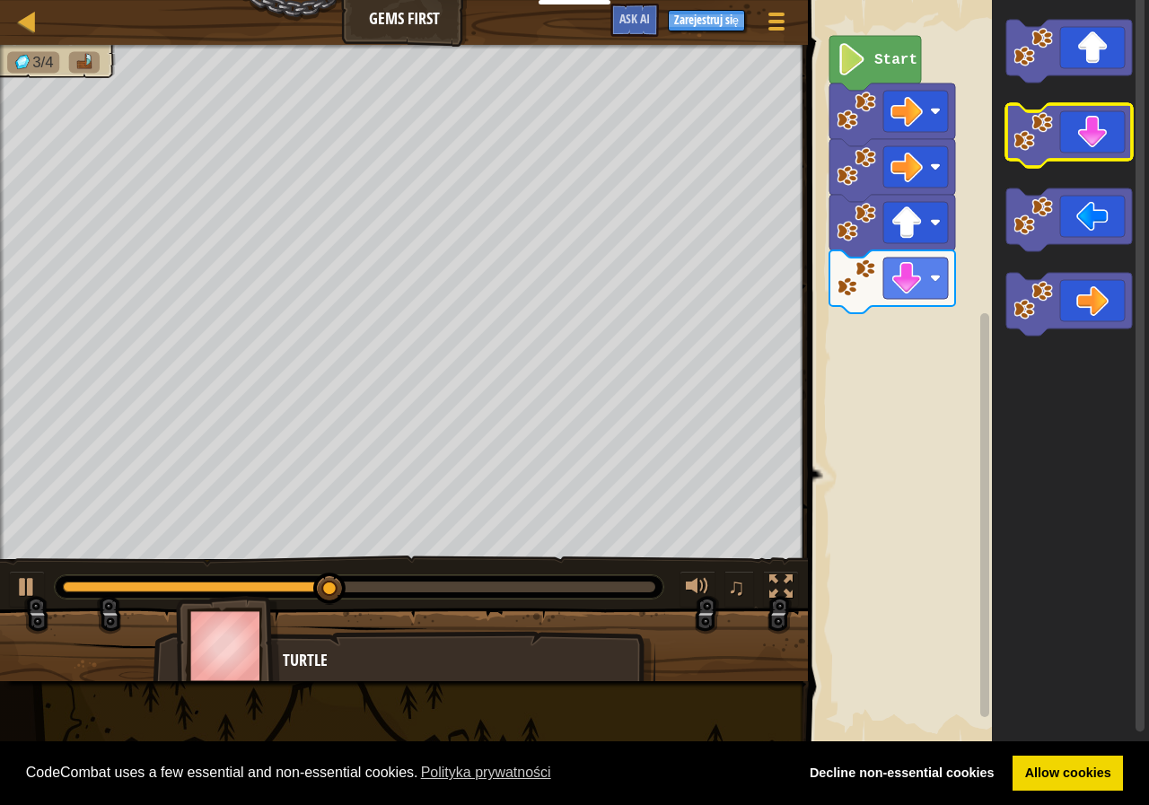
click at [1093, 149] on icon "Obszar roboczy Blockly" at bounding box center [1069, 135] width 126 height 63
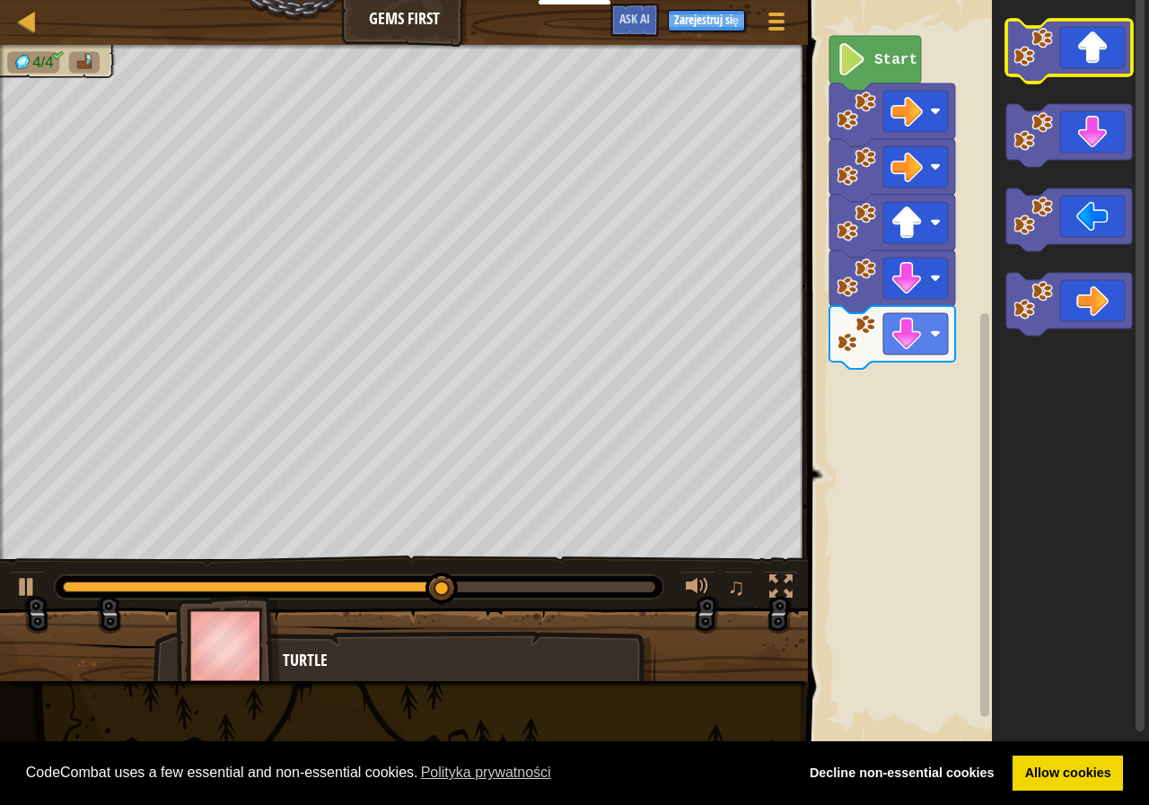
click at [1080, 35] on icon "Obszar roboczy Blockly" at bounding box center [1069, 51] width 126 height 63
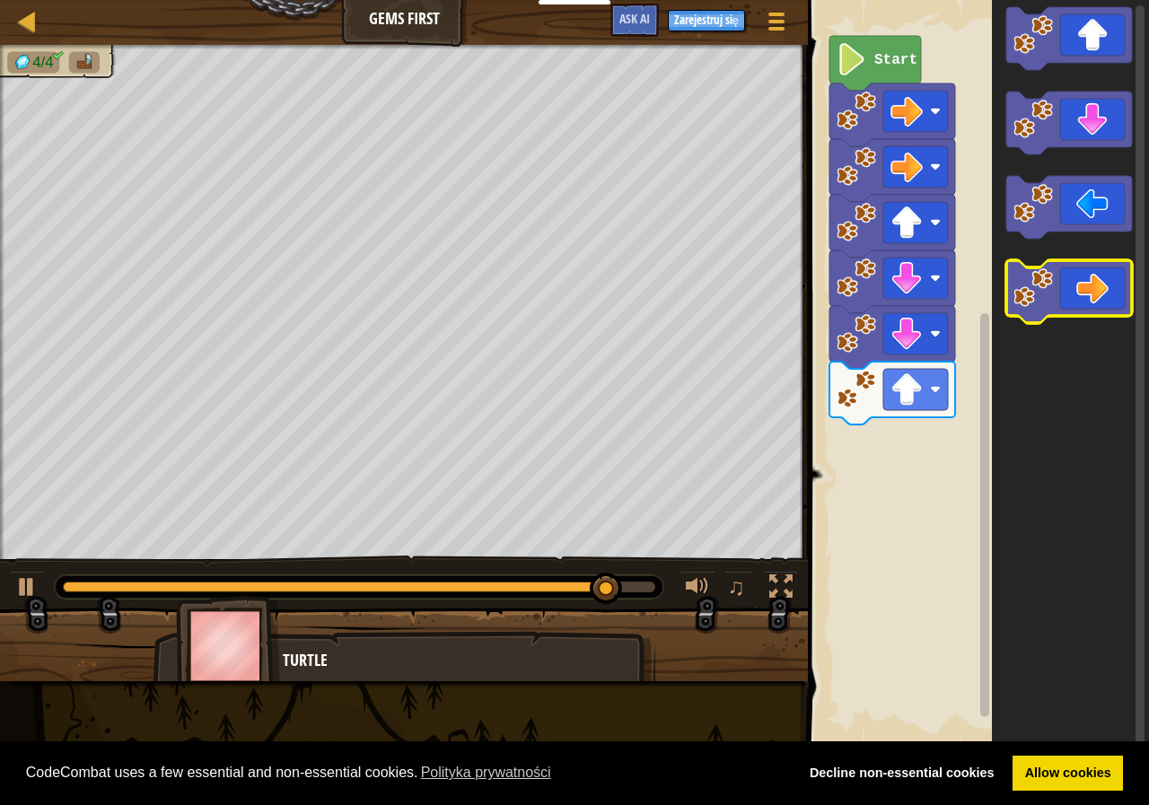
click at [1086, 292] on icon "Obszar roboczy Blockly" at bounding box center [1069, 291] width 126 height 63
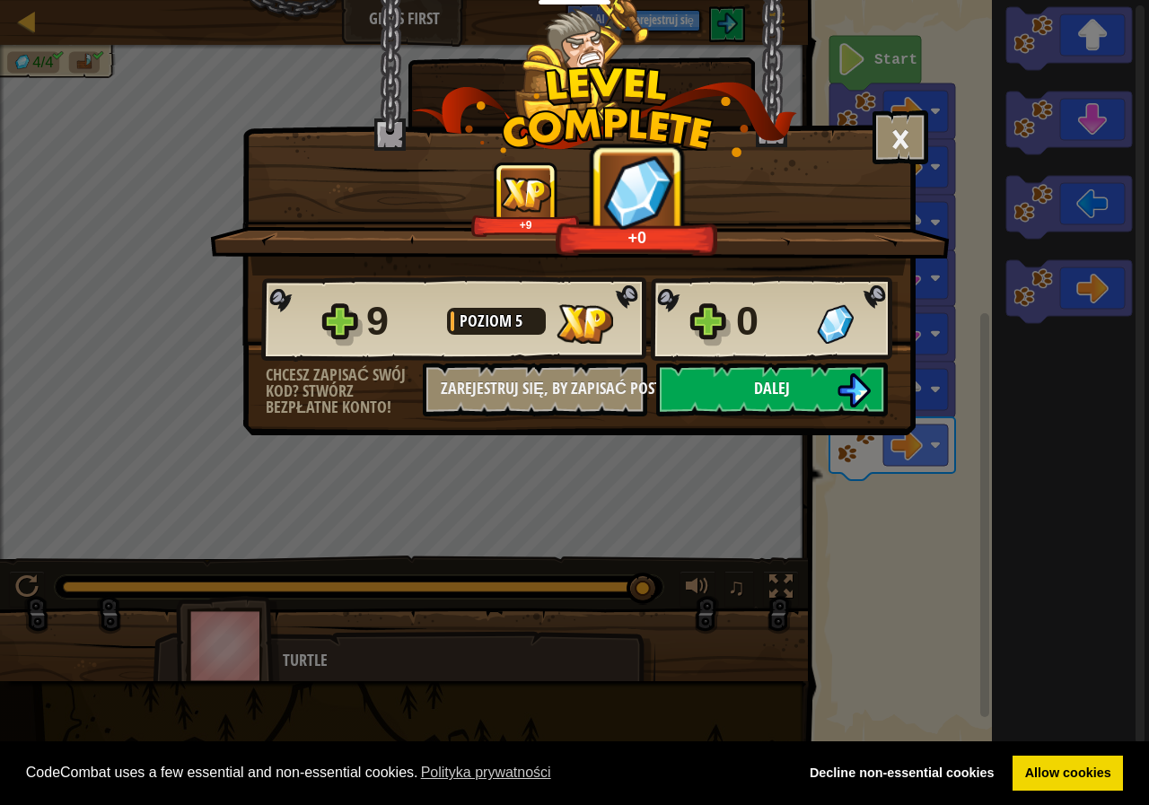
click at [778, 385] on span "Dalej" at bounding box center [772, 388] width 36 height 22
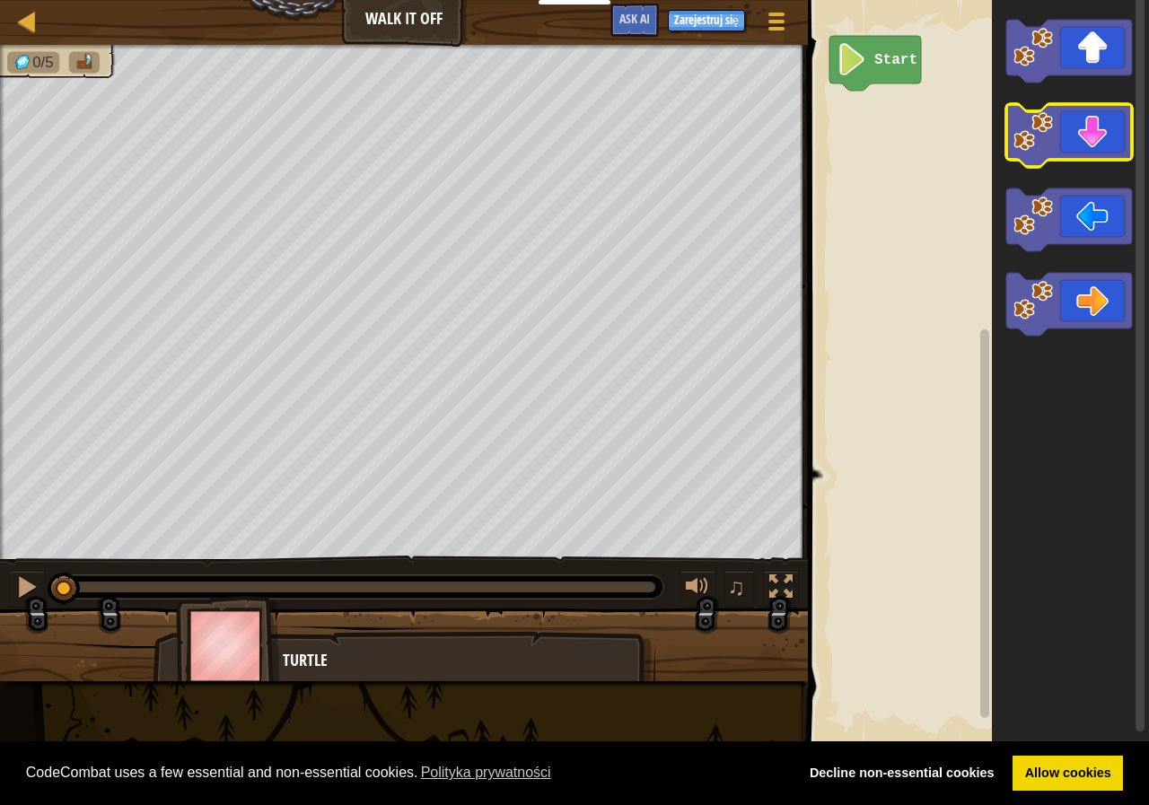
click at [1099, 123] on icon "Obszar roboczy Blockly" at bounding box center [1069, 135] width 126 height 63
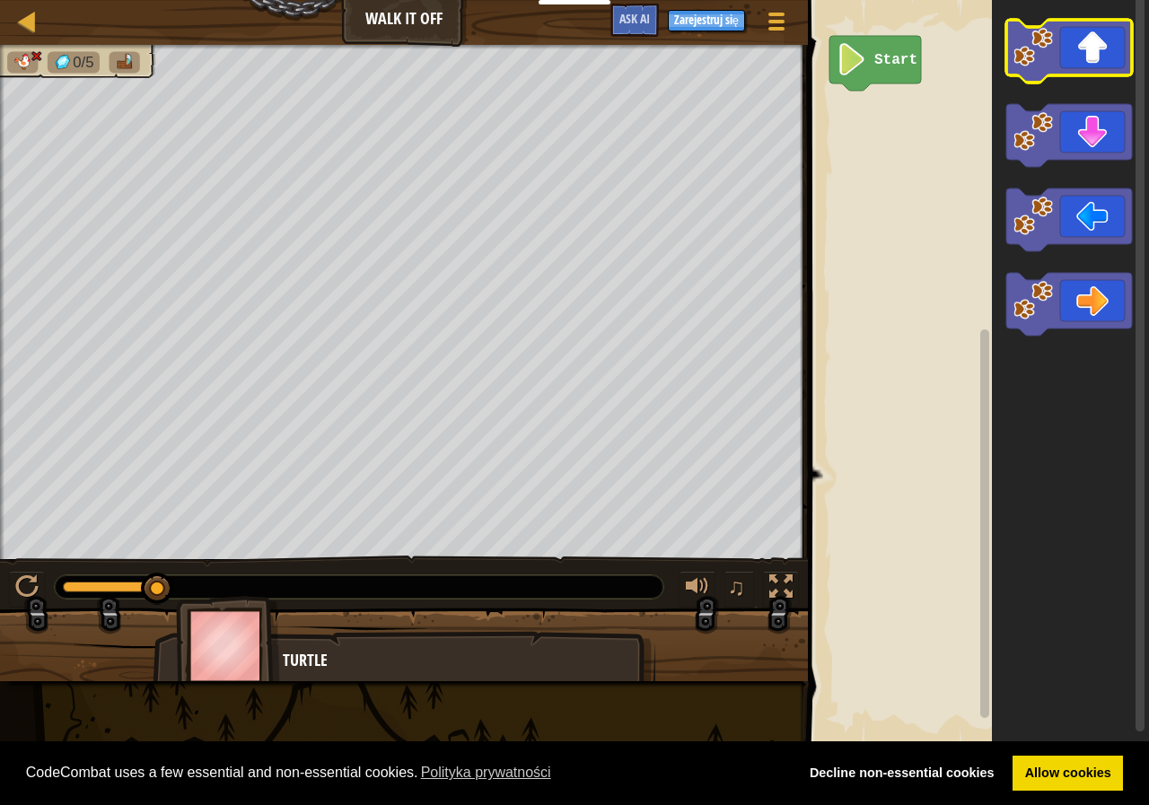
click at [1015, 75] on icon "Obszar roboczy Blockly" at bounding box center [1069, 51] width 126 height 63
click at [1033, 73] on icon "Obszar roboczy Blockly" at bounding box center [1069, 51] width 126 height 63
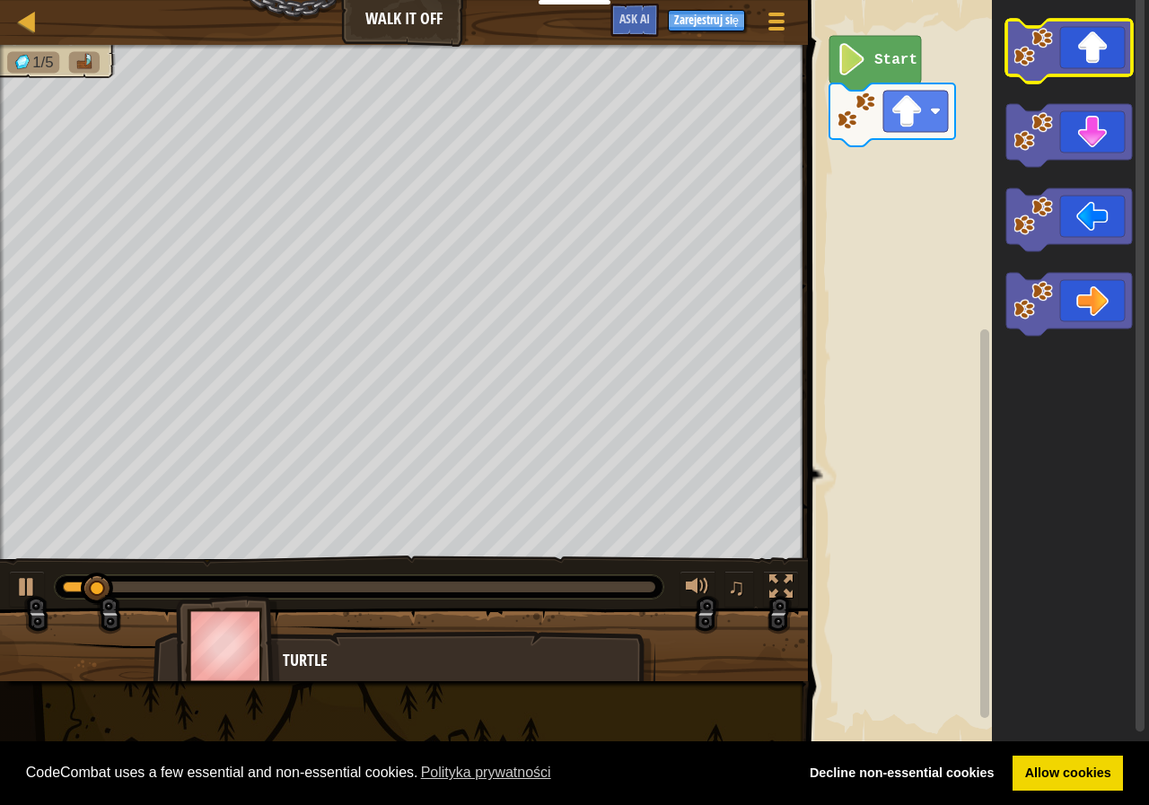
click at [1045, 66] on image "Obszar roboczy Blockly" at bounding box center [1034, 48] width 40 height 40
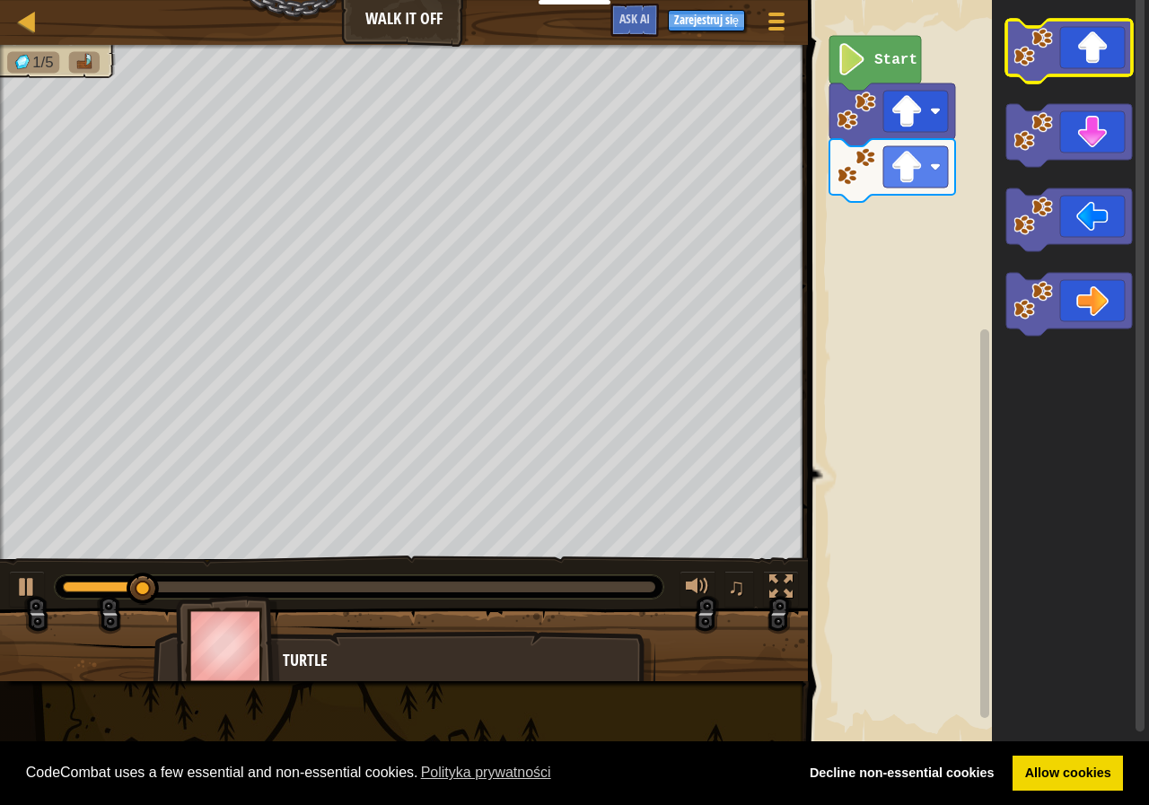
click at [1045, 66] on image "Obszar roboczy Blockly" at bounding box center [1034, 48] width 40 height 40
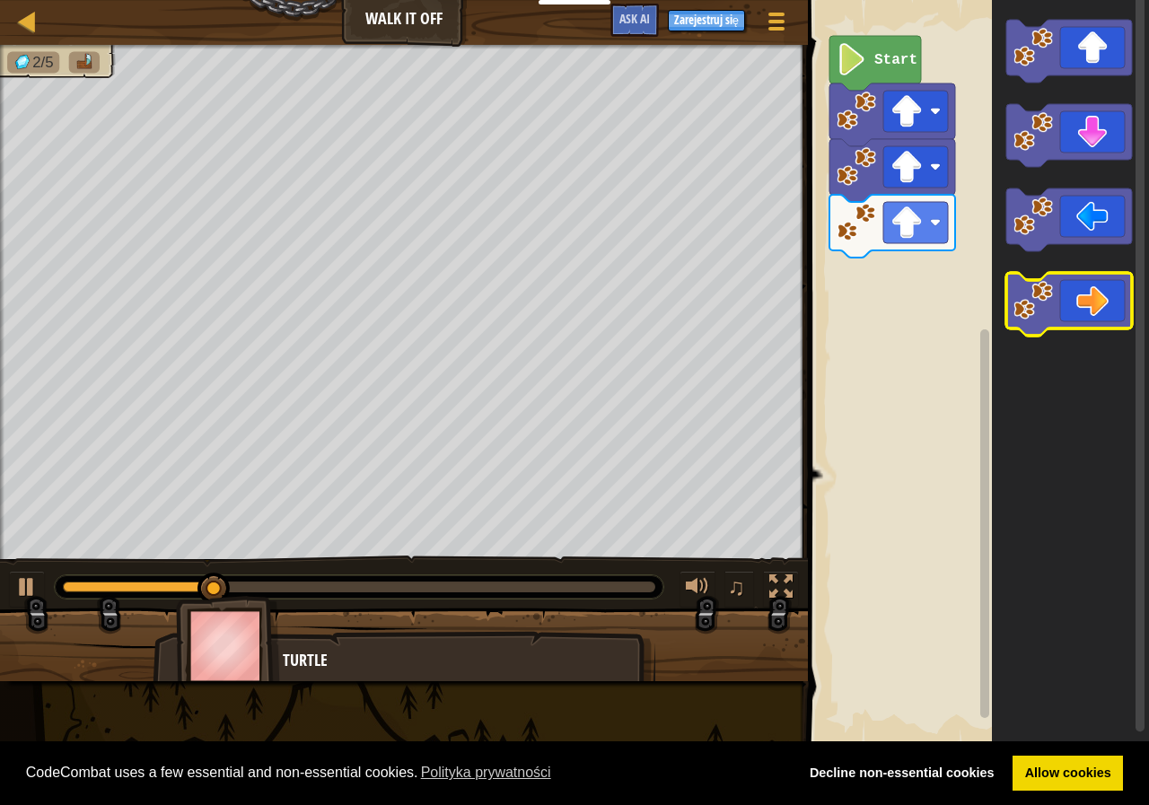
click at [1072, 295] on icon "Obszar roboczy Blockly" at bounding box center [1069, 304] width 126 height 63
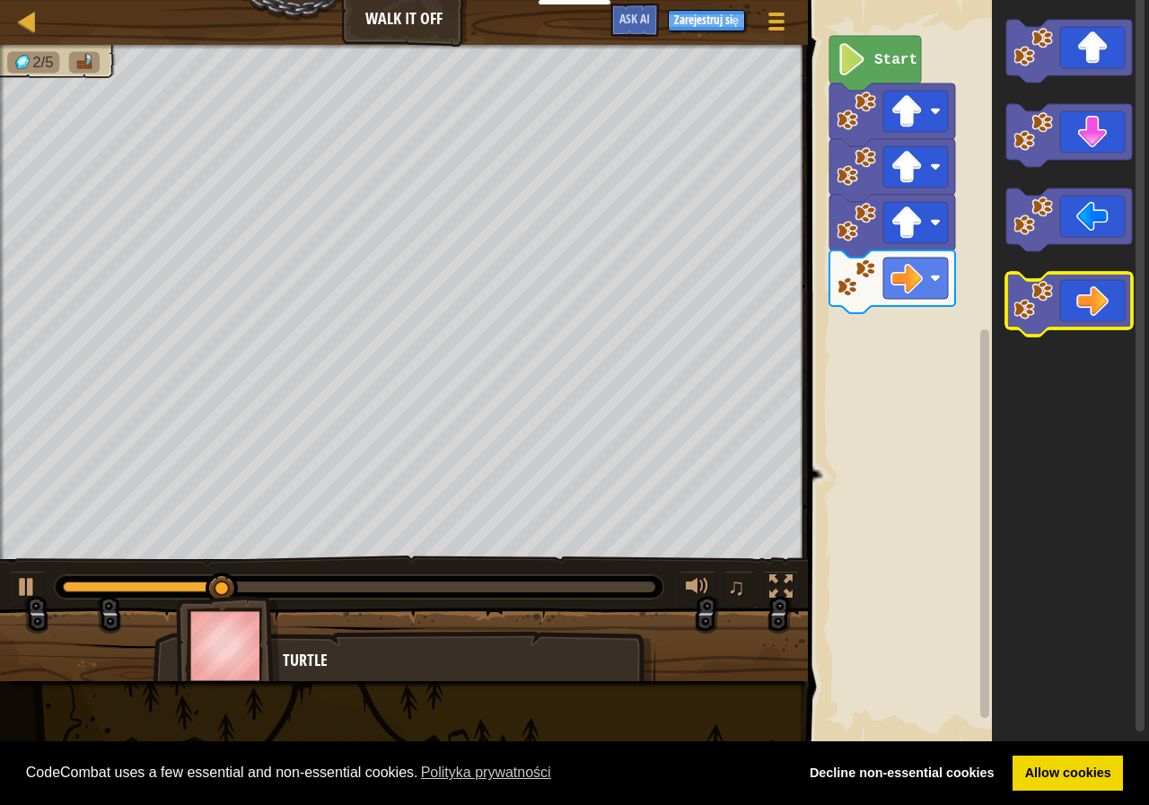
click at [1075, 295] on icon "Obszar roboczy Blockly" at bounding box center [1069, 304] width 126 height 63
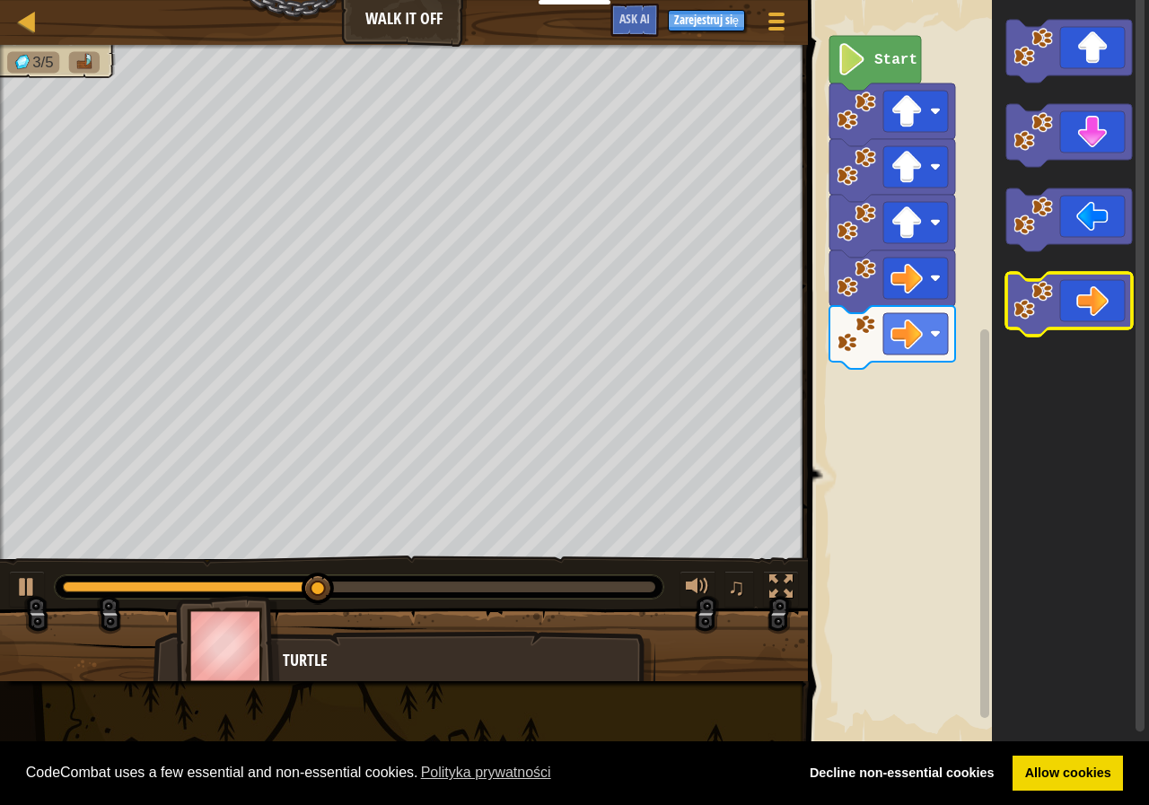
click at [1103, 278] on icon "Obszar roboczy Blockly" at bounding box center [1069, 304] width 126 height 63
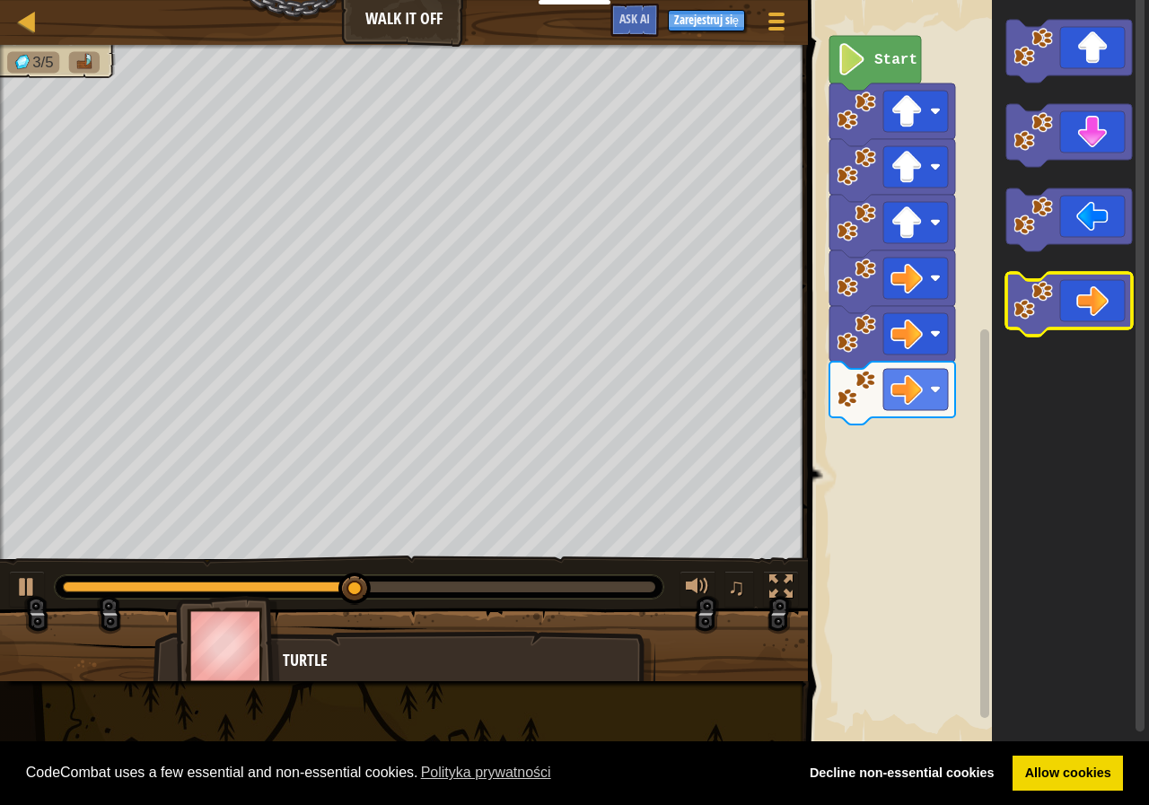
click at [1104, 281] on icon "Obszar roboczy Blockly" at bounding box center [1069, 304] width 126 height 63
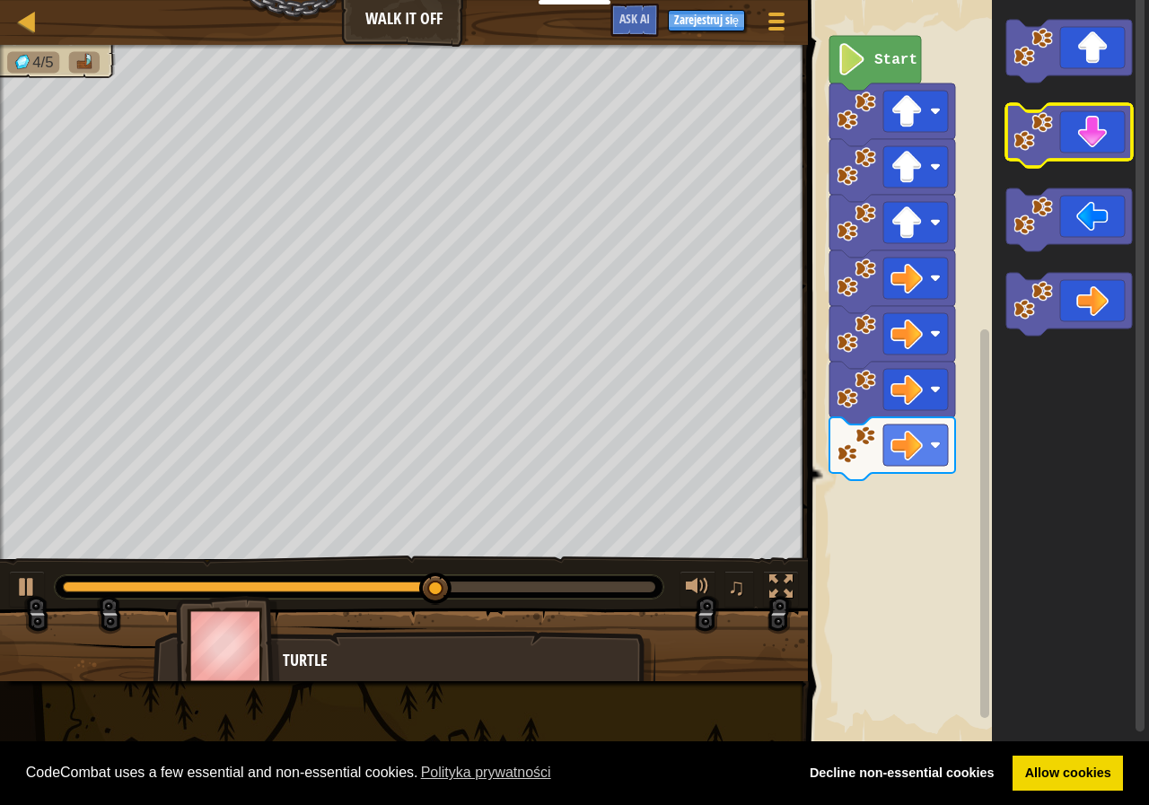
click at [1070, 145] on icon "Obszar roboczy Blockly" at bounding box center [1069, 135] width 126 height 63
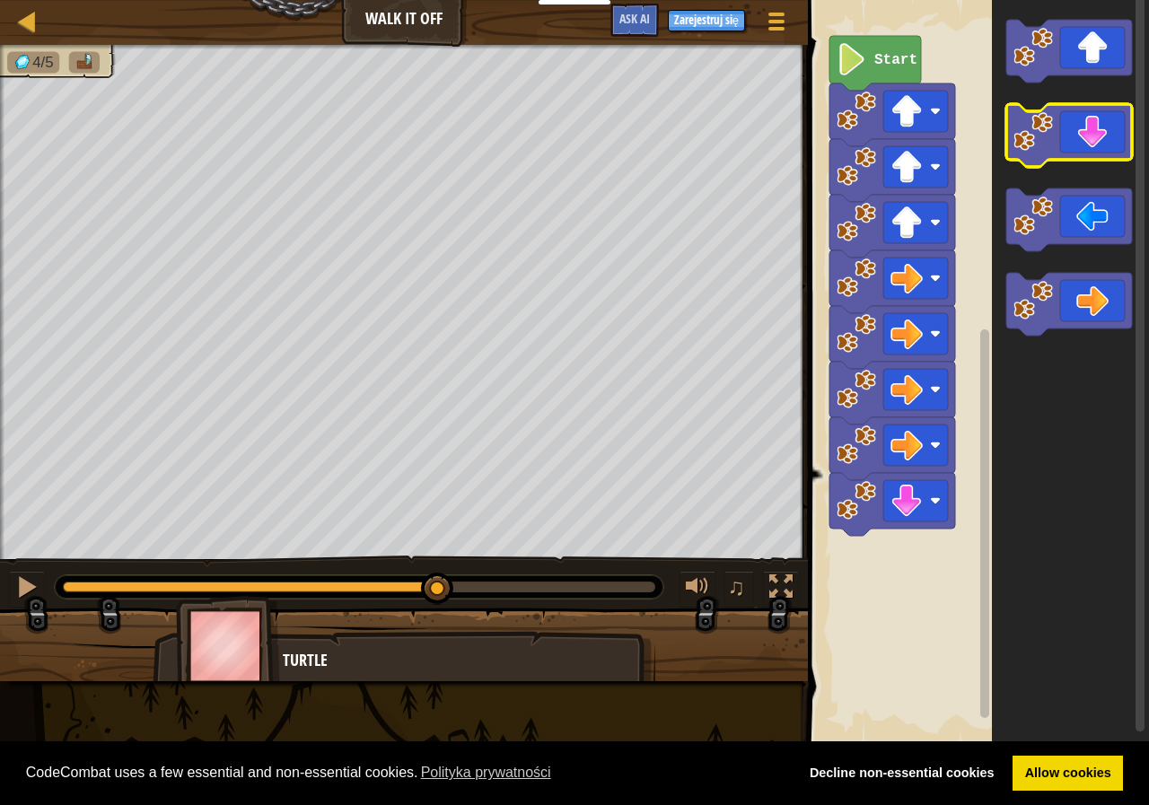
click at [1070, 145] on icon "Obszar roboczy Blockly" at bounding box center [1069, 135] width 126 height 63
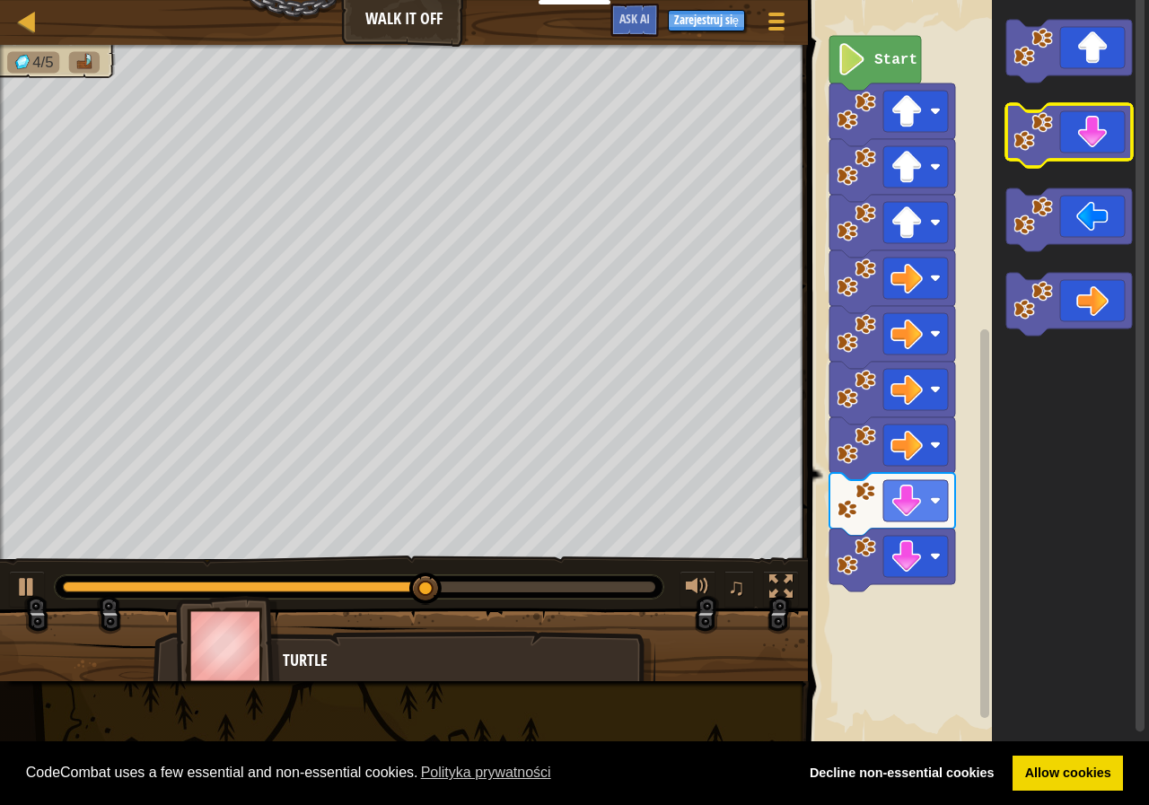
click at [1070, 145] on icon "Obszar roboczy Blockly" at bounding box center [1069, 135] width 126 height 63
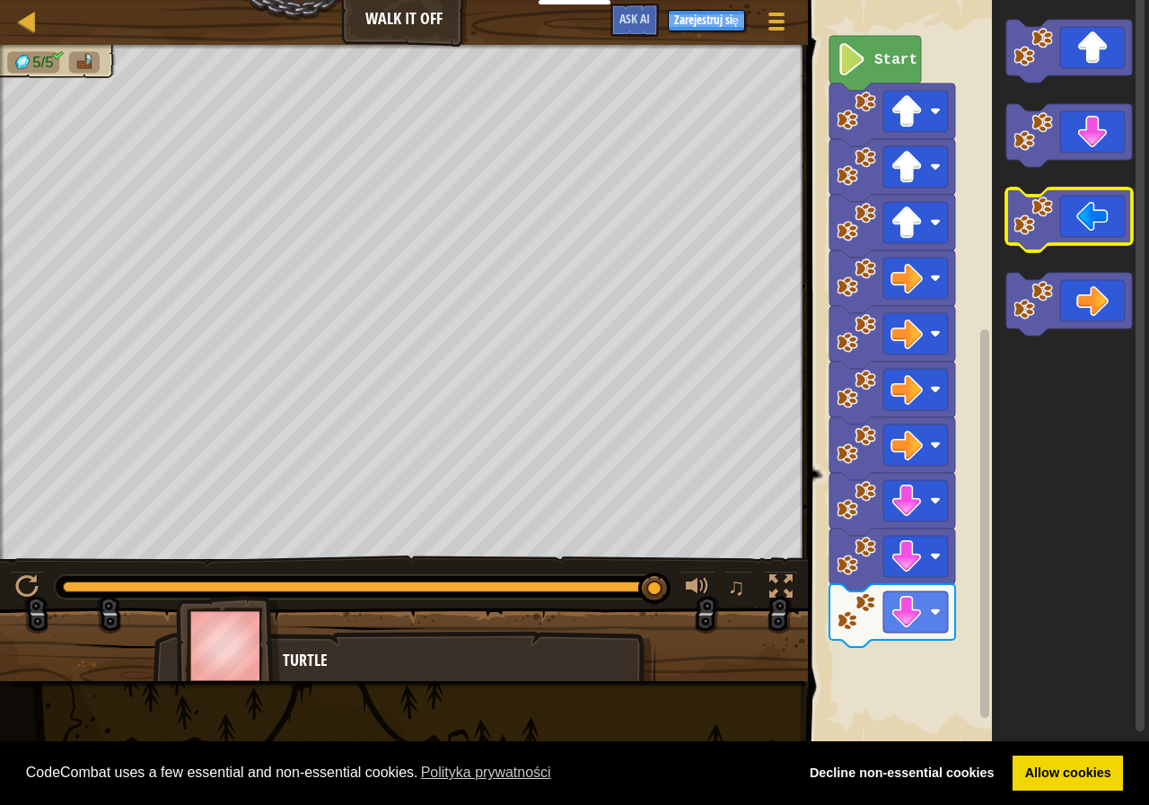
click at [1129, 214] on icon "Obszar roboczy Blockly" at bounding box center [1069, 220] width 126 height 63
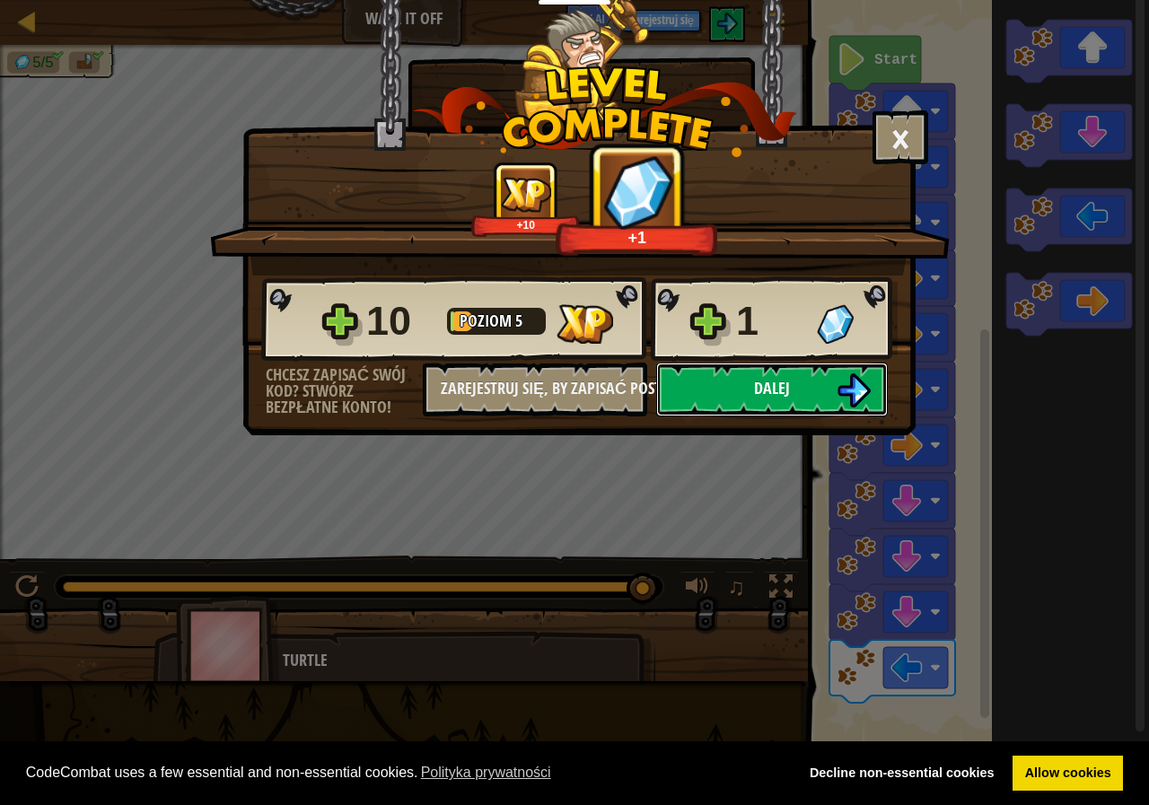
click at [729, 389] on button "Dalej" at bounding box center [772, 390] width 232 height 54
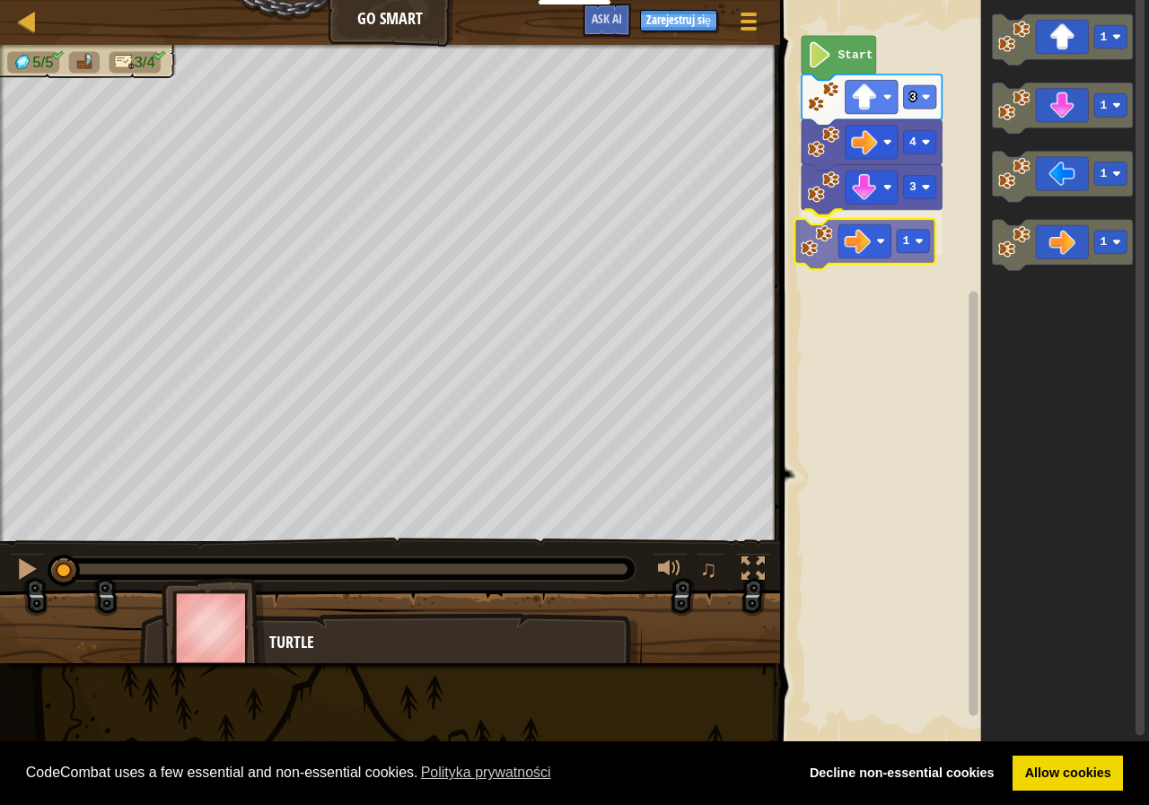
click at [864, 248] on div "3 1 4 3 Start 1 1 1 1 1" at bounding box center [962, 373] width 374 height 764
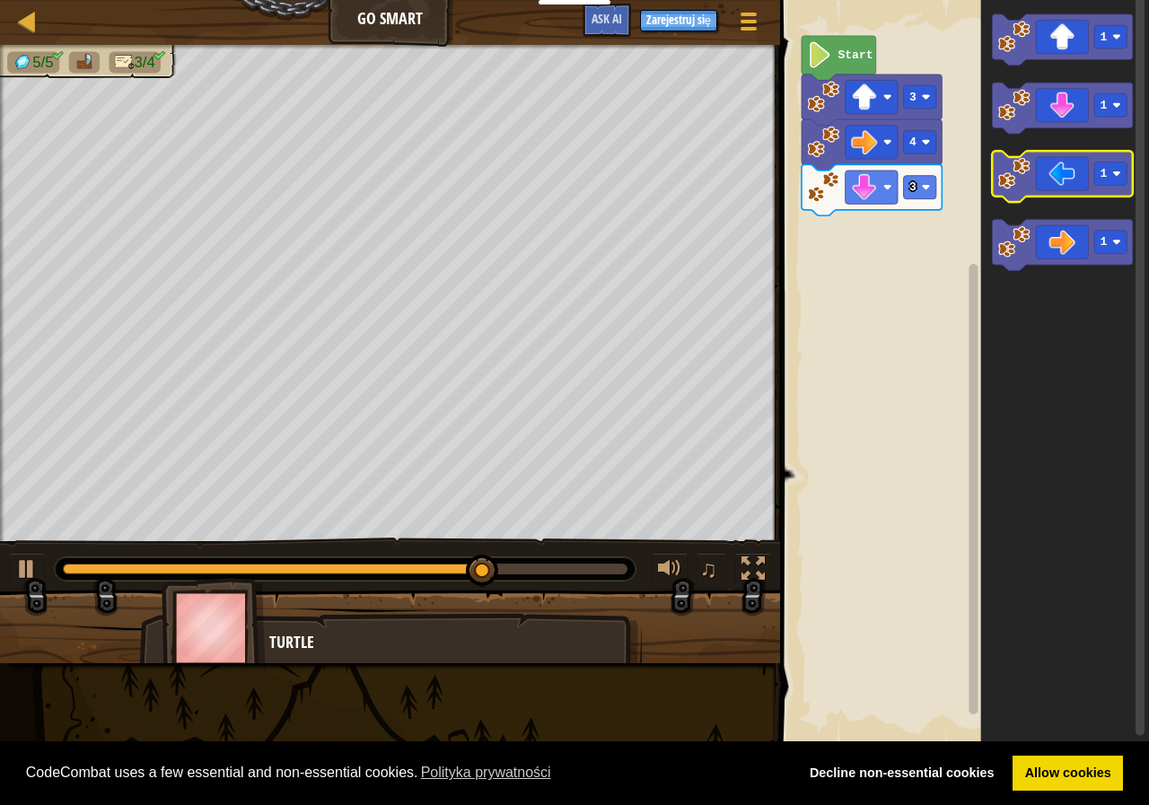
click at [1062, 193] on icon "Obszar roboczy Blockly" at bounding box center [1062, 176] width 140 height 51
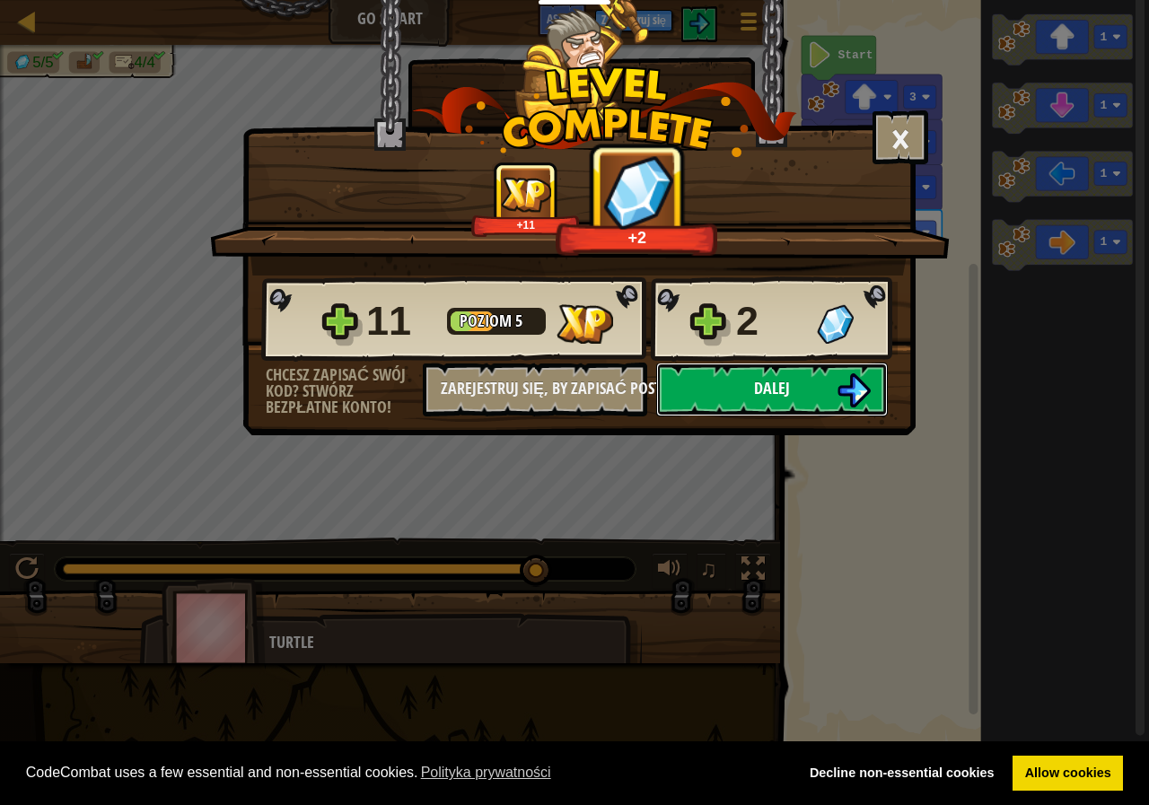
click at [753, 377] on button "Dalej" at bounding box center [772, 390] width 232 height 54
